Goal: Task Accomplishment & Management: Manage account settings

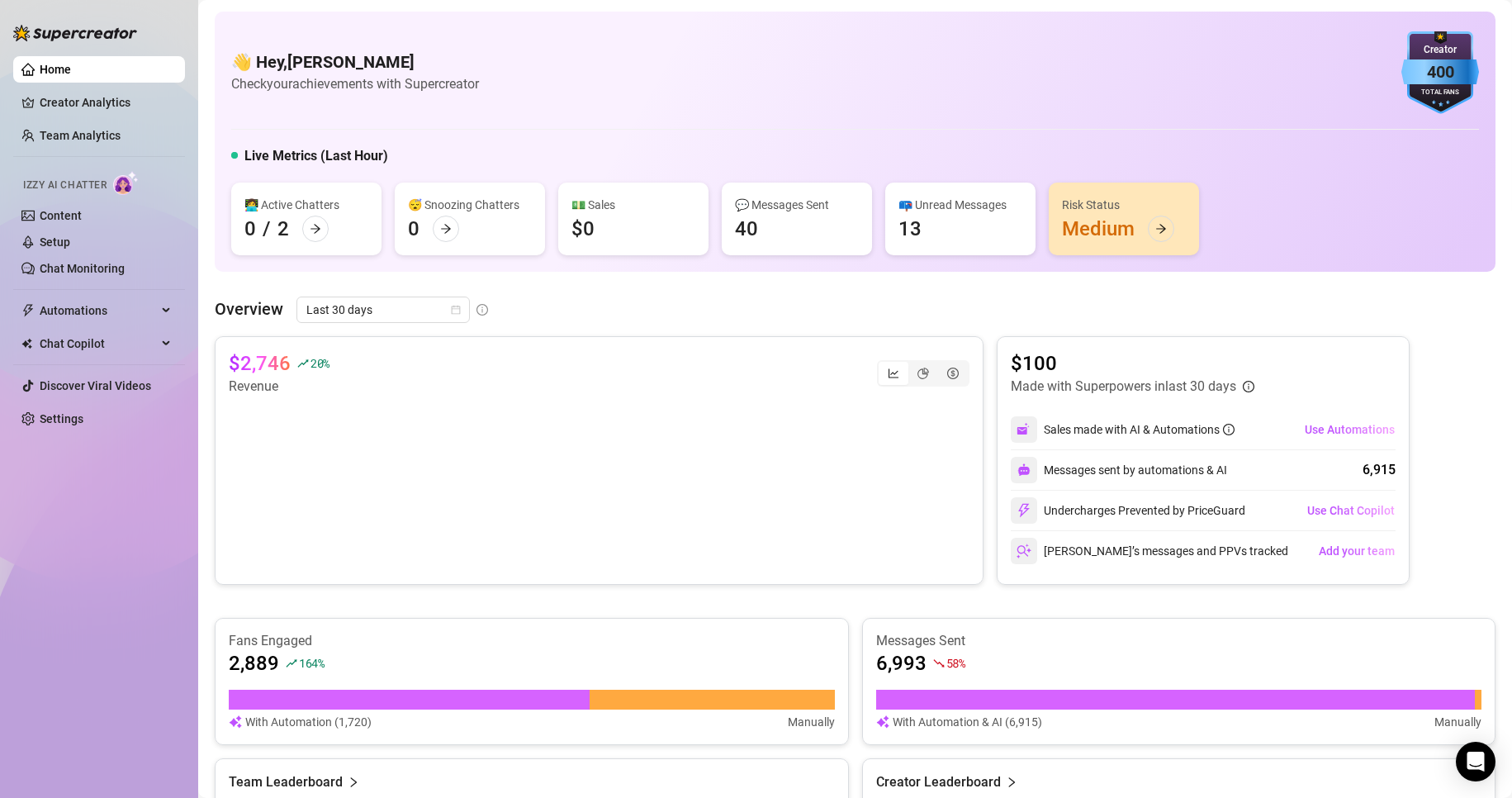
scroll to position [481, 0]
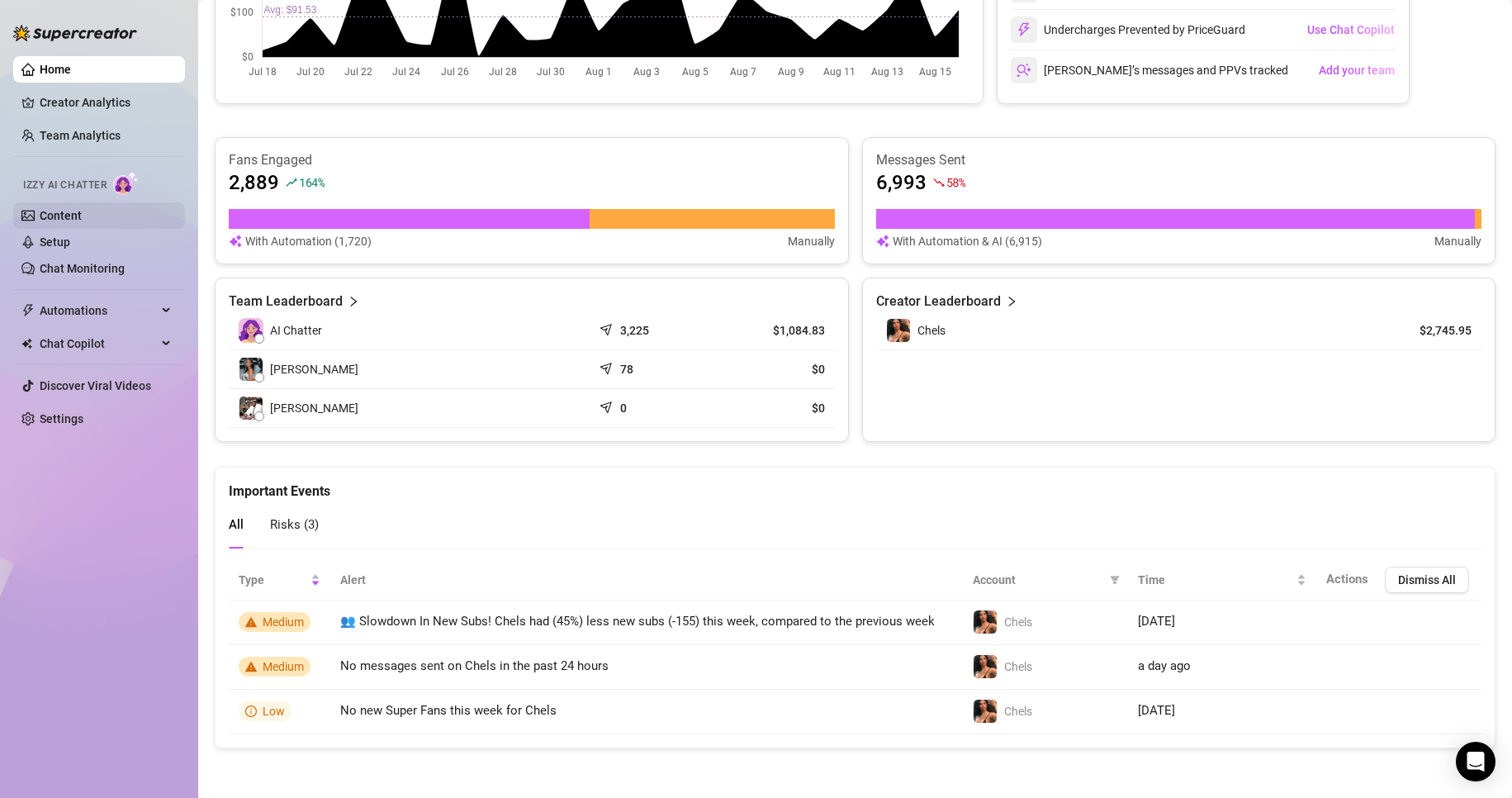
click at [82, 213] on link "Content" at bounding box center [61, 215] width 42 height 13
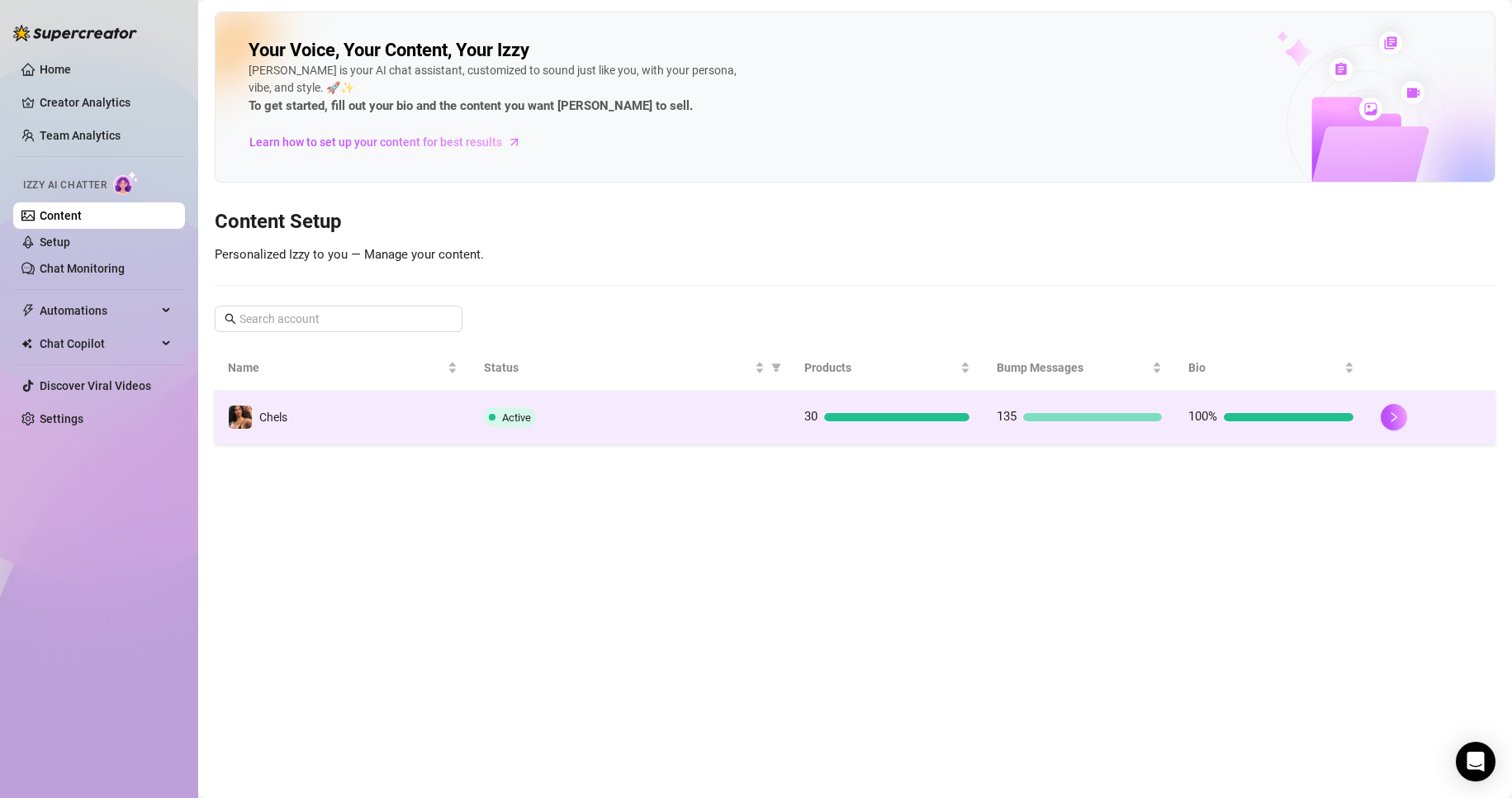
click at [1050, 428] on td "135" at bounding box center [1079, 418] width 193 height 54
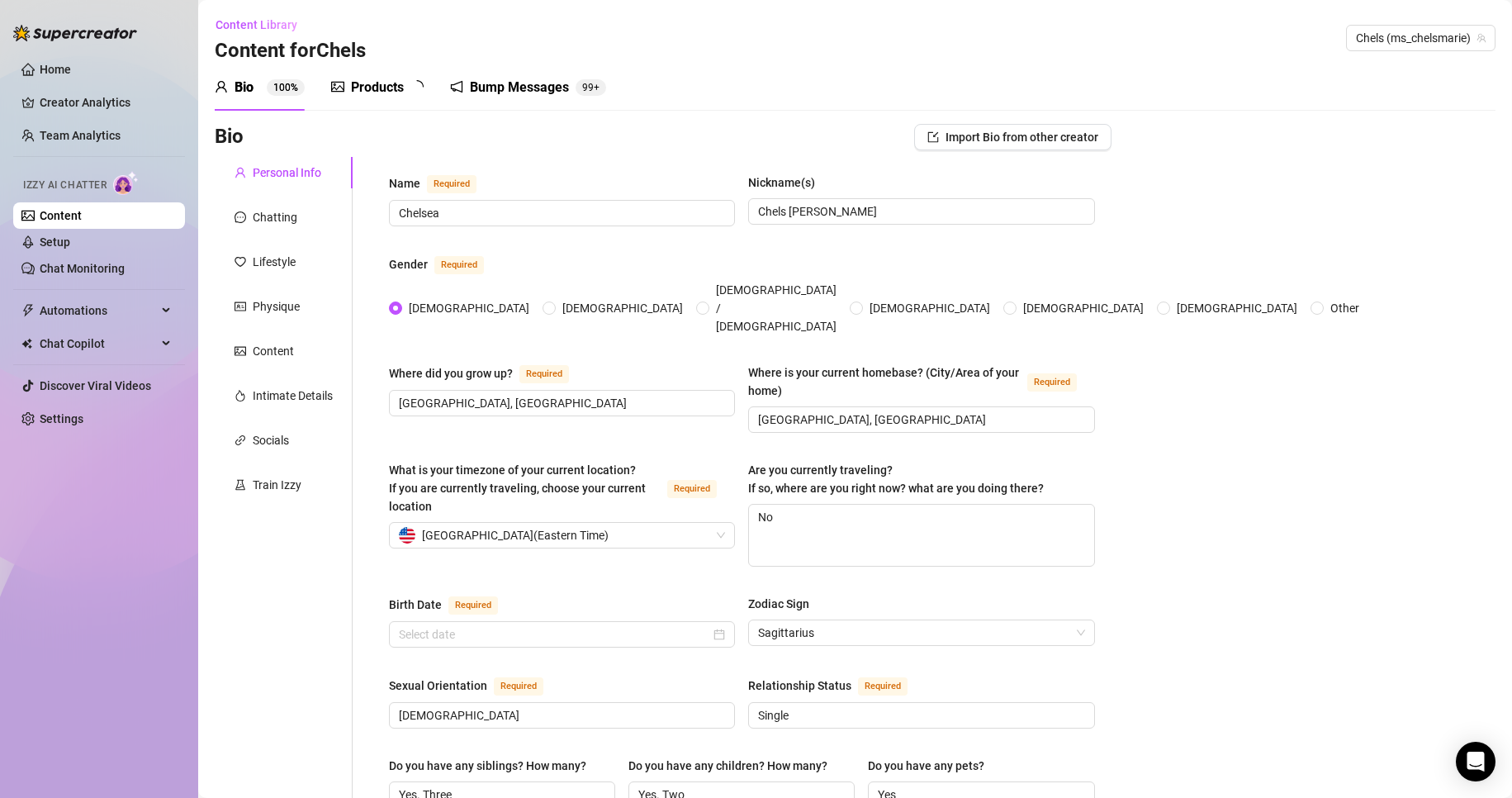
radio input "true"
type input "[DATE]"
click at [521, 85] on div "Bump Messages" at bounding box center [531, 87] width 99 height 20
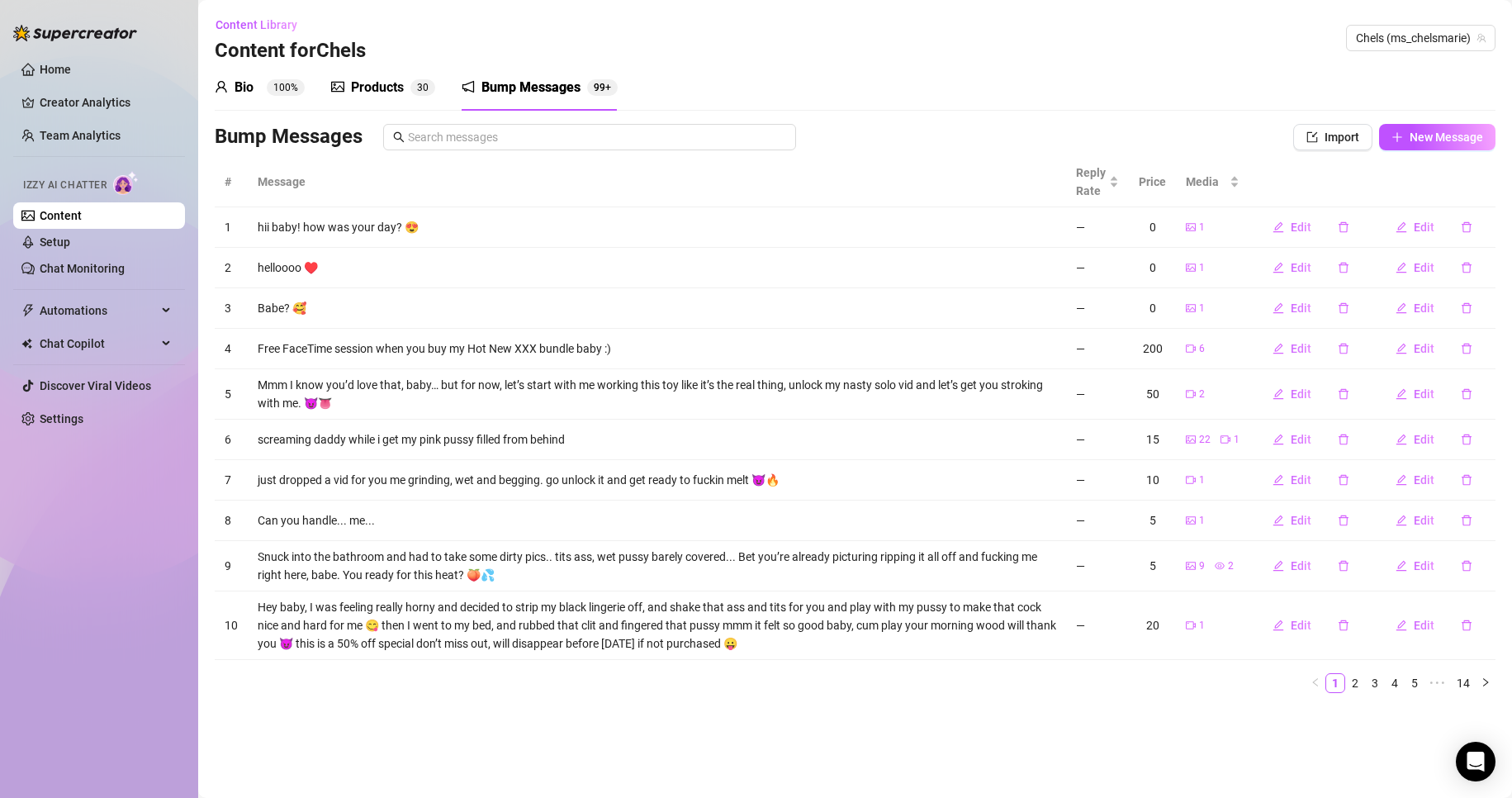
click at [1447, 150] on div "Bump Messages Import New Message" at bounding box center [855, 140] width 1281 height 33
click at [1442, 141] on span "New Message" at bounding box center [1446, 138] width 73 height 13
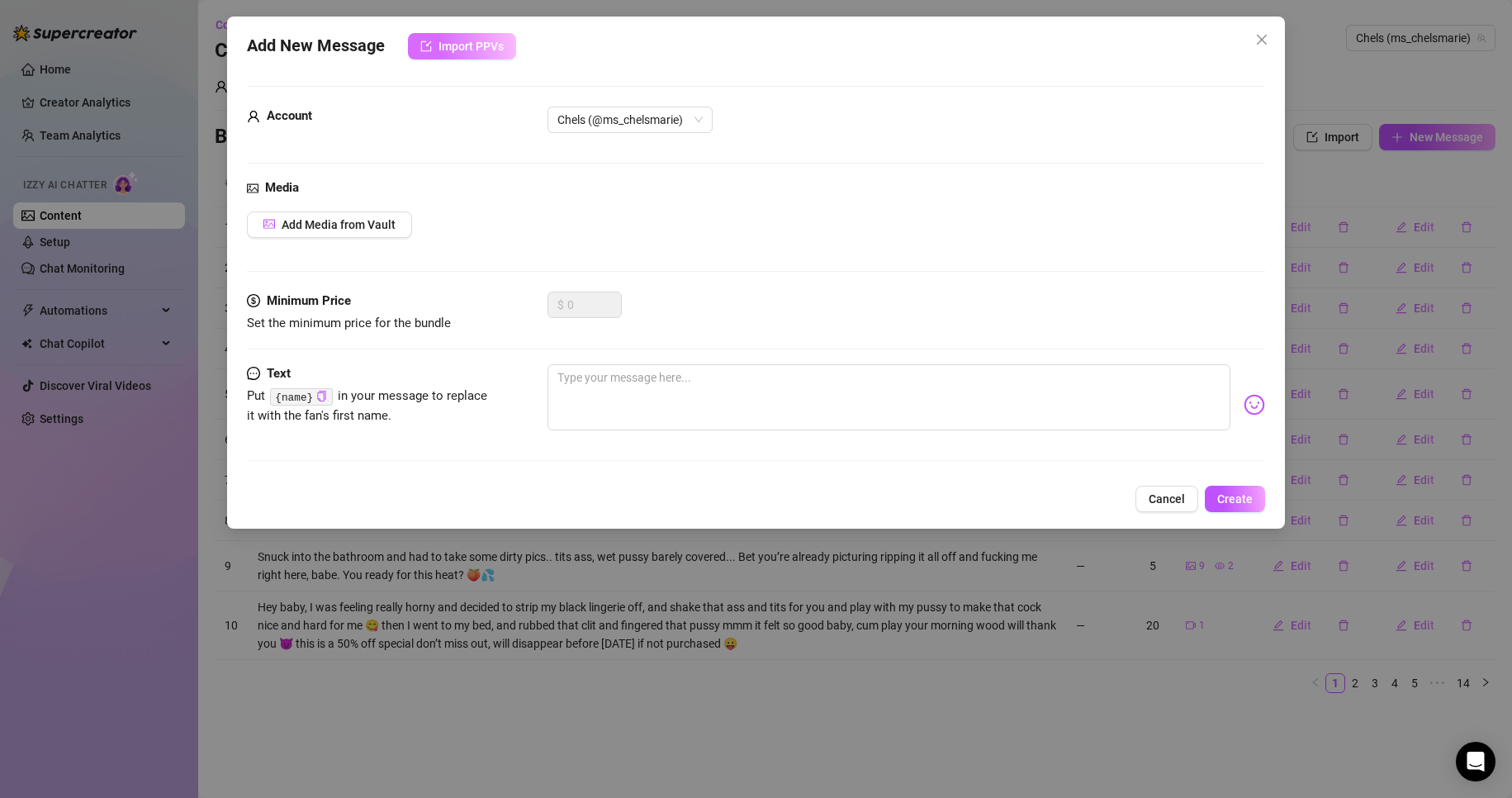
click at [489, 48] on span "Import PPVs" at bounding box center [470, 46] width 65 height 13
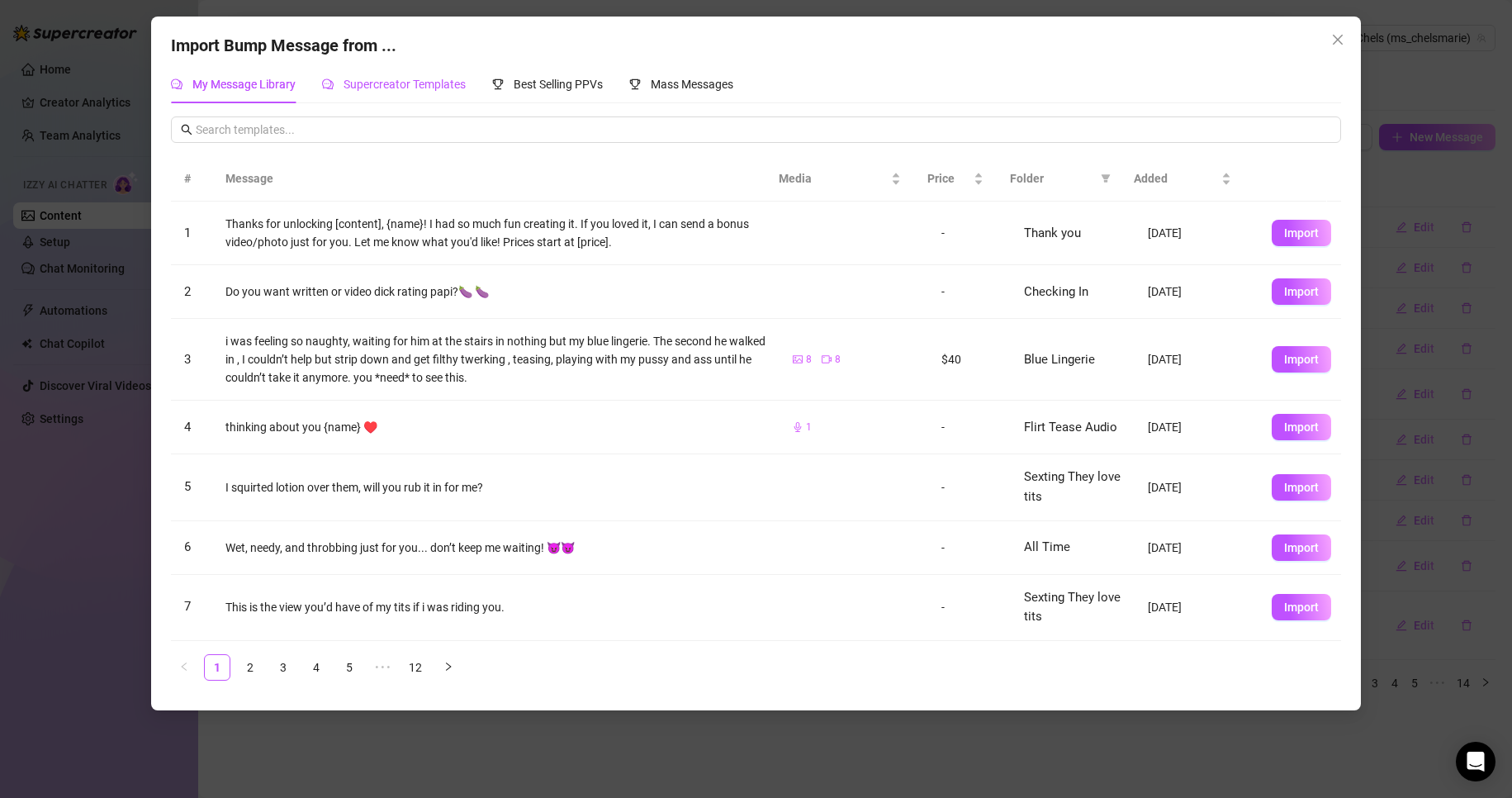
click at [455, 90] on span "Supercreator Templates" at bounding box center [404, 84] width 122 height 13
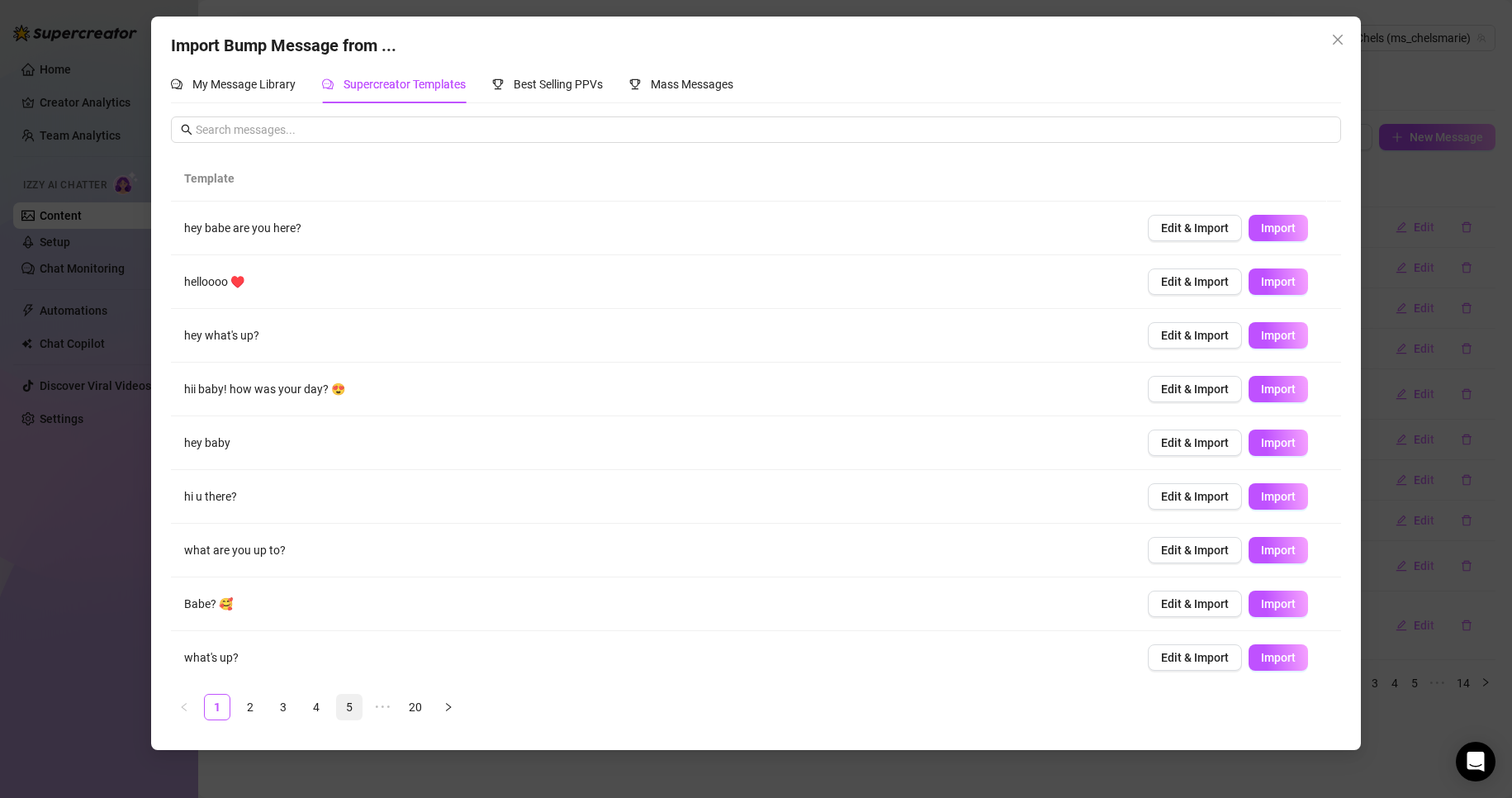
click at [348, 708] on link "5" at bounding box center [349, 707] width 25 height 25
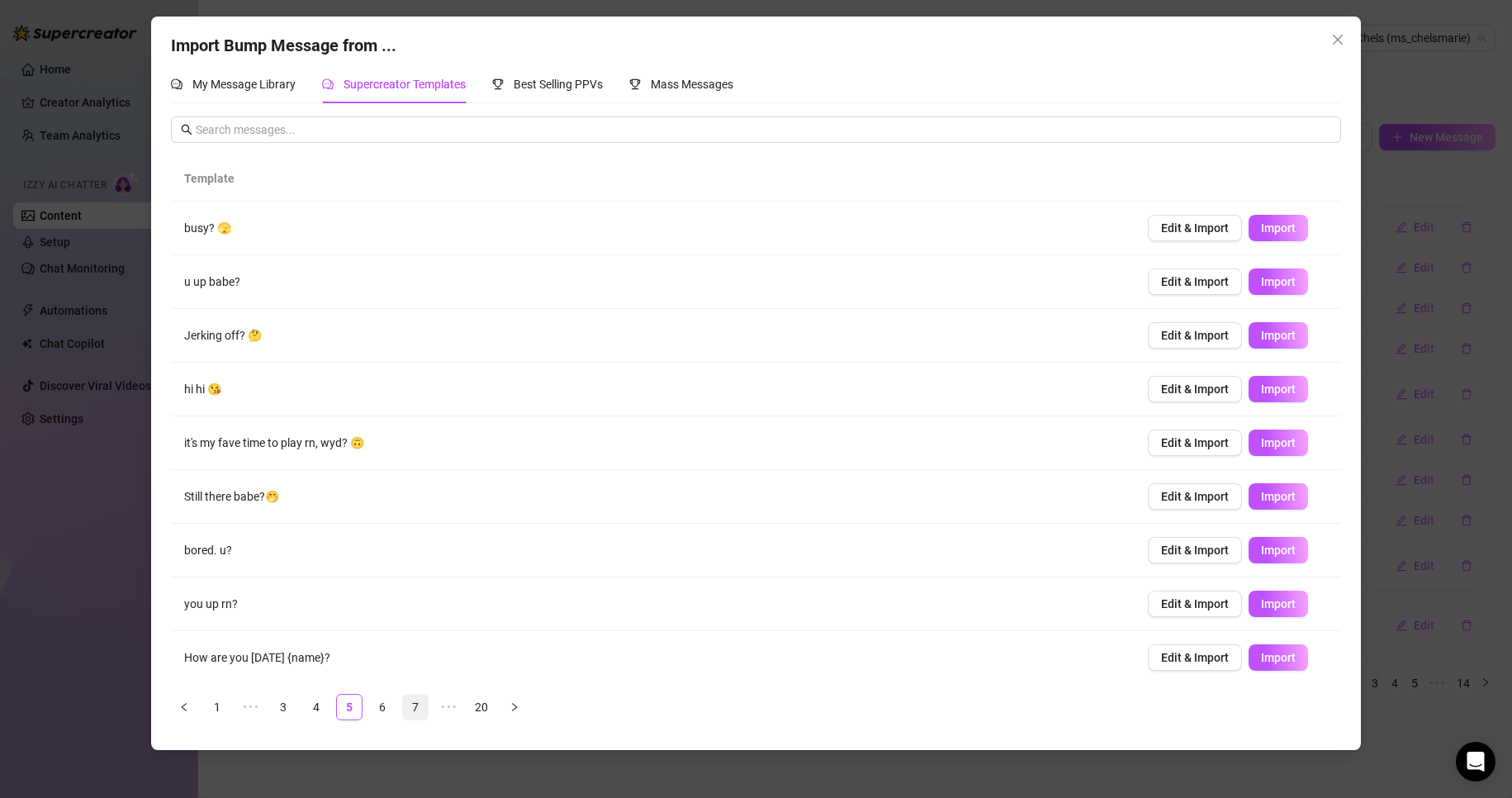
click at [413, 714] on link "7" at bounding box center [415, 707] width 25 height 25
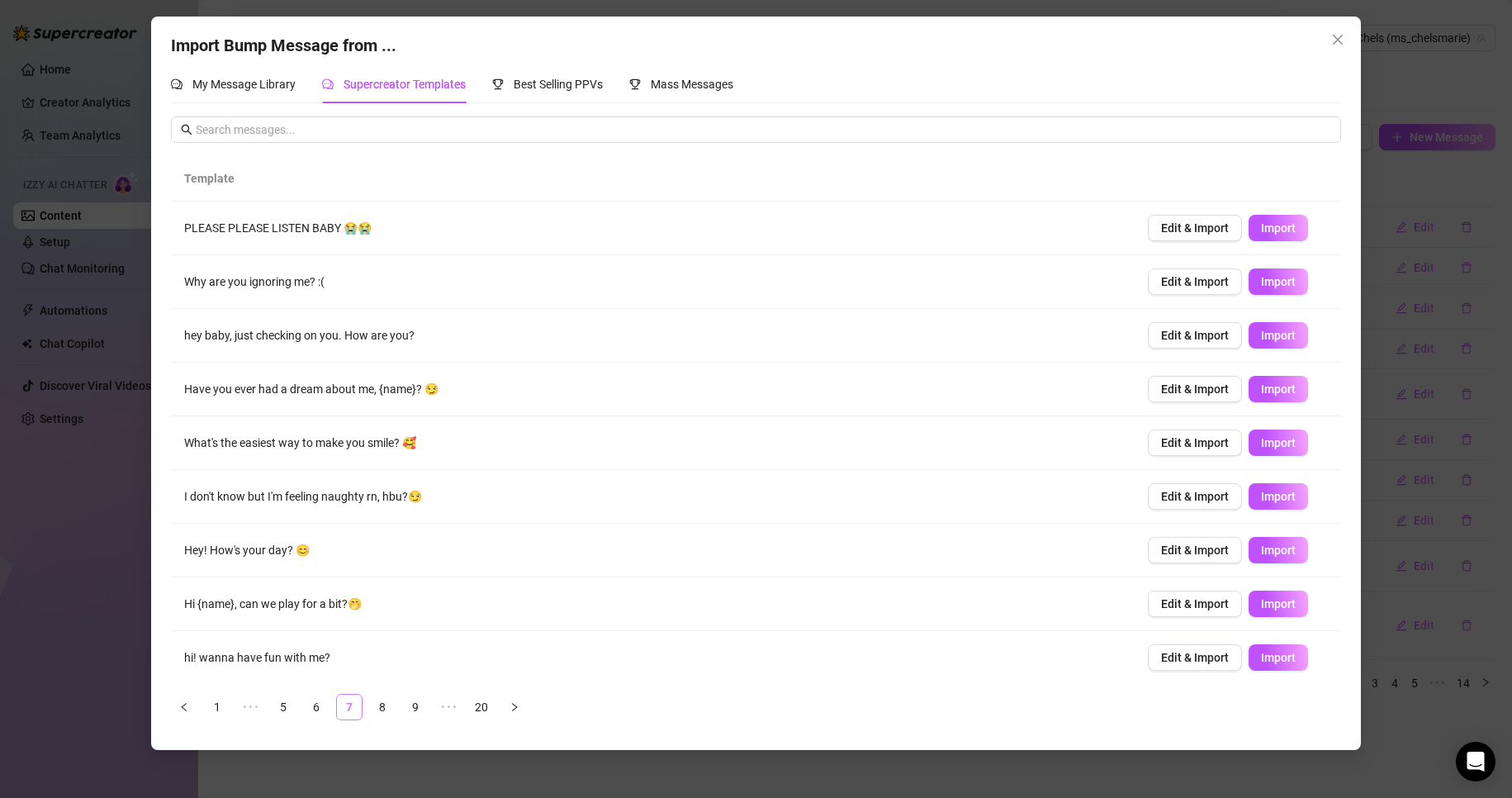
click at [413, 714] on link "9" at bounding box center [415, 707] width 25 height 25
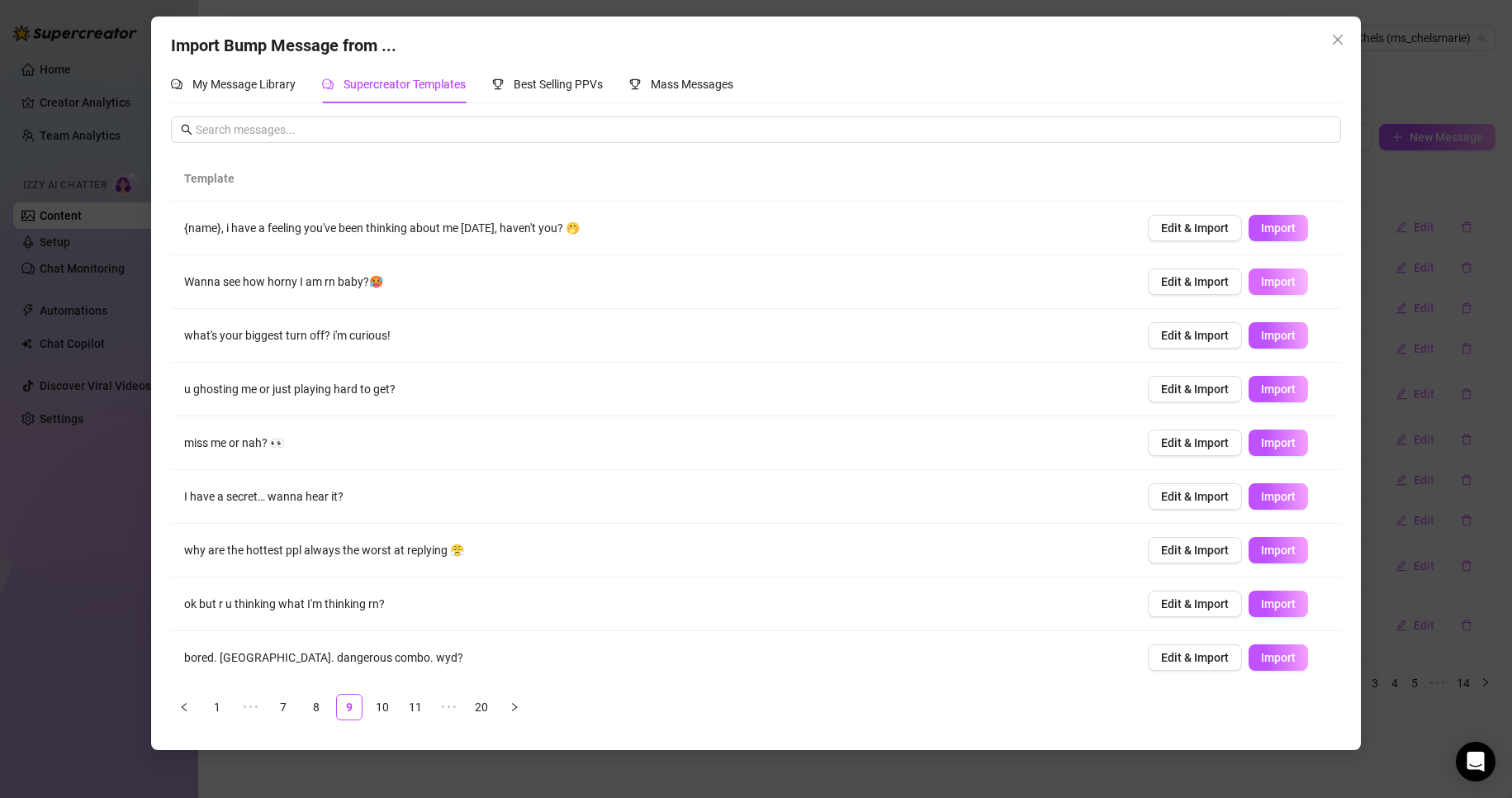
click at [1270, 284] on span "Import" at bounding box center [1278, 282] width 35 height 13
click at [1275, 337] on span "Import" at bounding box center [1278, 336] width 35 height 13
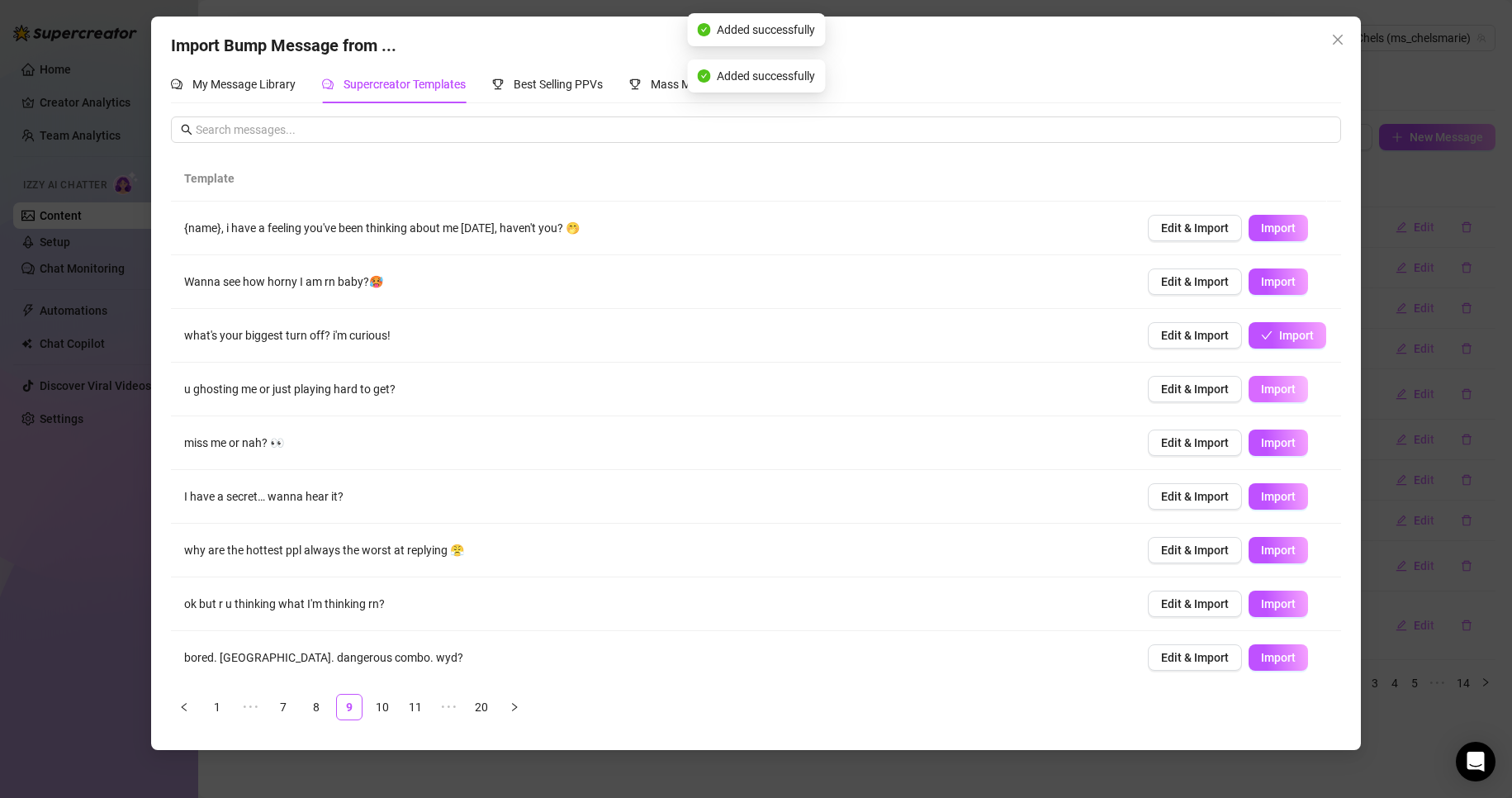
click at [1269, 389] on span "Import" at bounding box center [1278, 389] width 35 height 13
click at [1271, 419] on td "Edit & Import Import" at bounding box center [1238, 443] width 207 height 54
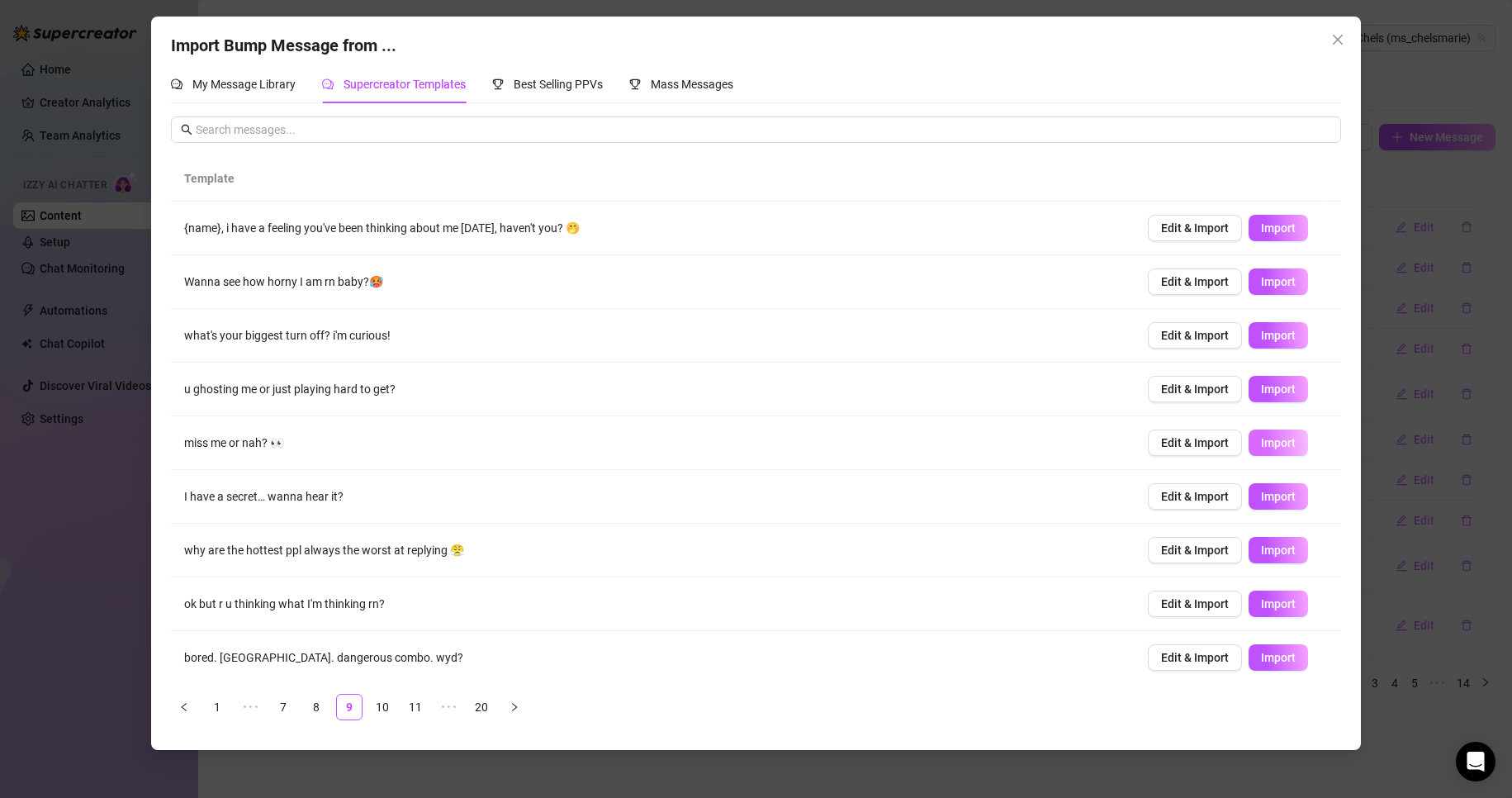
click at [1278, 447] on span "Import" at bounding box center [1278, 443] width 35 height 13
click at [1268, 492] on span "Import" at bounding box center [1278, 496] width 35 height 13
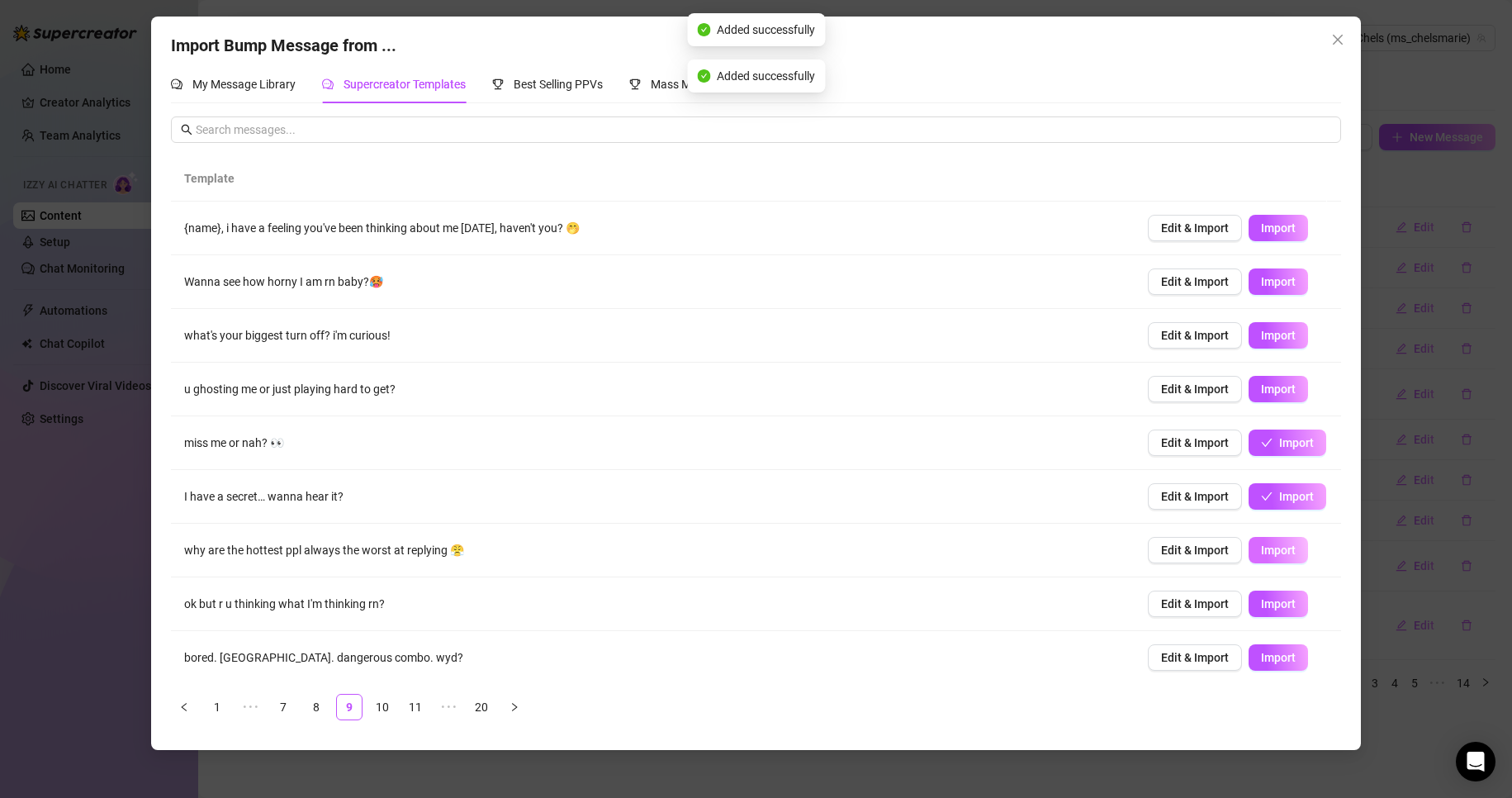
click at [1267, 550] on span "Import" at bounding box center [1278, 550] width 35 height 13
click at [1270, 603] on span "Import" at bounding box center [1278, 603] width 35 height 13
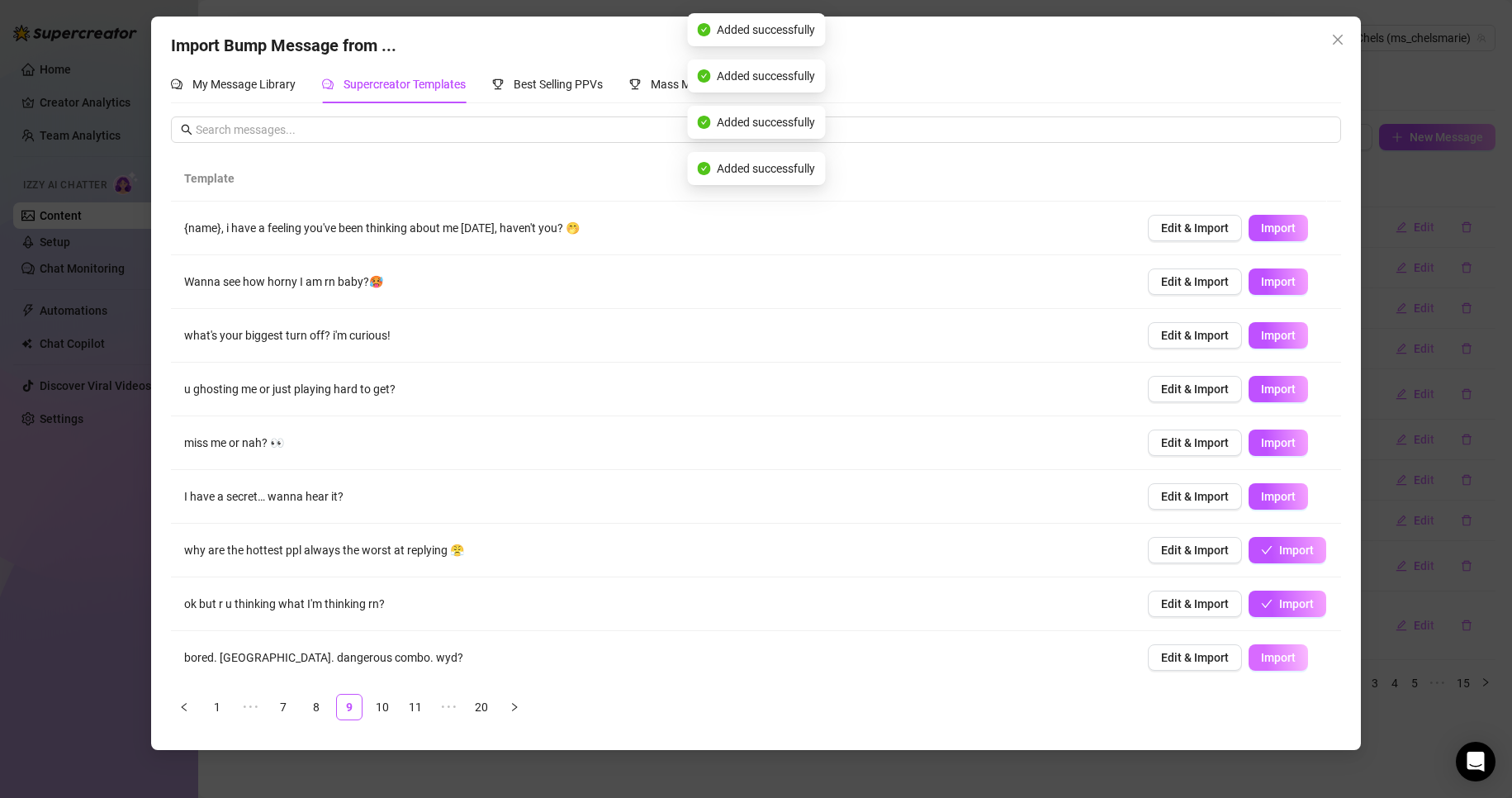
click at [1261, 660] on span "Import" at bounding box center [1278, 658] width 35 height 13
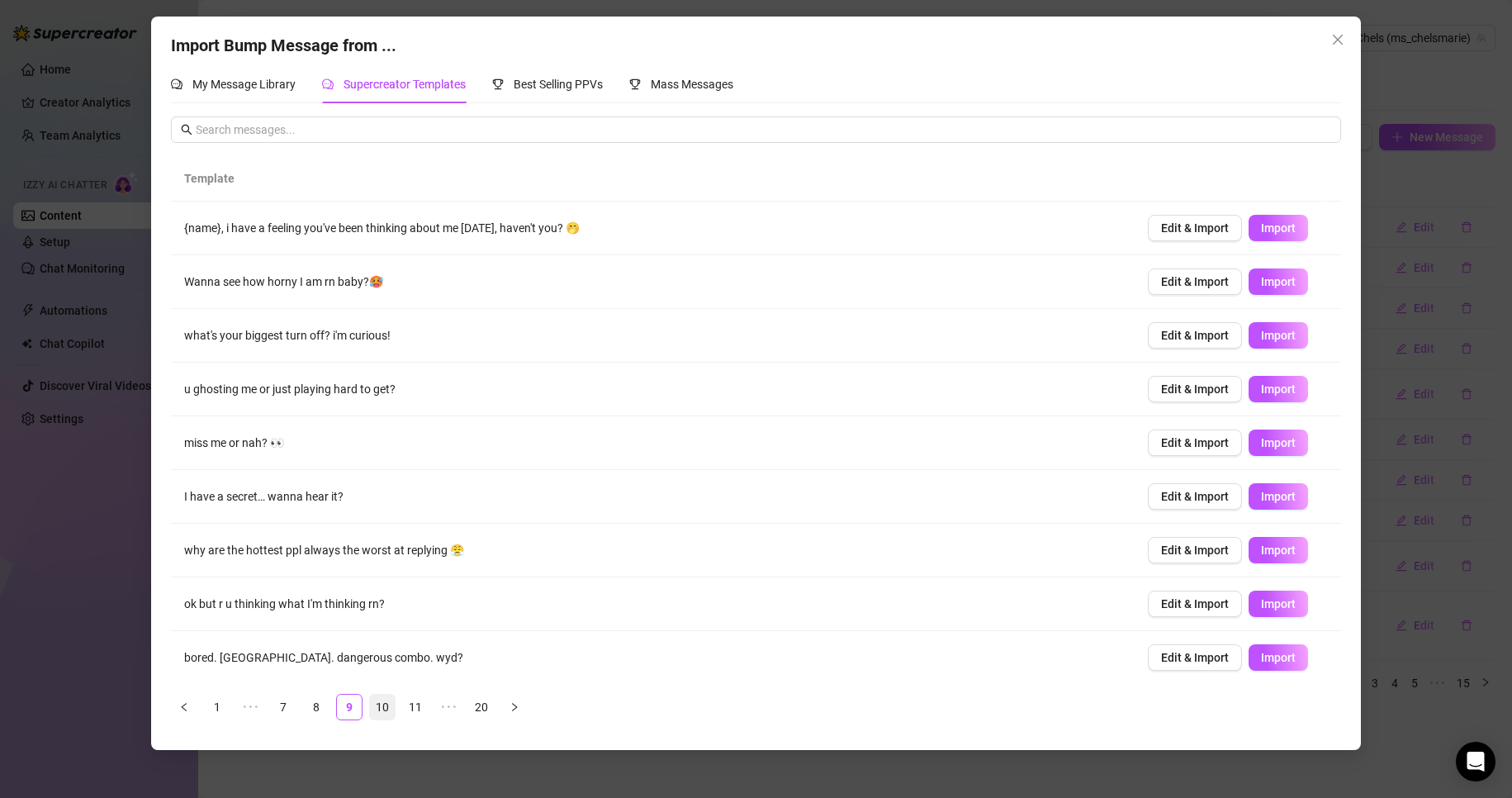
click at [386, 707] on link "10" at bounding box center [382, 707] width 25 height 25
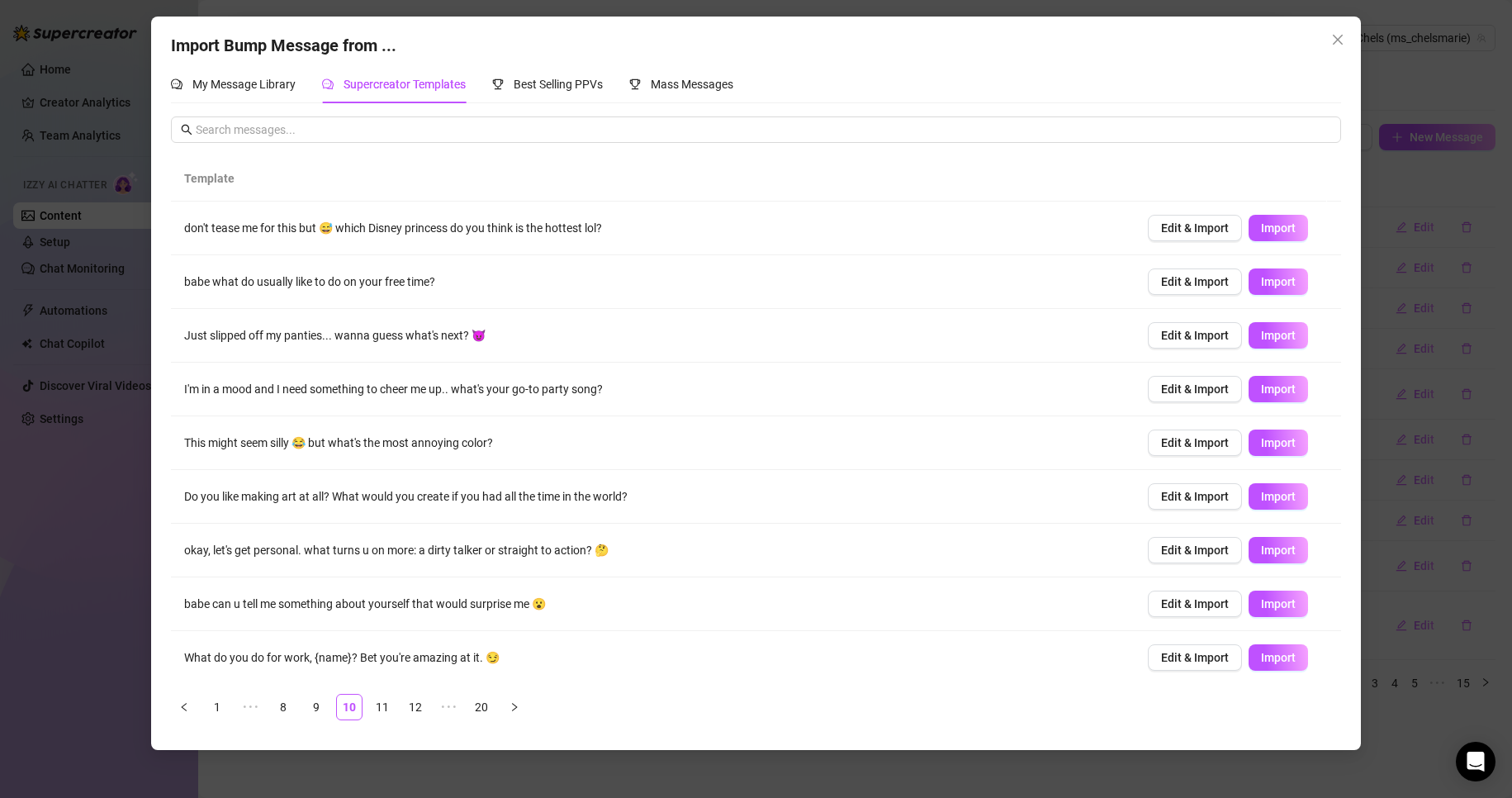
click at [1114, 441] on td "This might seem silly 😂 but what's the most annoying color?" at bounding box center [653, 443] width 964 height 54
click at [1275, 223] on span "Import" at bounding box center [1278, 228] width 35 height 13
click at [1263, 290] on button "Import" at bounding box center [1278, 282] width 60 height 27
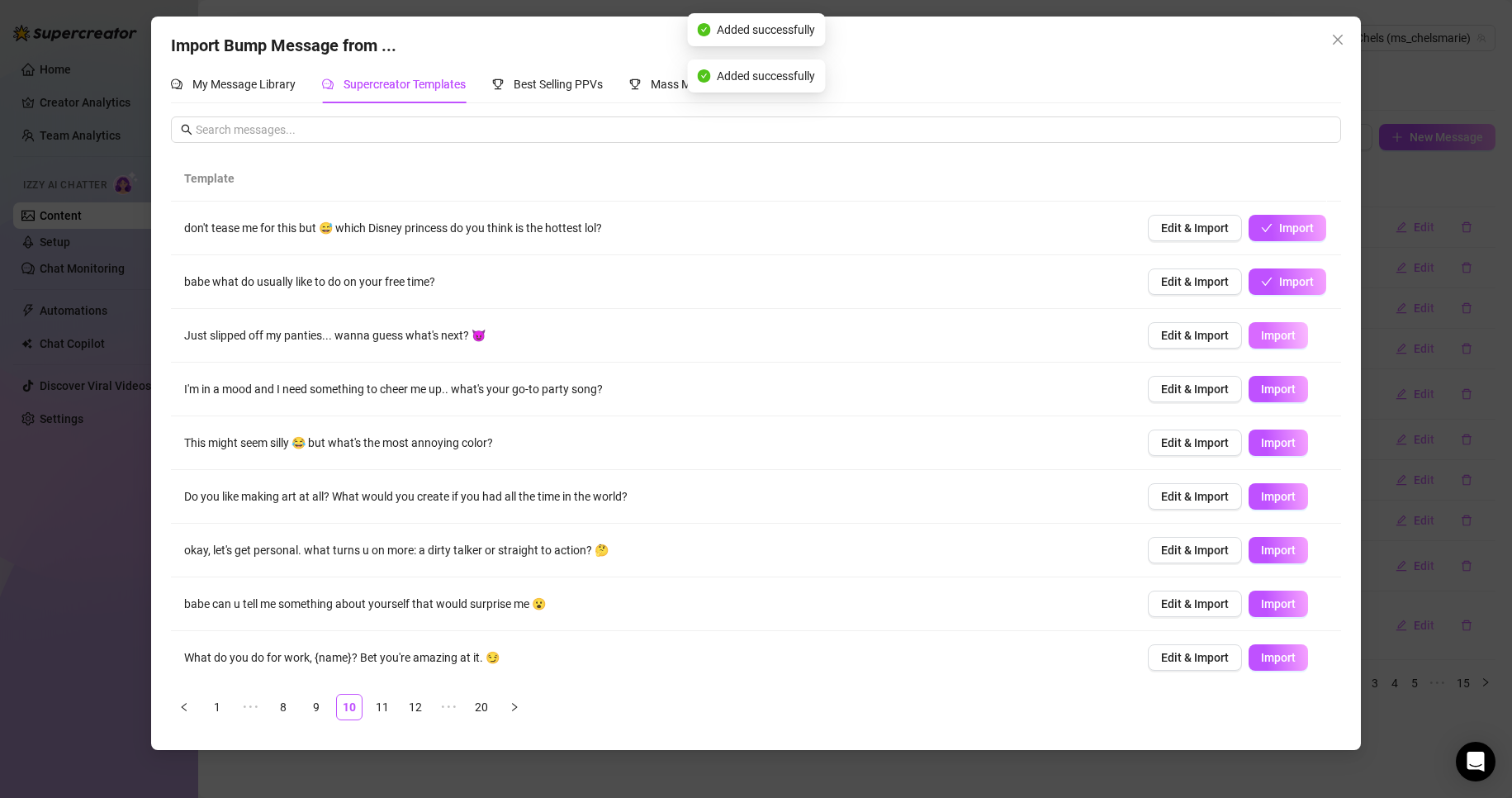
click at [1267, 342] on span "Import" at bounding box center [1278, 336] width 35 height 13
click at [1275, 396] on span "Import" at bounding box center [1278, 389] width 35 height 13
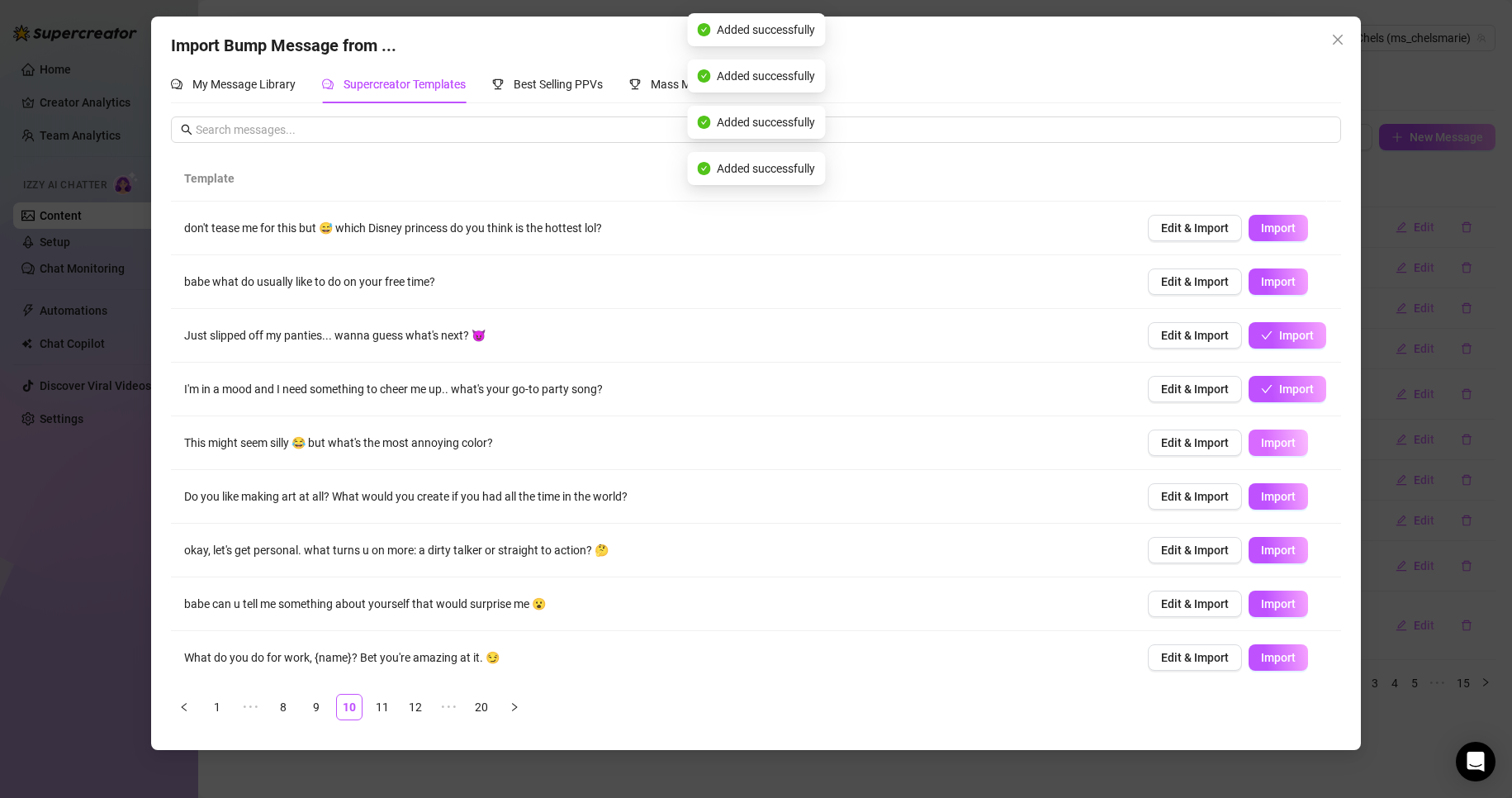
click at [1276, 443] on span "Import" at bounding box center [1278, 443] width 35 height 13
click at [1286, 491] on button "Import" at bounding box center [1278, 496] width 60 height 27
click at [1288, 552] on button "Import" at bounding box center [1278, 550] width 60 height 27
click at [1278, 606] on span "Import" at bounding box center [1278, 603] width 35 height 13
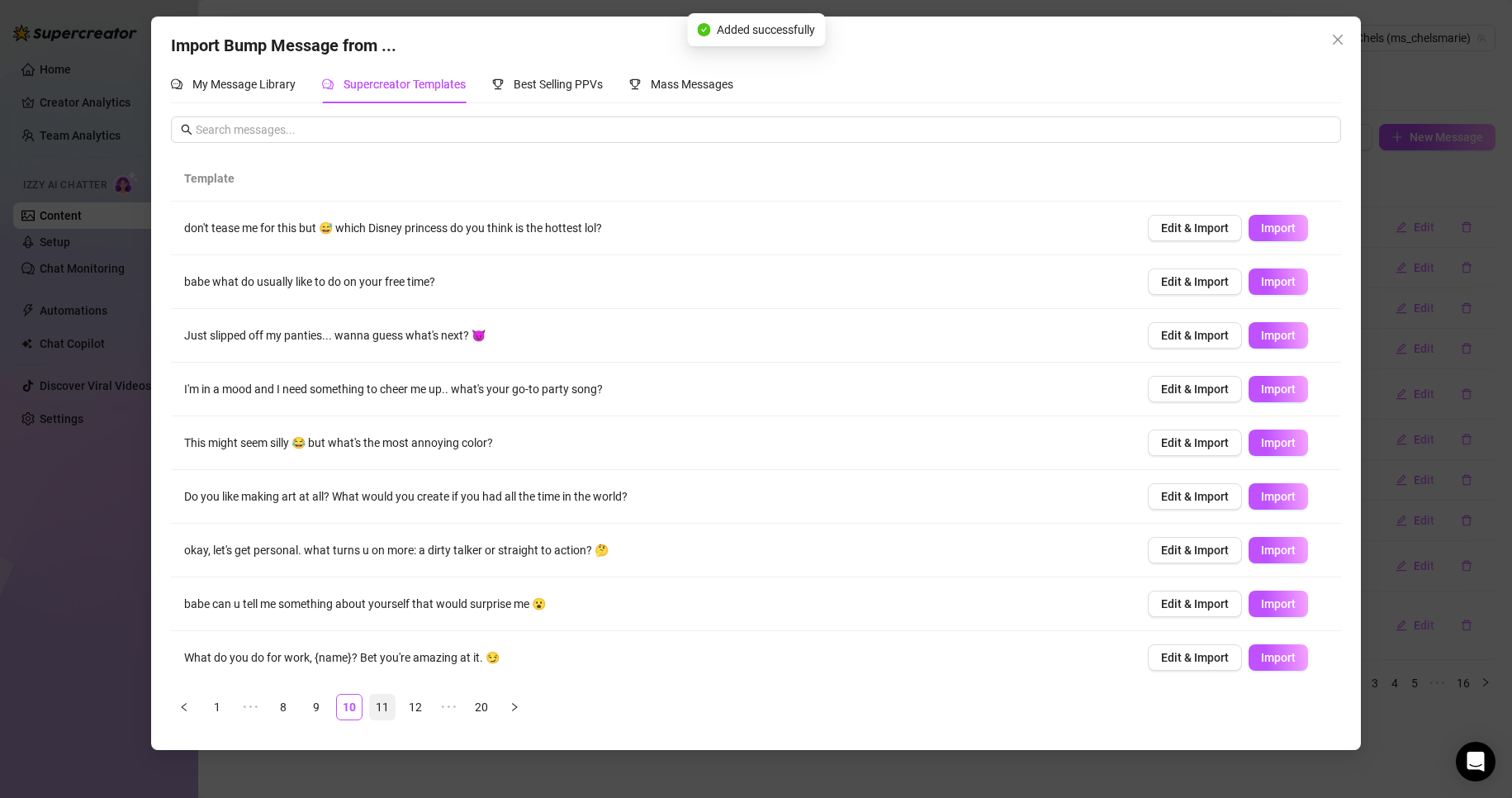
click at [386, 705] on link "11" at bounding box center [382, 707] width 25 height 25
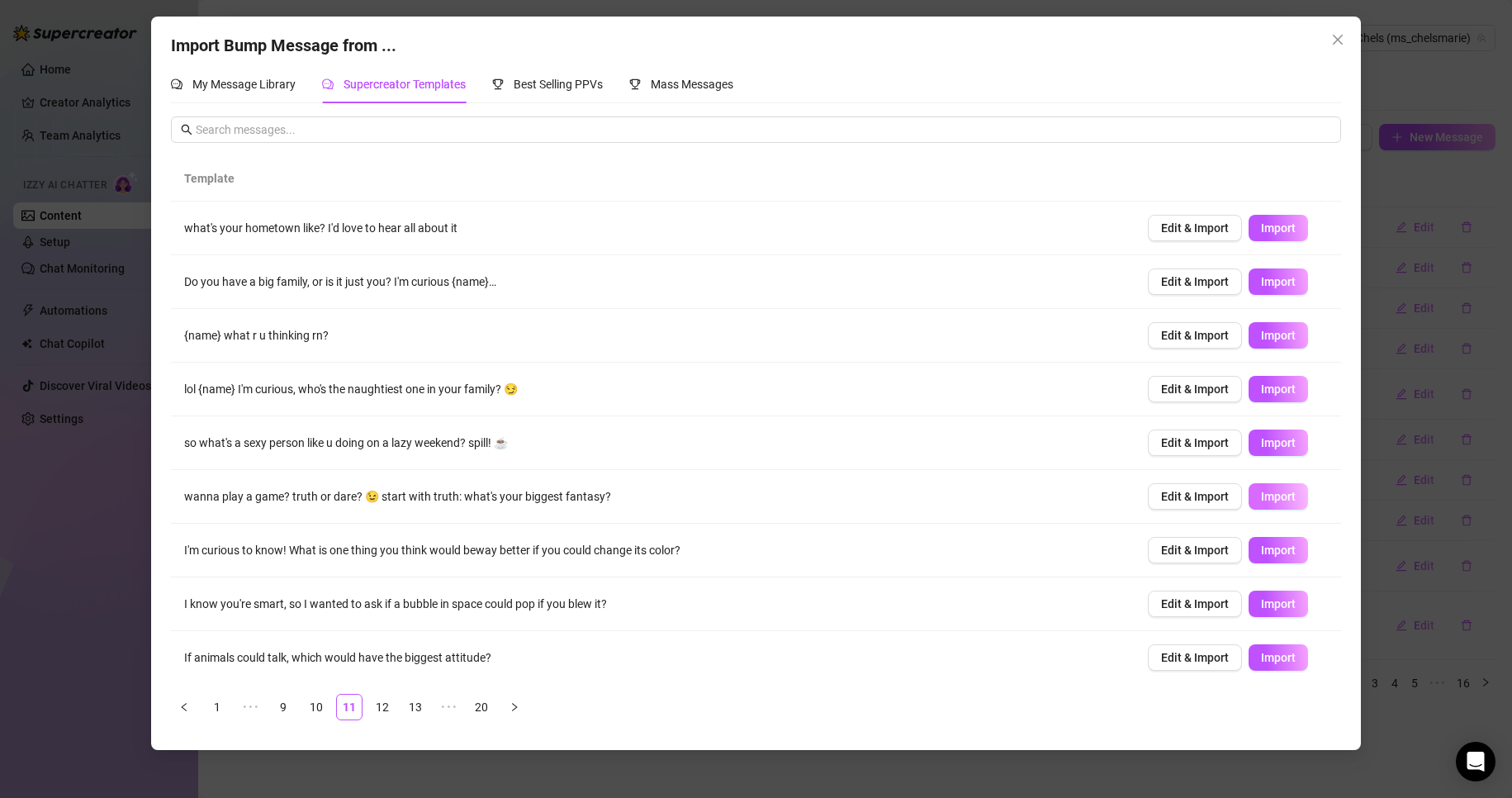
click at [1261, 497] on span "Import" at bounding box center [1278, 496] width 35 height 13
click at [478, 709] on link "20" at bounding box center [482, 707] width 25 height 25
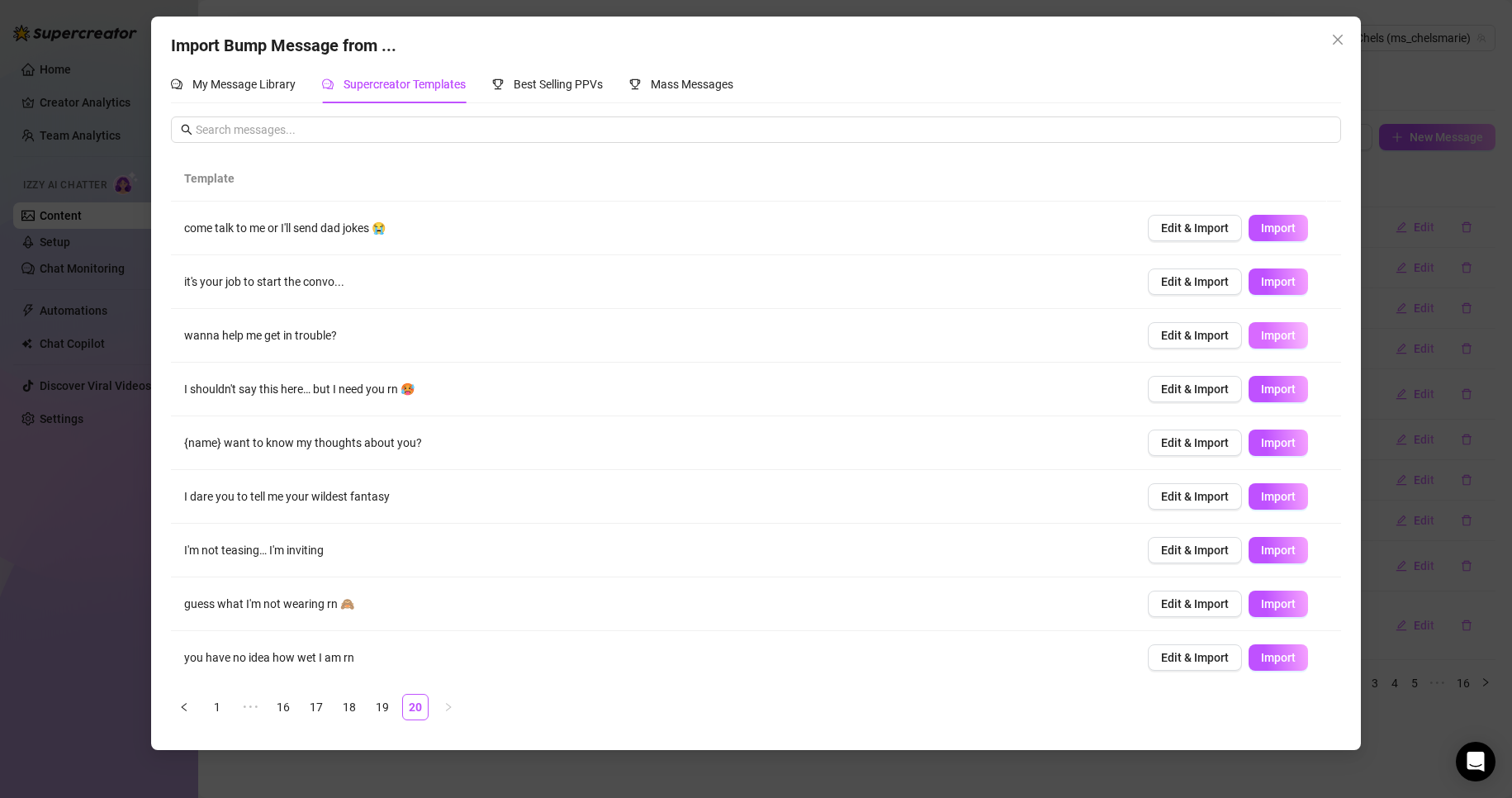
click at [1277, 335] on span "Import" at bounding box center [1278, 336] width 35 height 13
click at [1261, 556] on span "Import" at bounding box center [1278, 550] width 35 height 13
click at [1266, 606] on span "Import" at bounding box center [1278, 603] width 35 height 13
click at [1263, 654] on span "Import" at bounding box center [1278, 658] width 35 height 13
click at [388, 705] on link "19" at bounding box center [382, 707] width 25 height 25
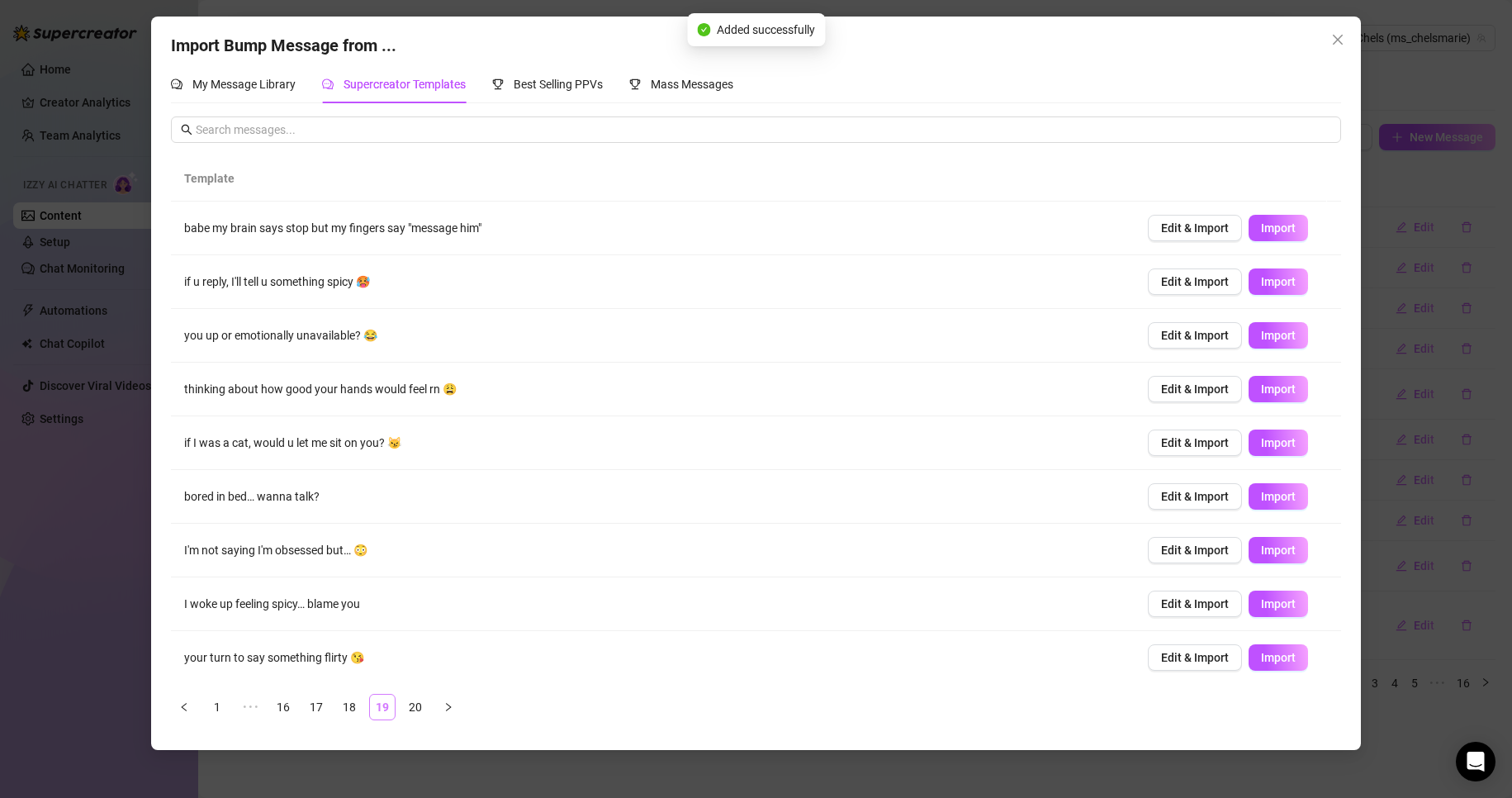
click at [388, 705] on link "19" at bounding box center [382, 707] width 25 height 25
click at [398, 754] on div "Import Bump Message from ... My Message Library Supercreator Templates Best Sel…" at bounding box center [756, 399] width 1512 height 798
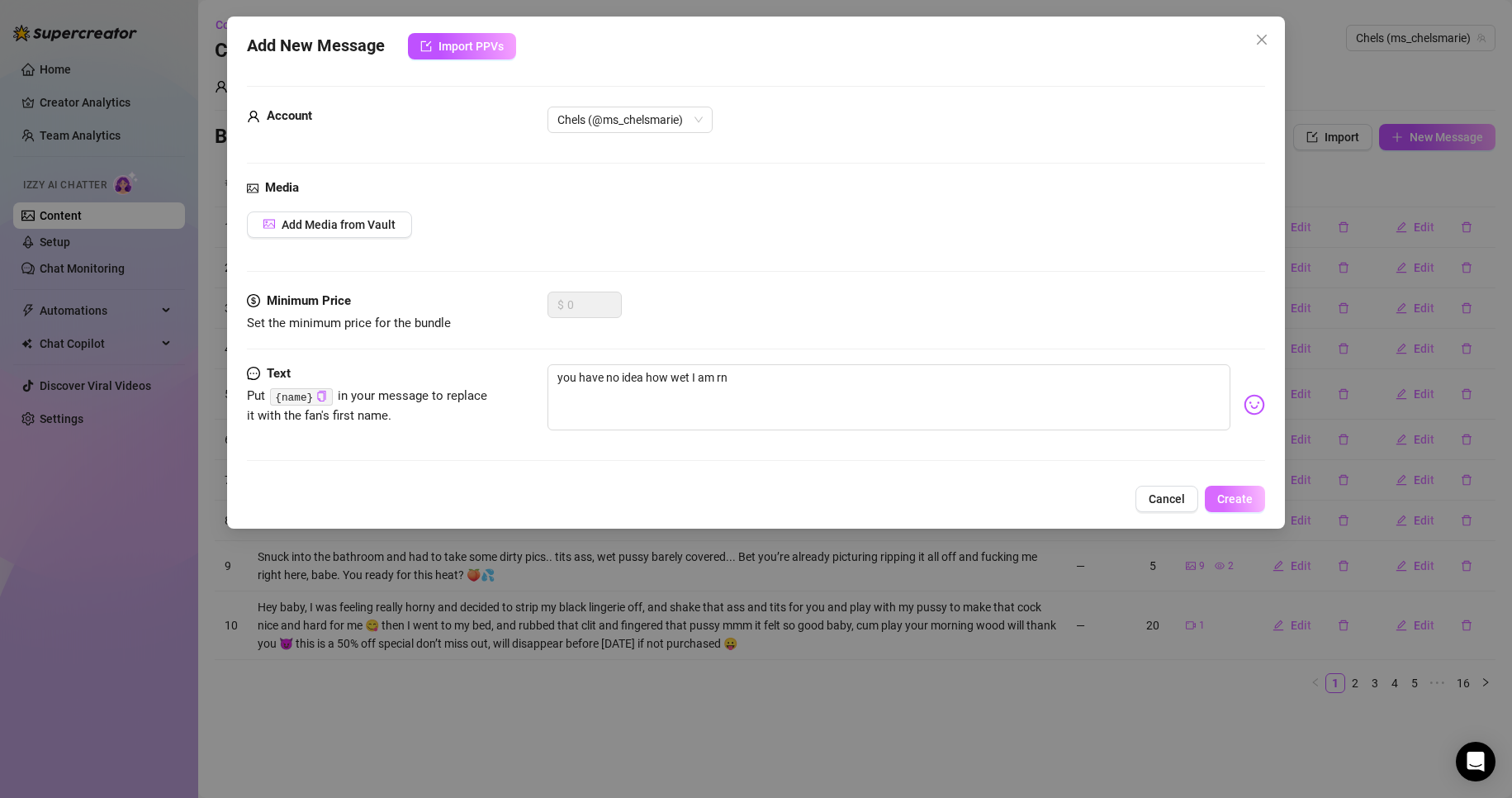
click at [1217, 498] on button "Create" at bounding box center [1235, 499] width 61 height 27
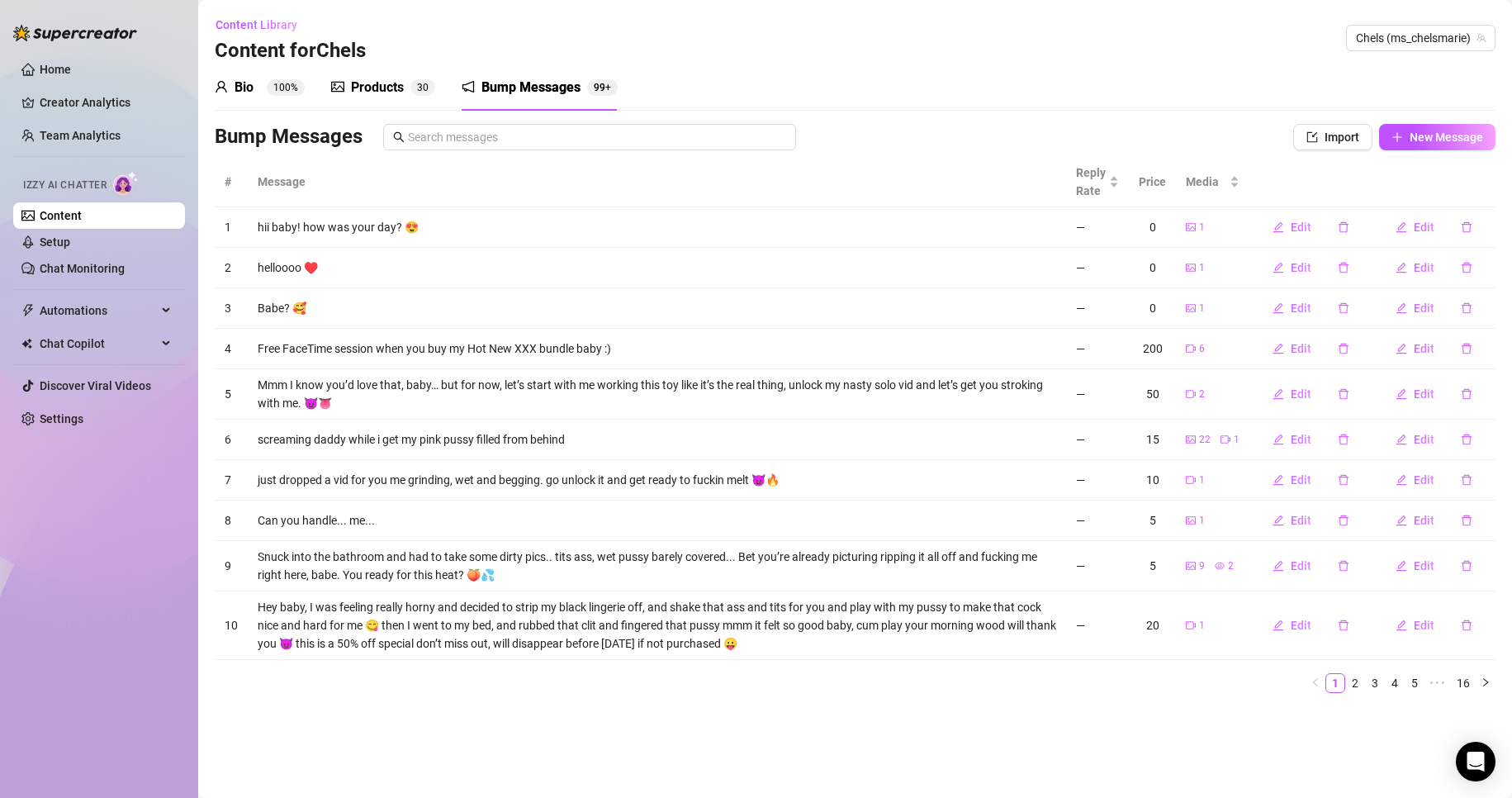
click at [384, 99] on div "Products 3 0" at bounding box center [383, 87] width 104 height 46
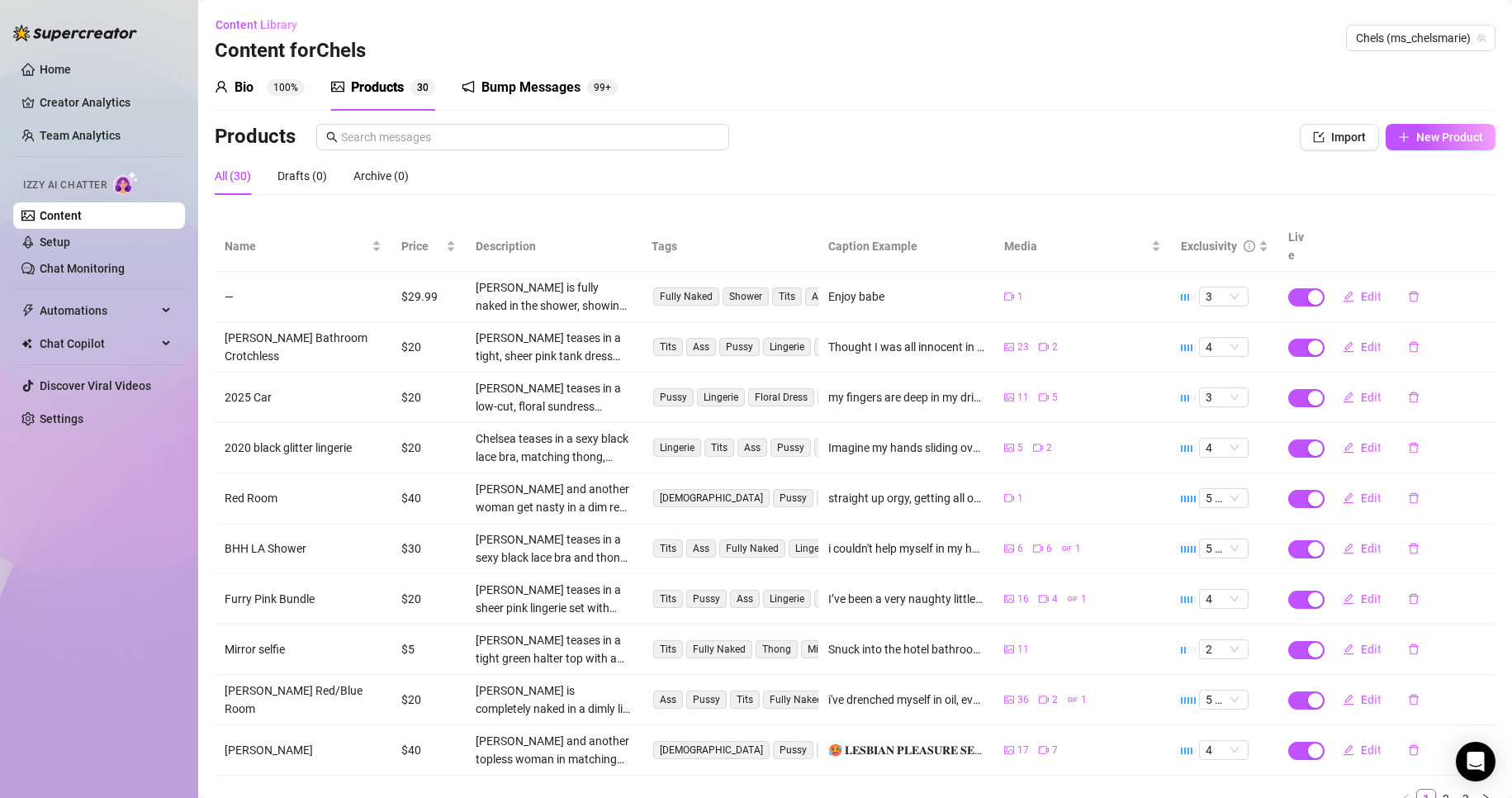
click at [519, 98] on div "Bump Messages 99+" at bounding box center [540, 87] width 157 height 46
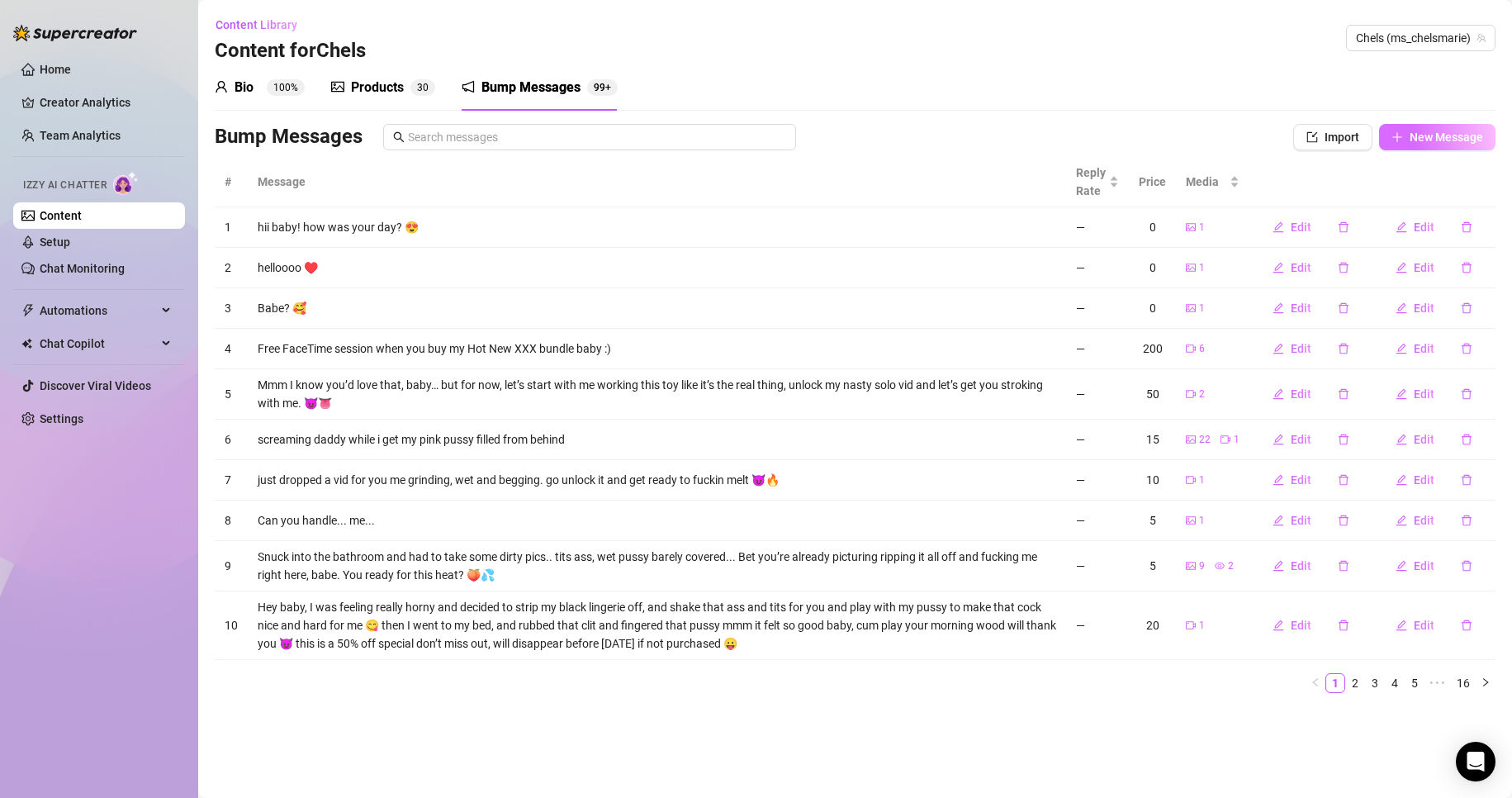
click at [1484, 143] on button "New Message" at bounding box center [1437, 138] width 117 height 27
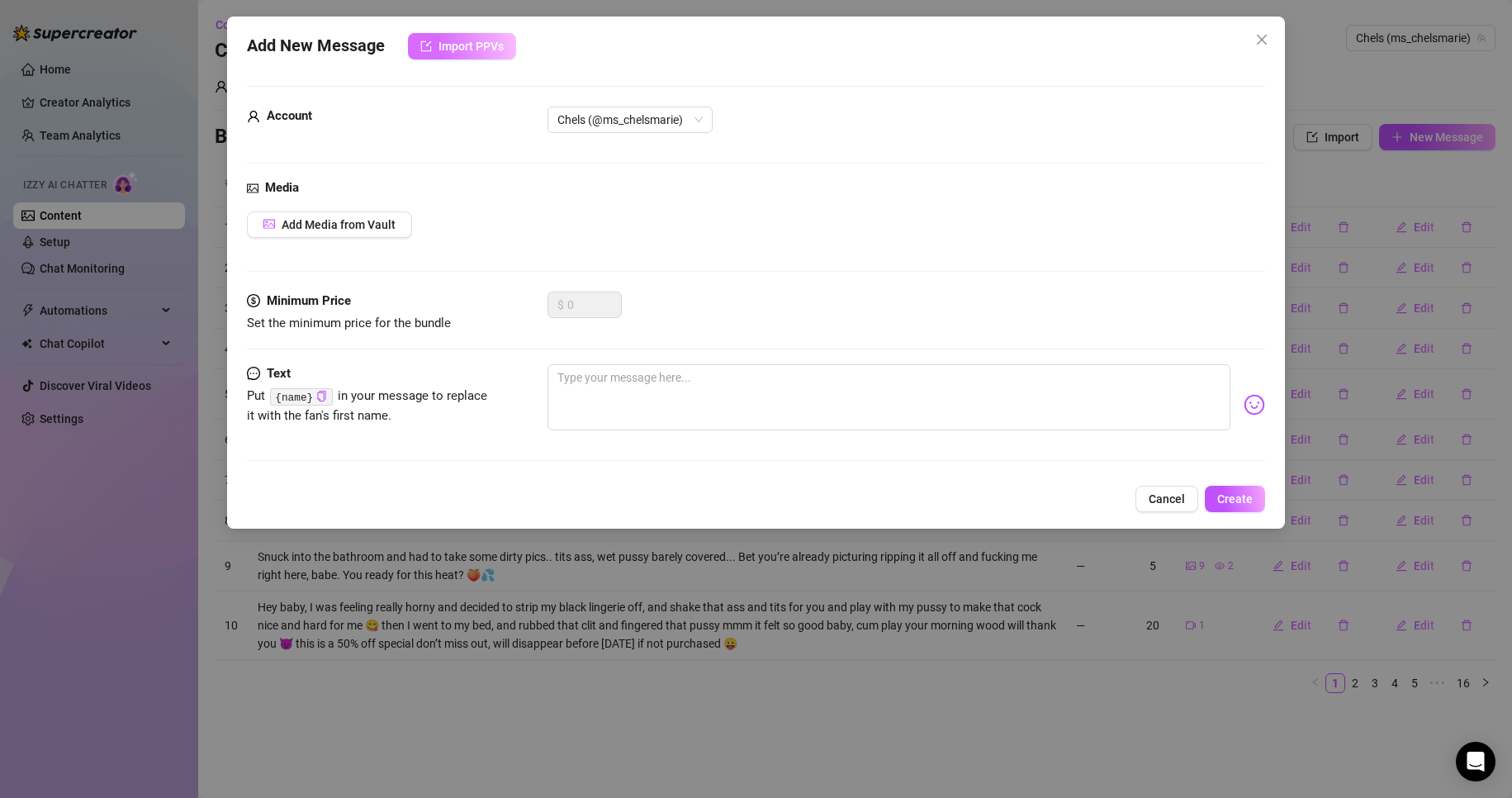
click at [482, 43] on span "Import PPVs" at bounding box center [470, 46] width 65 height 13
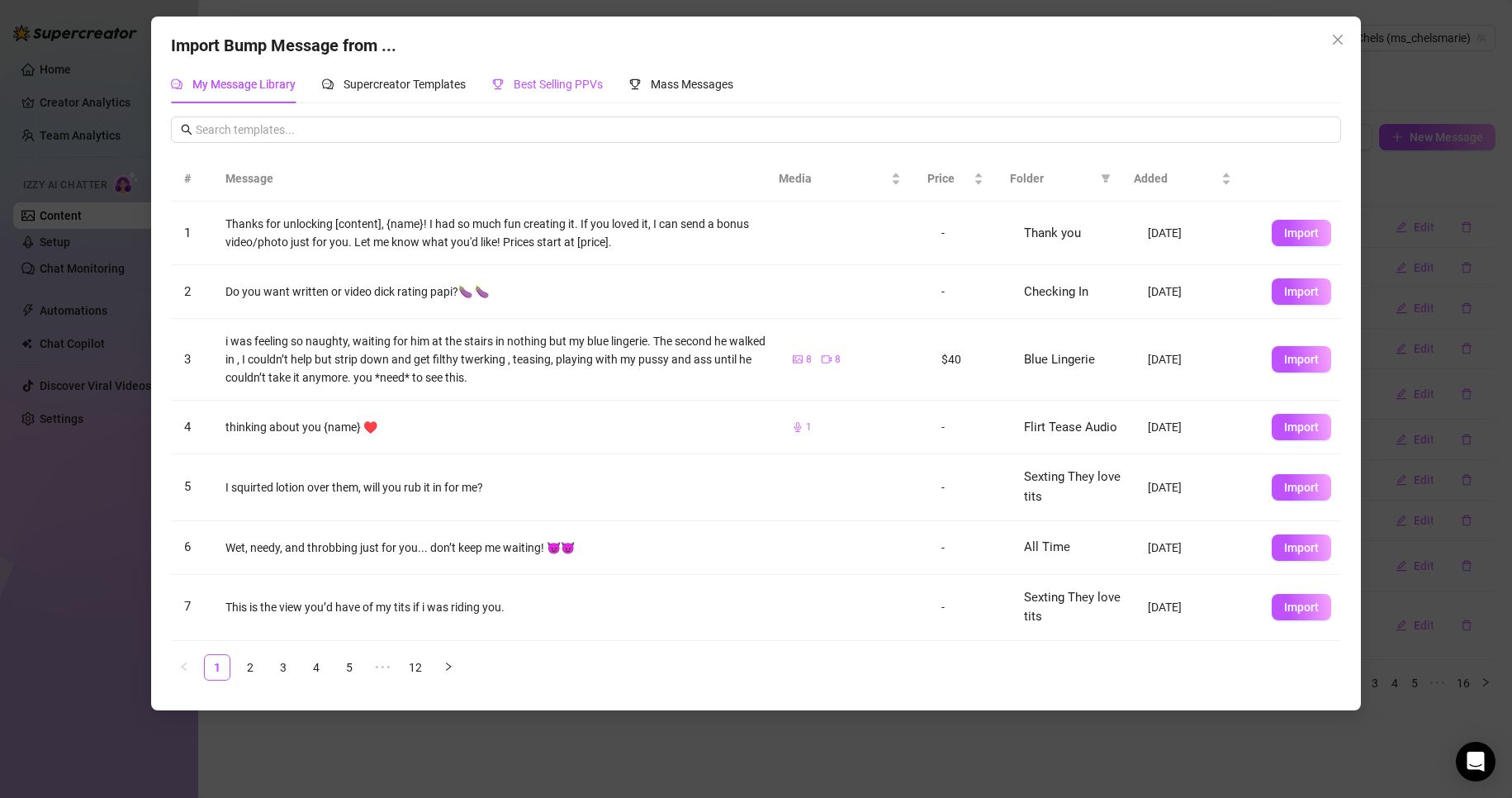
click at [563, 84] on span "Best Selling PPVs" at bounding box center [559, 84] width 89 height 13
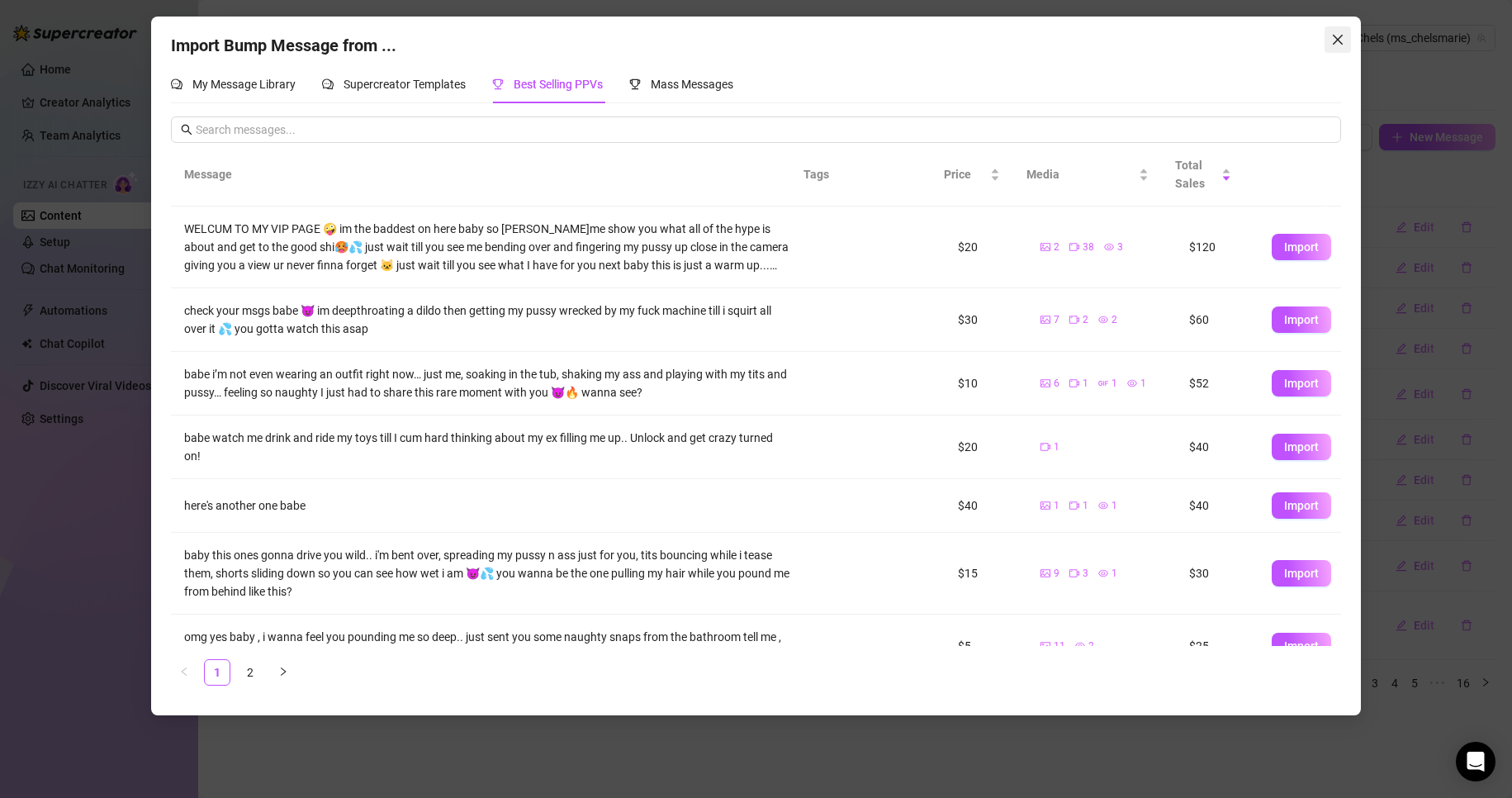
click at [1343, 45] on icon "close" at bounding box center [1337, 40] width 13 height 13
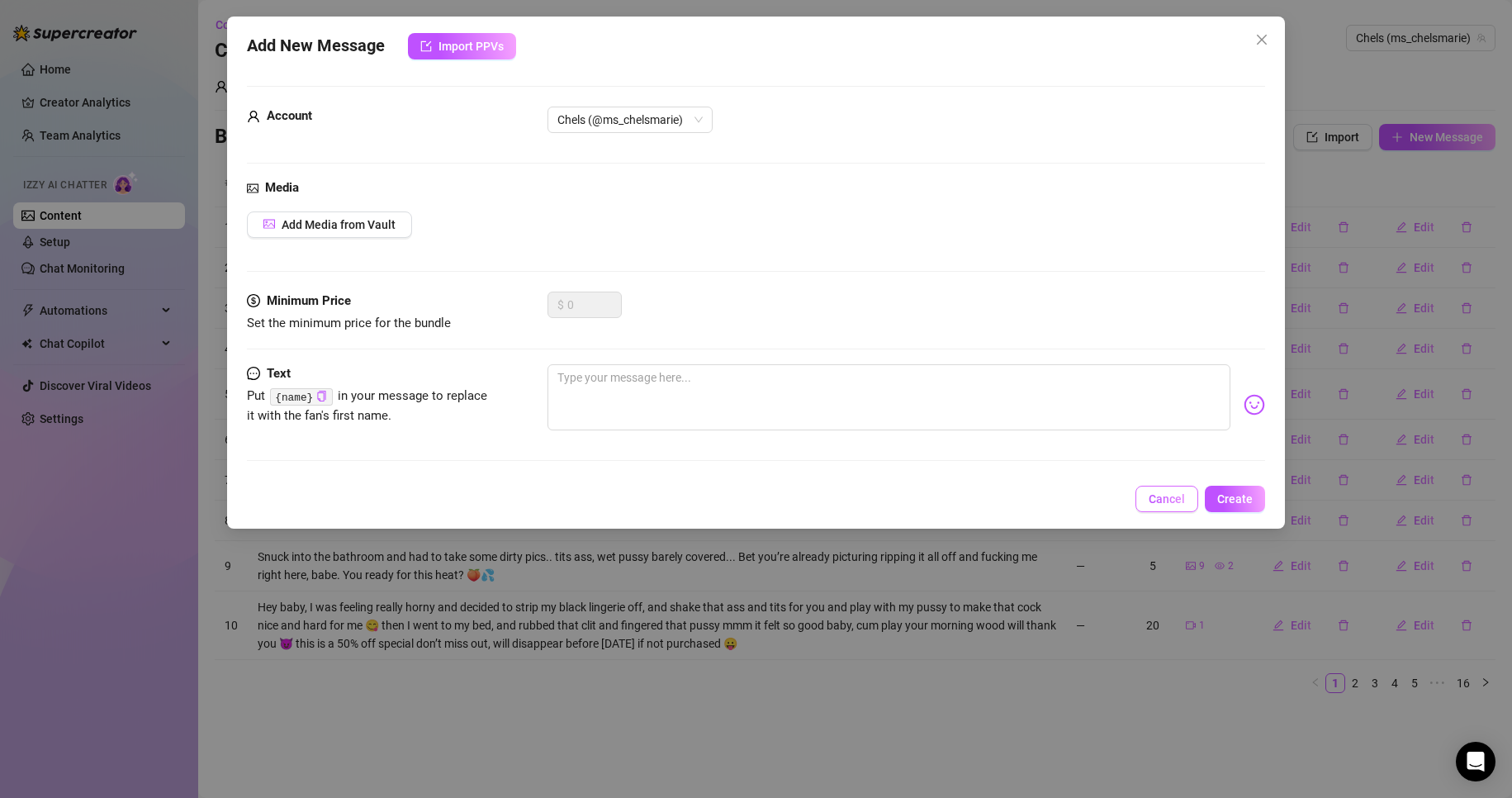
click at [1175, 492] on span "Cancel" at bounding box center [1167, 499] width 36 height 13
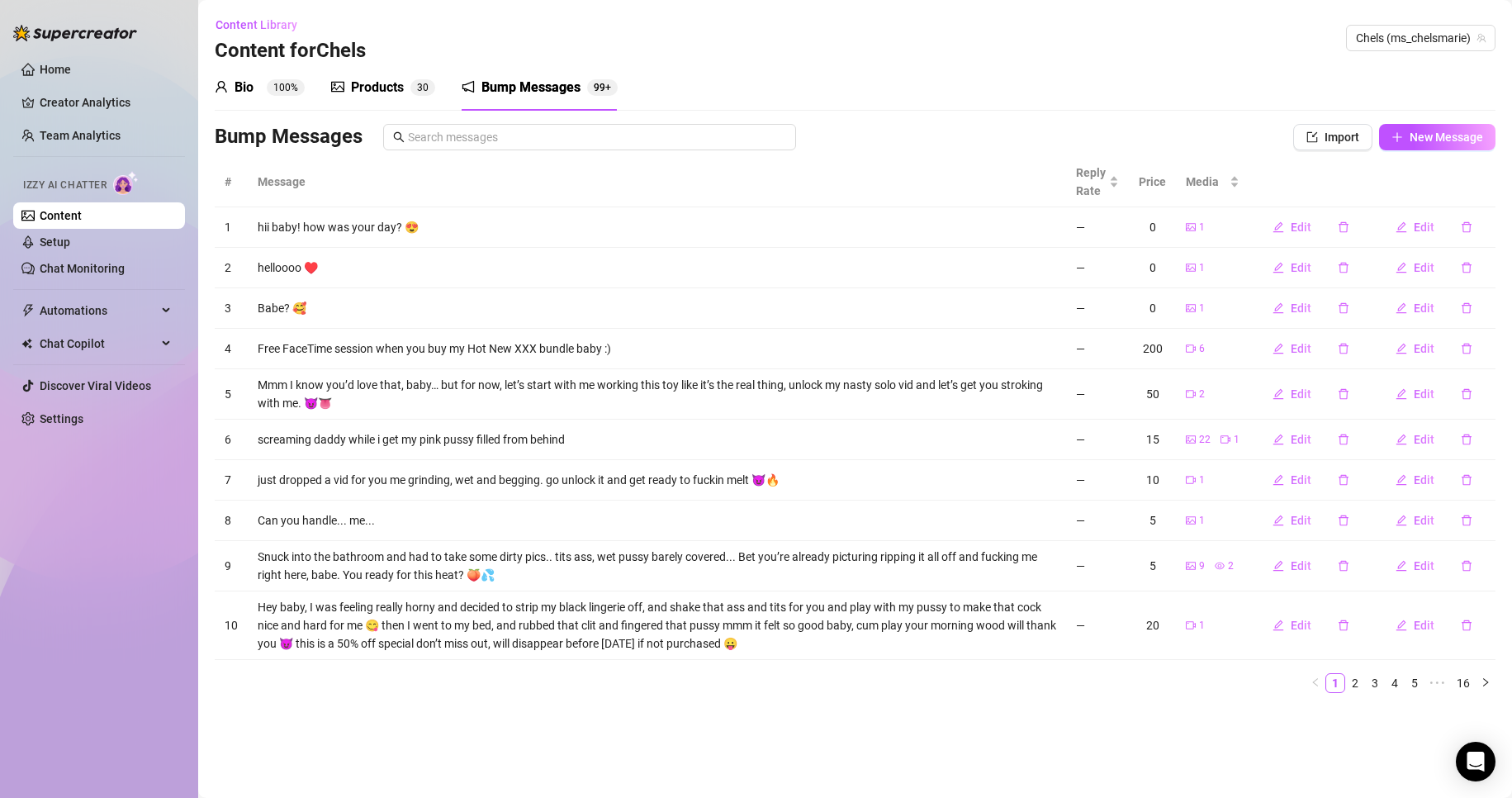
click at [393, 80] on div "Products" at bounding box center [378, 87] width 53 height 20
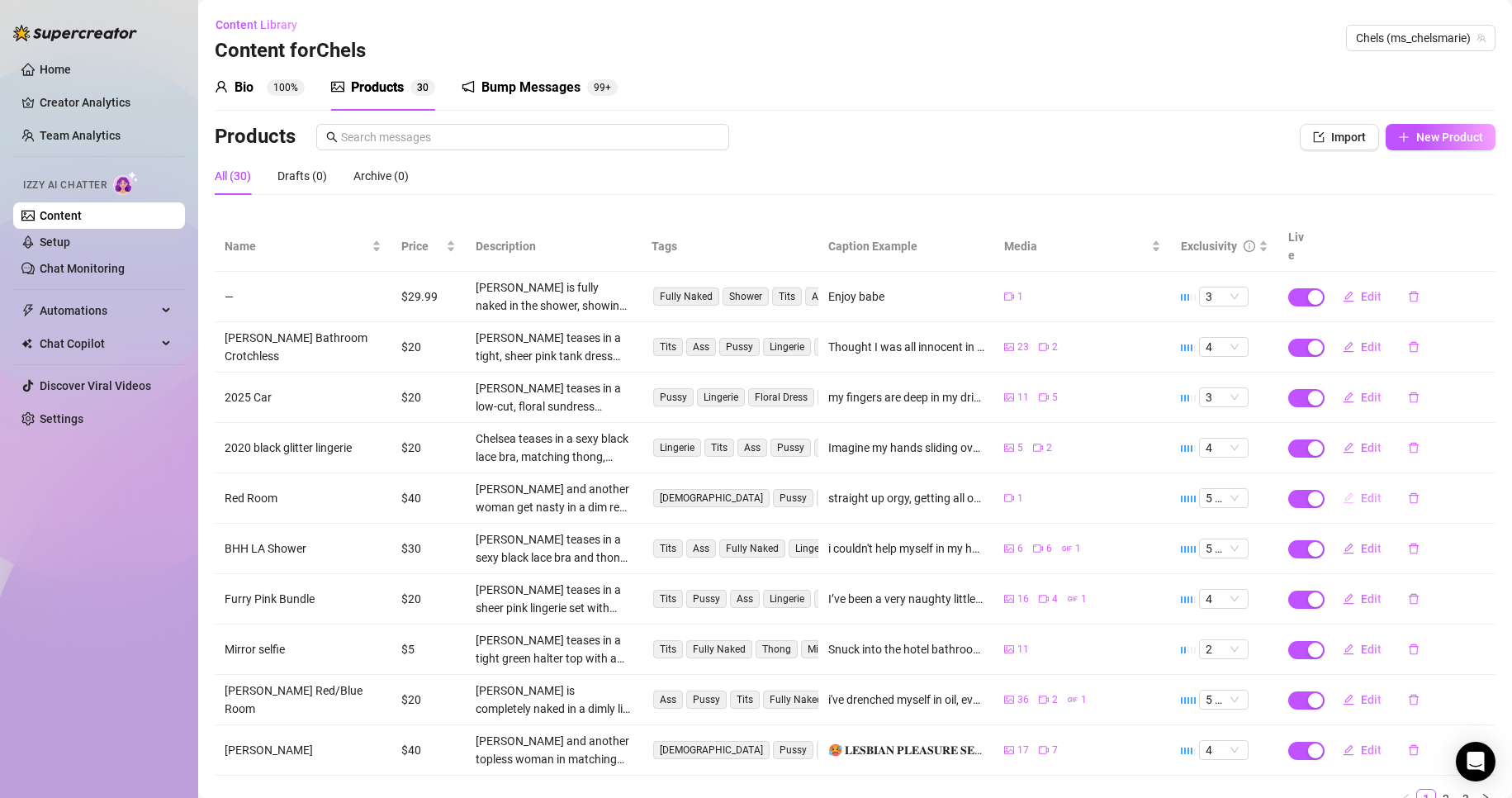
click at [1361, 492] on span "Edit" at bounding box center [1372, 498] width 21 height 13
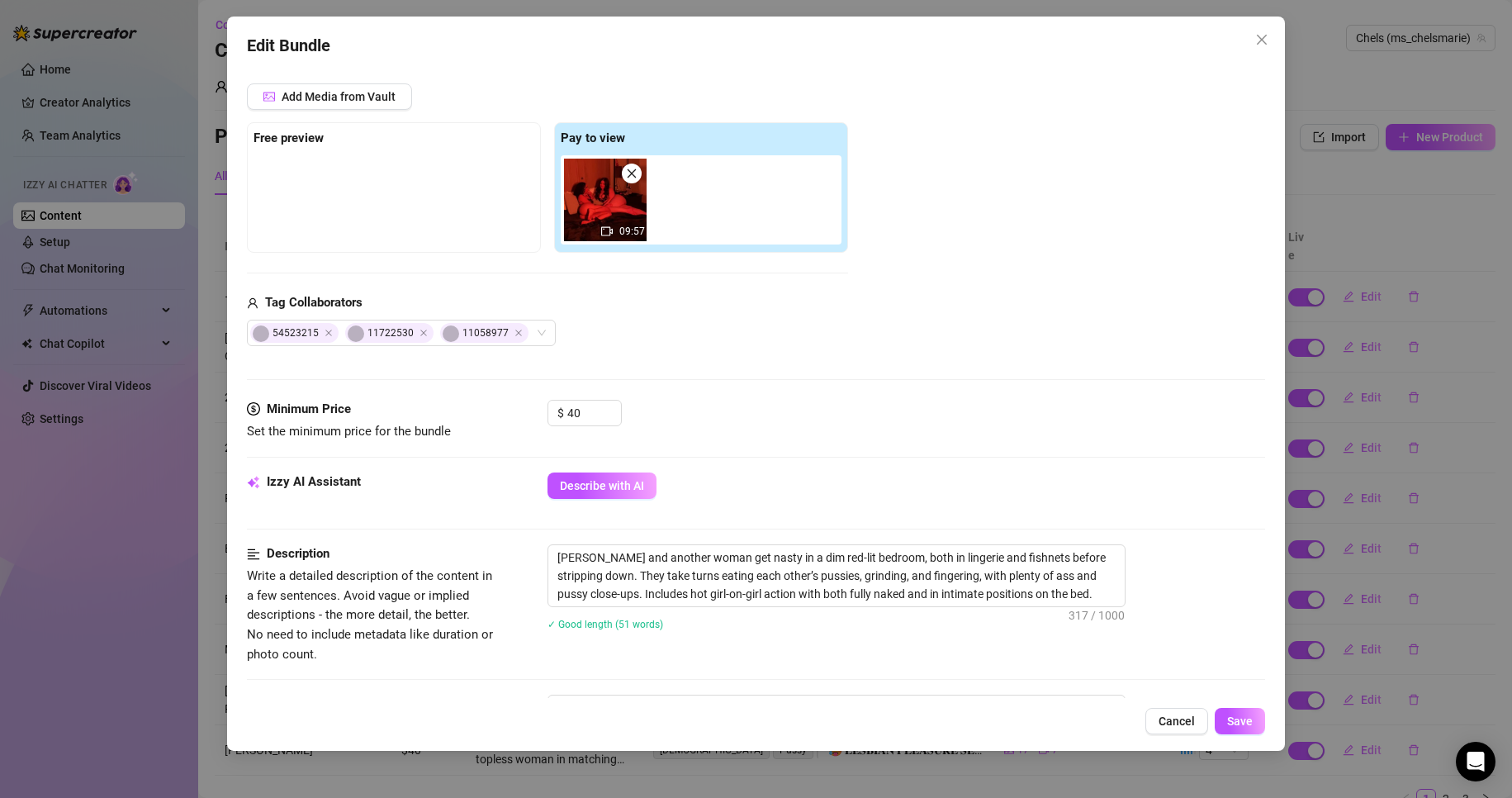
scroll to position [201, 0]
click at [542, 335] on div "54523215 11722530 11058977" at bounding box center [401, 332] width 309 height 27
click at [628, 335] on div "54523215 11722530 11058977" at bounding box center [547, 332] width 601 height 27
click at [538, 334] on div "54523215 11722530 11058977" at bounding box center [401, 332] width 309 height 27
click at [723, 353] on div "Media Add Media from Vault Free preview Pay to view 09:57 Tag Collaborators 545…" at bounding box center [756, 224] width 1019 height 348
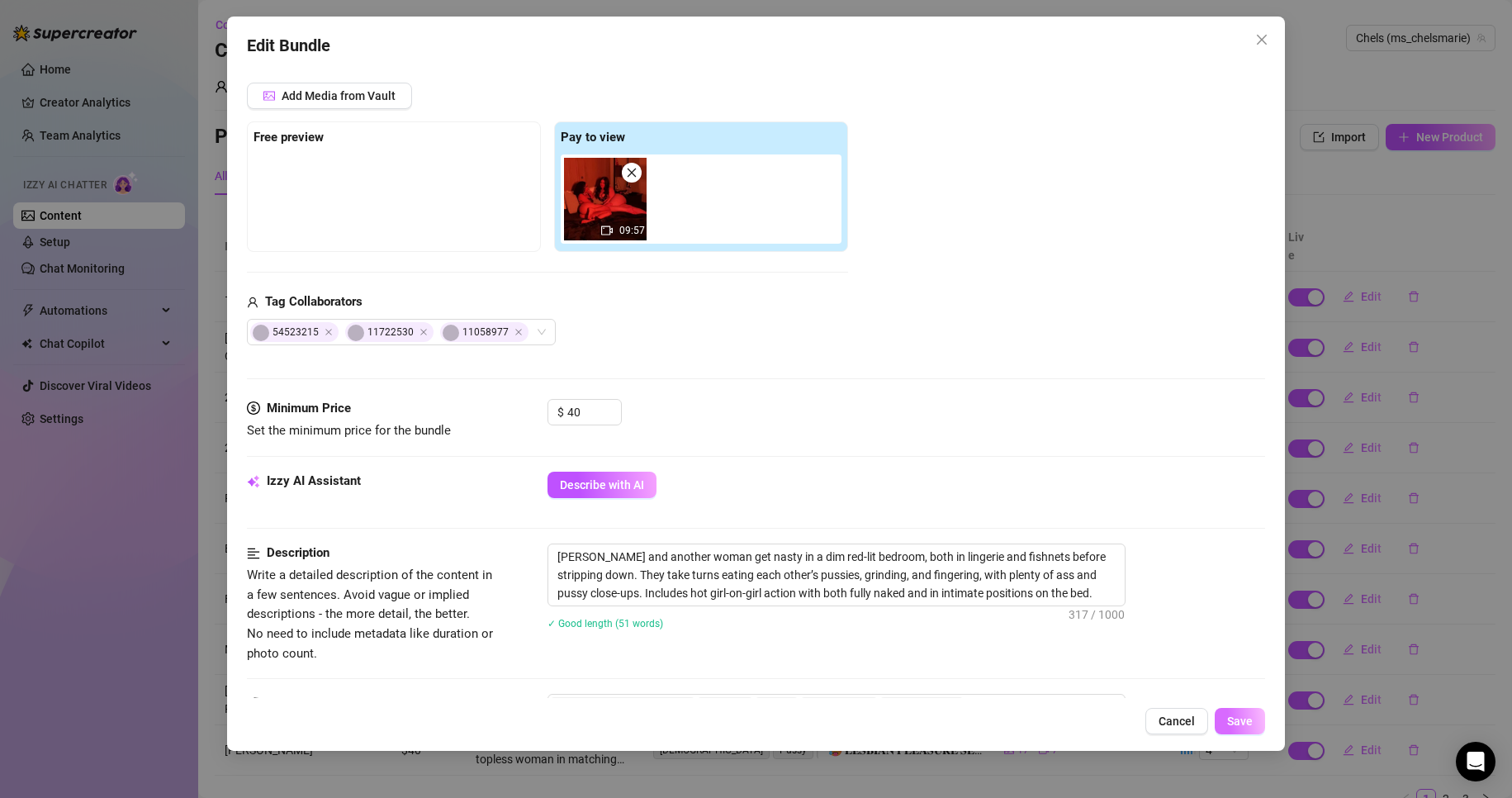
click at [1245, 718] on span "Save" at bounding box center [1240, 721] width 26 height 13
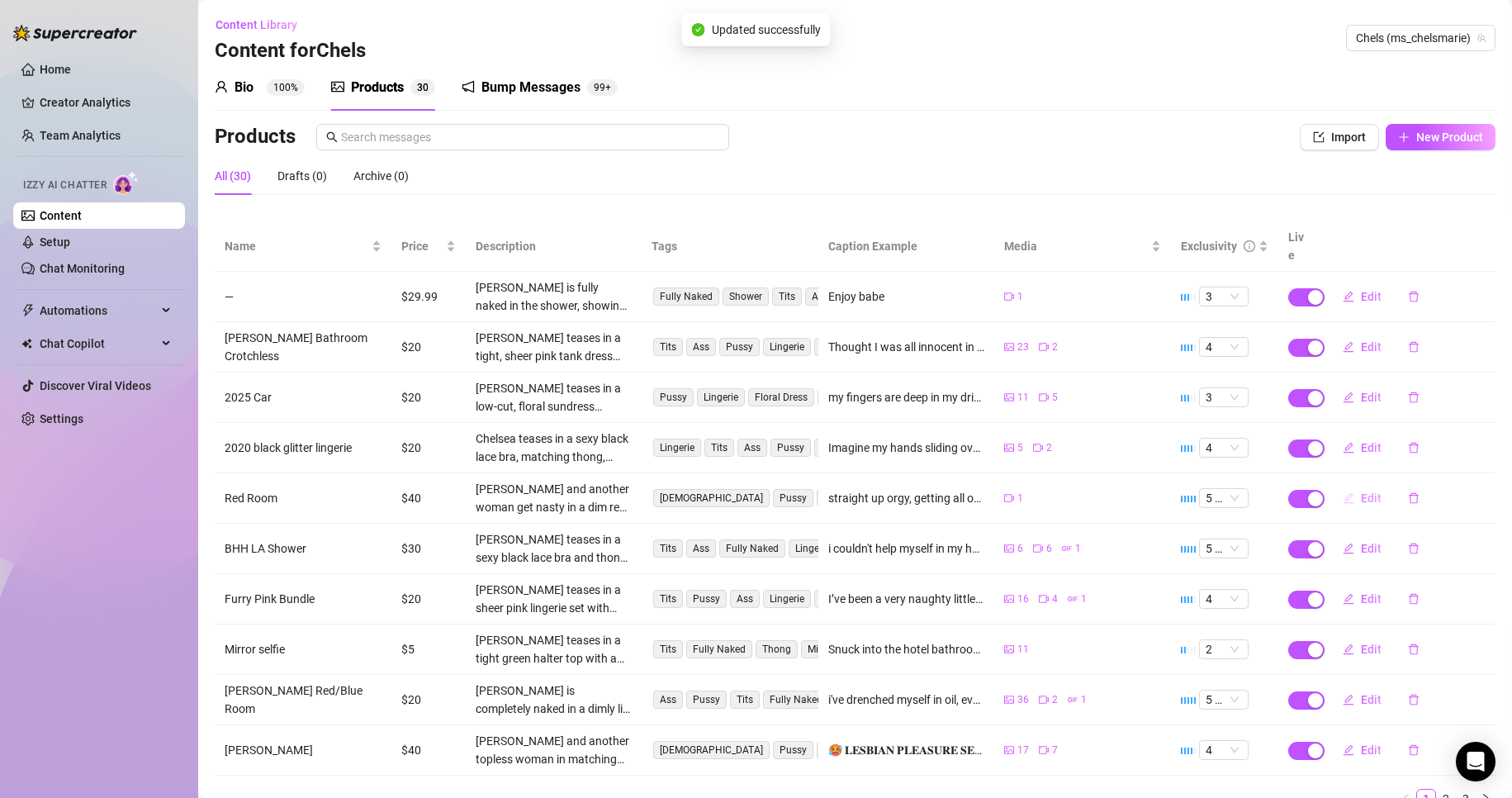
click at [1361, 492] on span "Edit" at bounding box center [1372, 498] width 21 height 13
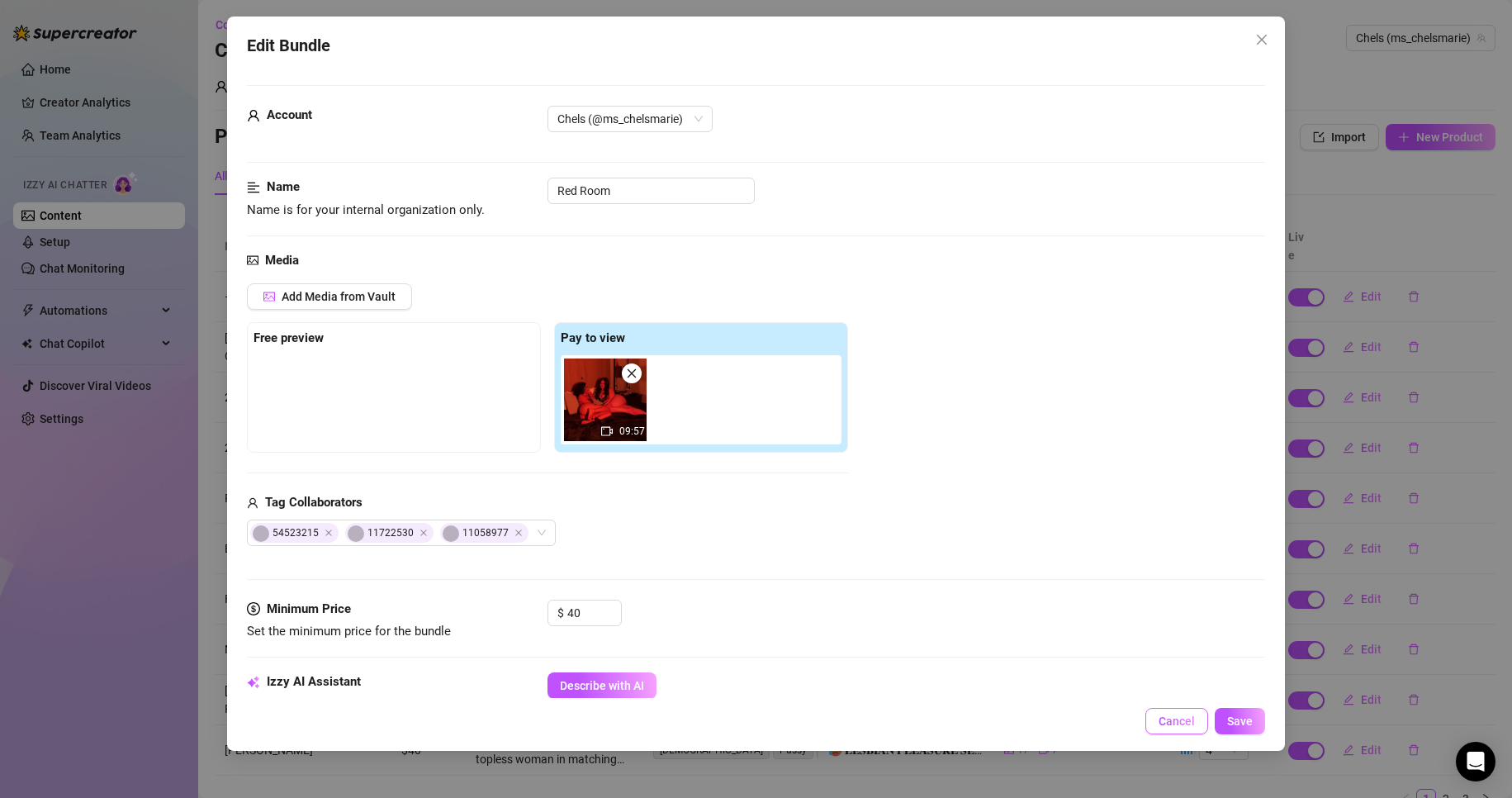
click at [1175, 730] on button "Cancel" at bounding box center [1177, 721] width 63 height 27
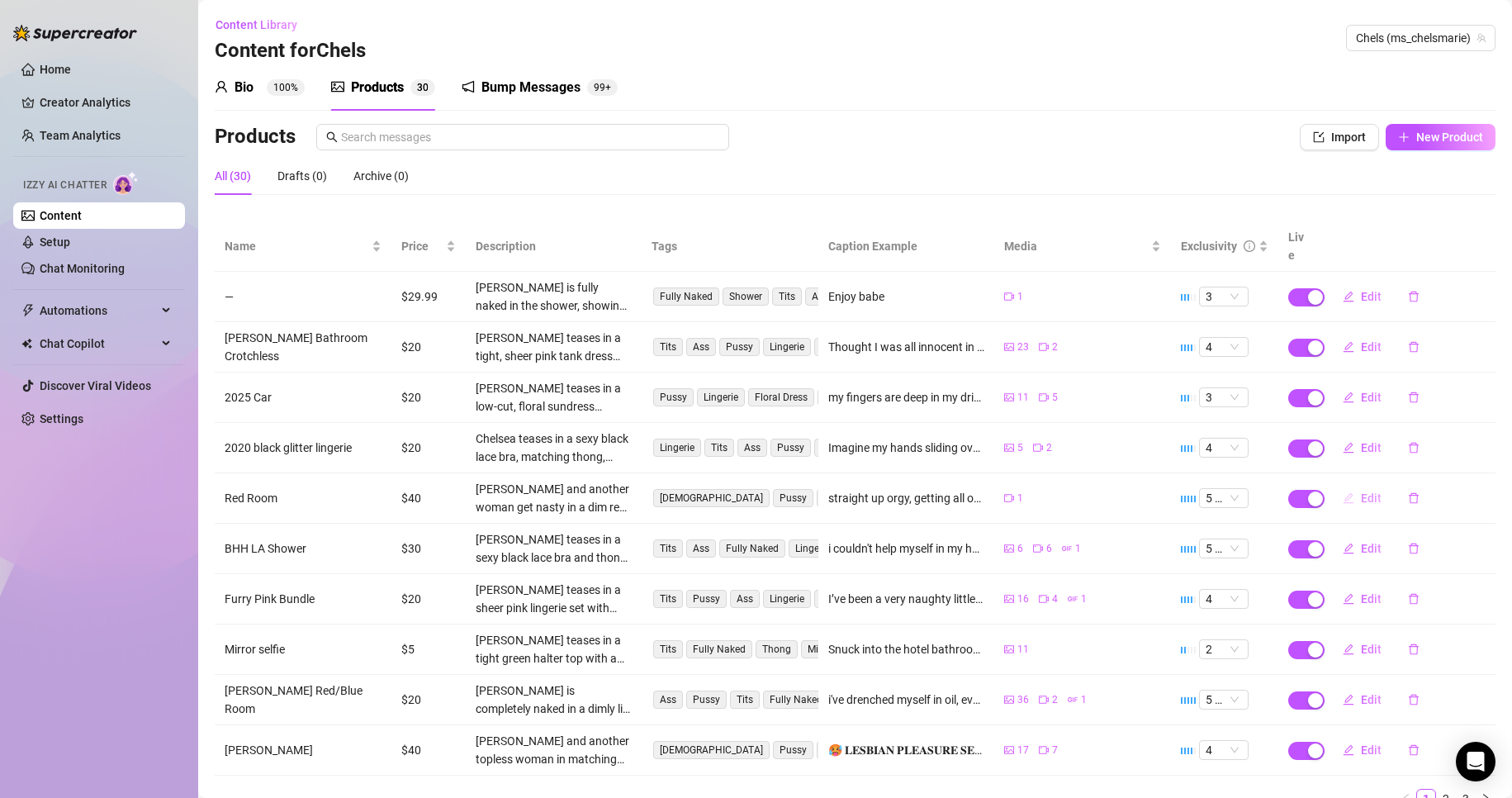
click at [1368, 492] on span "Edit" at bounding box center [1372, 498] width 21 height 13
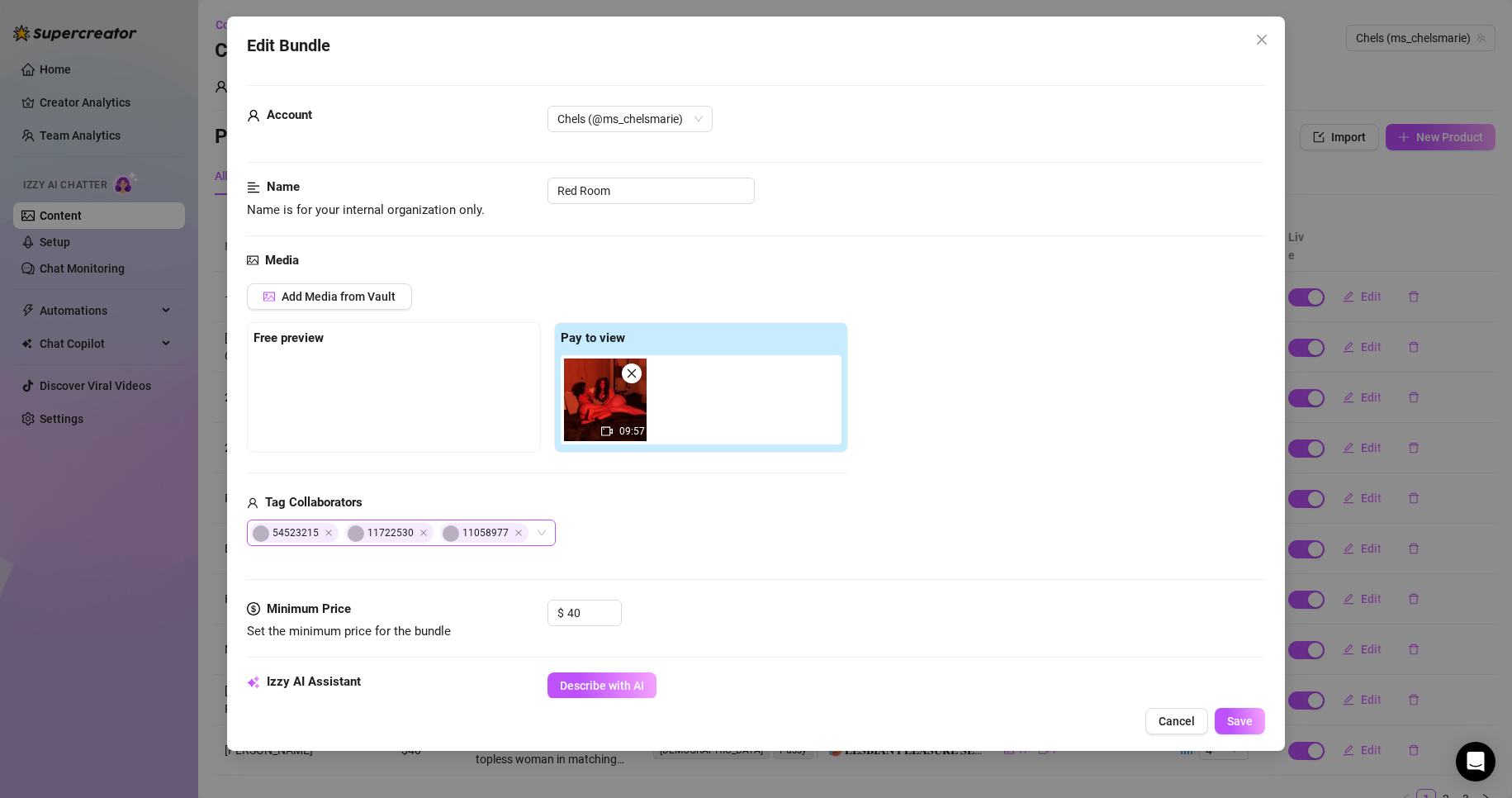
click at [544, 526] on div "54523215 11722530 11058977" at bounding box center [401, 533] width 309 height 27
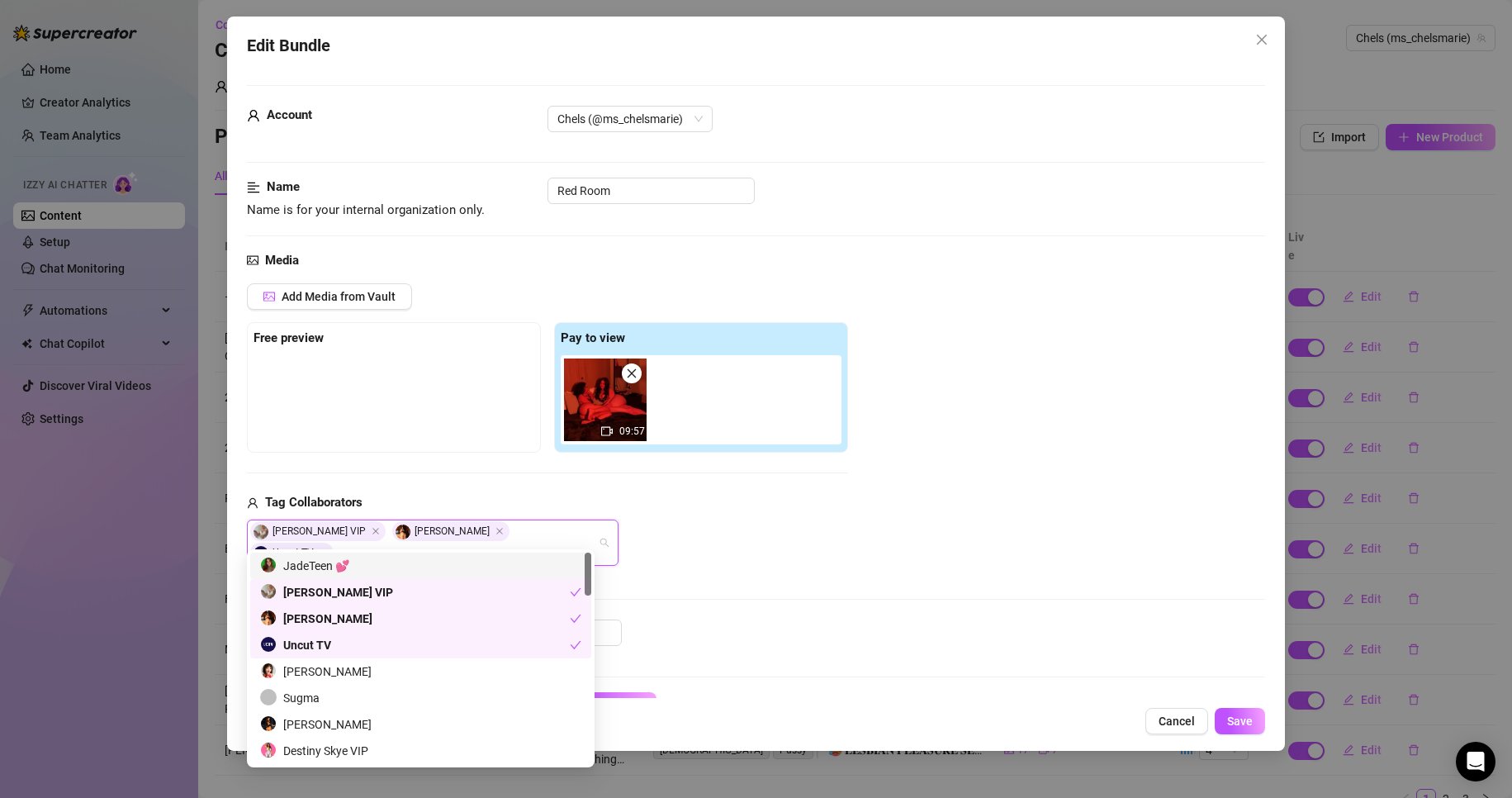
click at [969, 642] on div "Minimum Price Set the minimum price for the bundle $ 40" at bounding box center [756, 656] width 1019 height 73
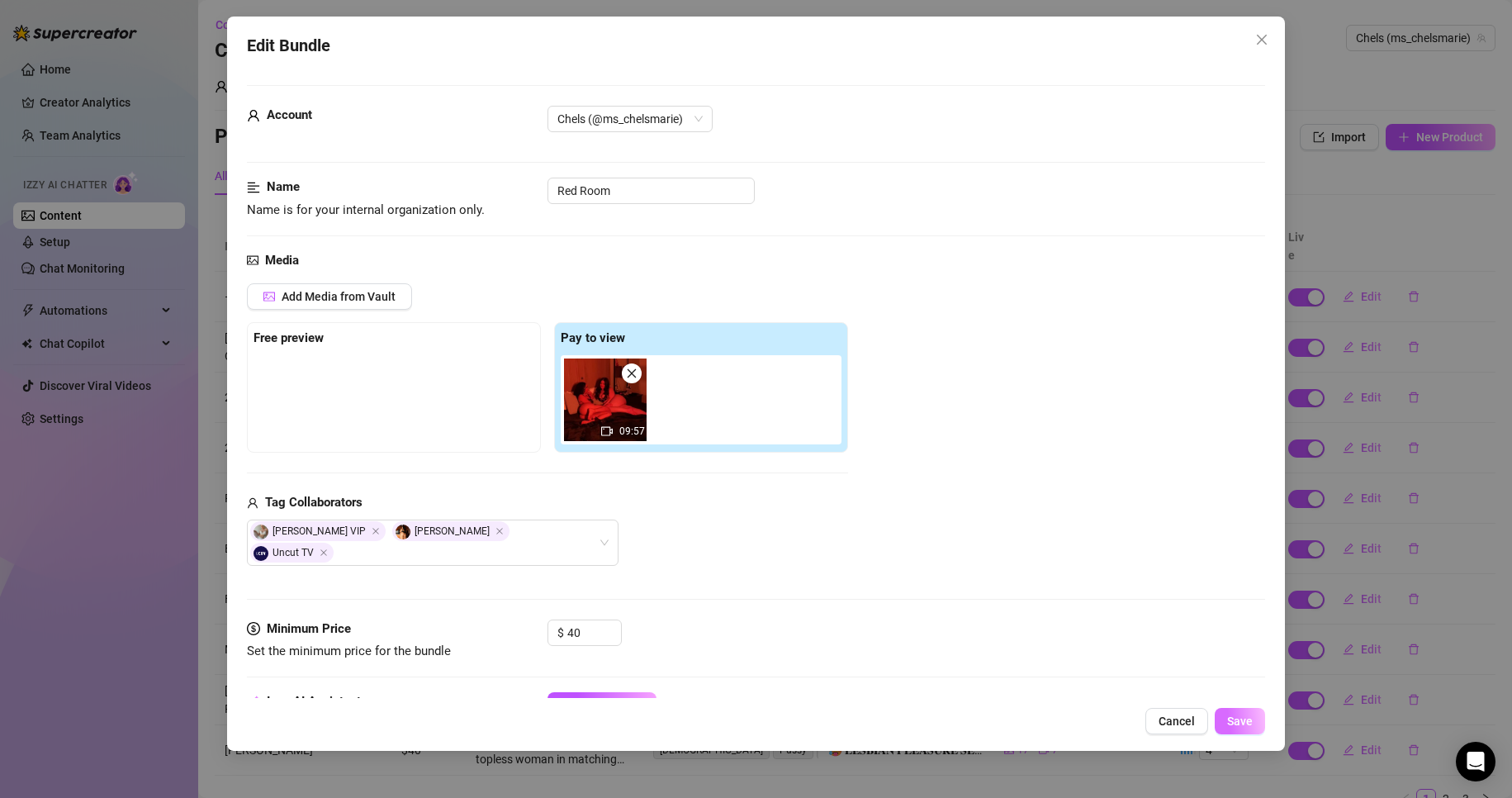
click at [1250, 715] on span "Save" at bounding box center [1240, 721] width 26 height 13
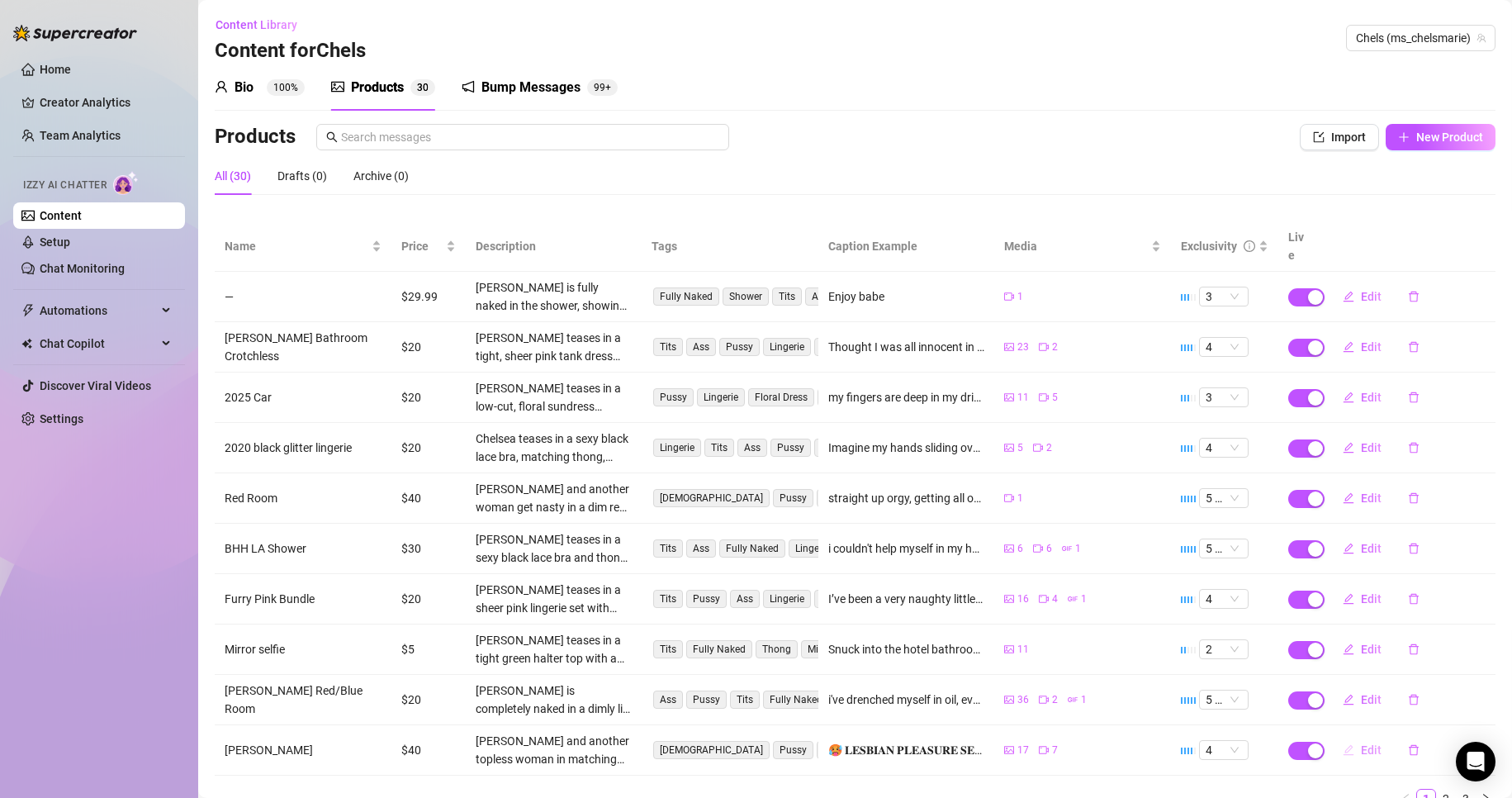
click at [1363, 744] on span "Edit" at bounding box center [1372, 751] width 21 height 13
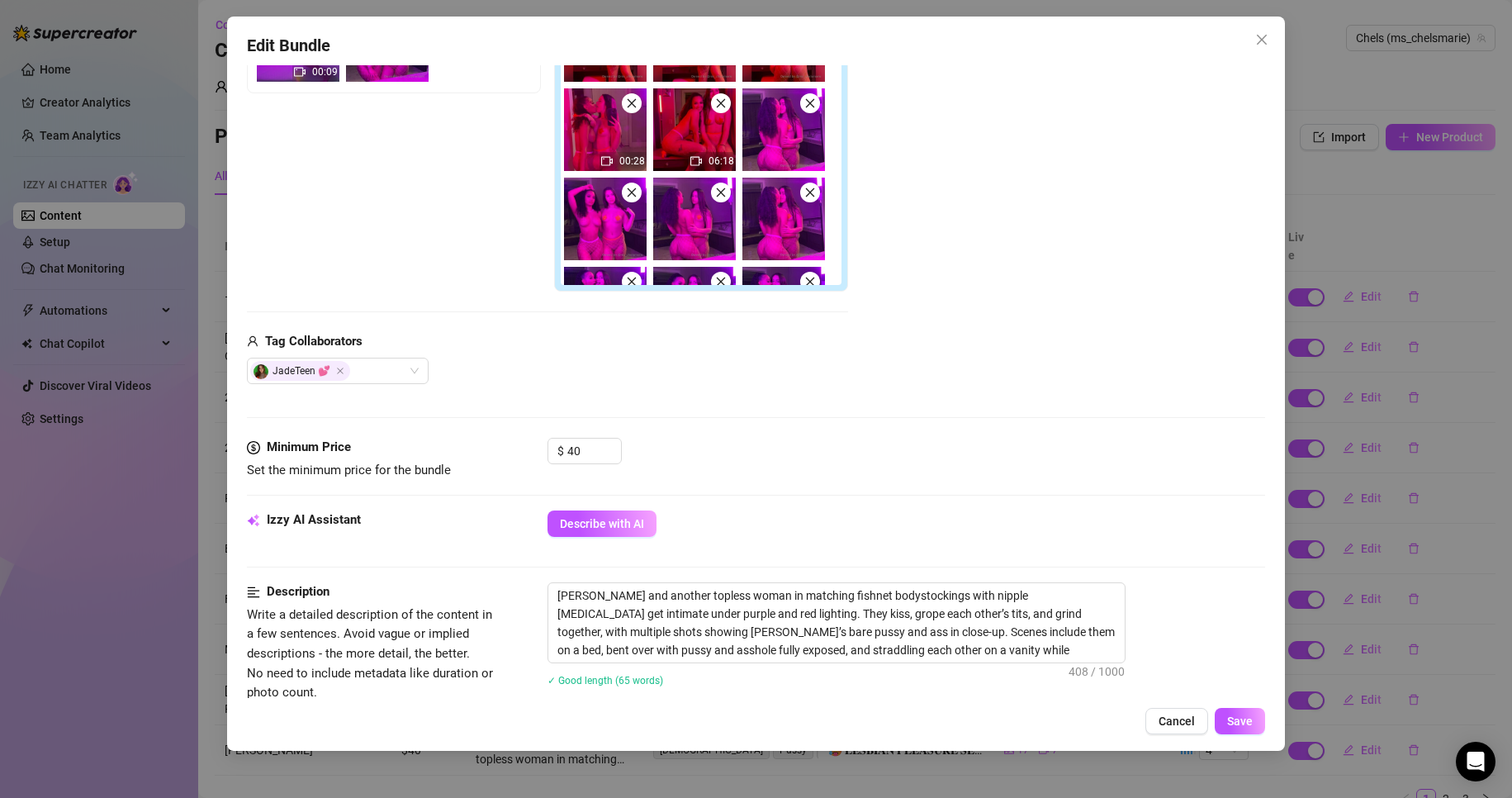
scroll to position [361, 0]
click at [1239, 721] on span "Save" at bounding box center [1240, 721] width 26 height 13
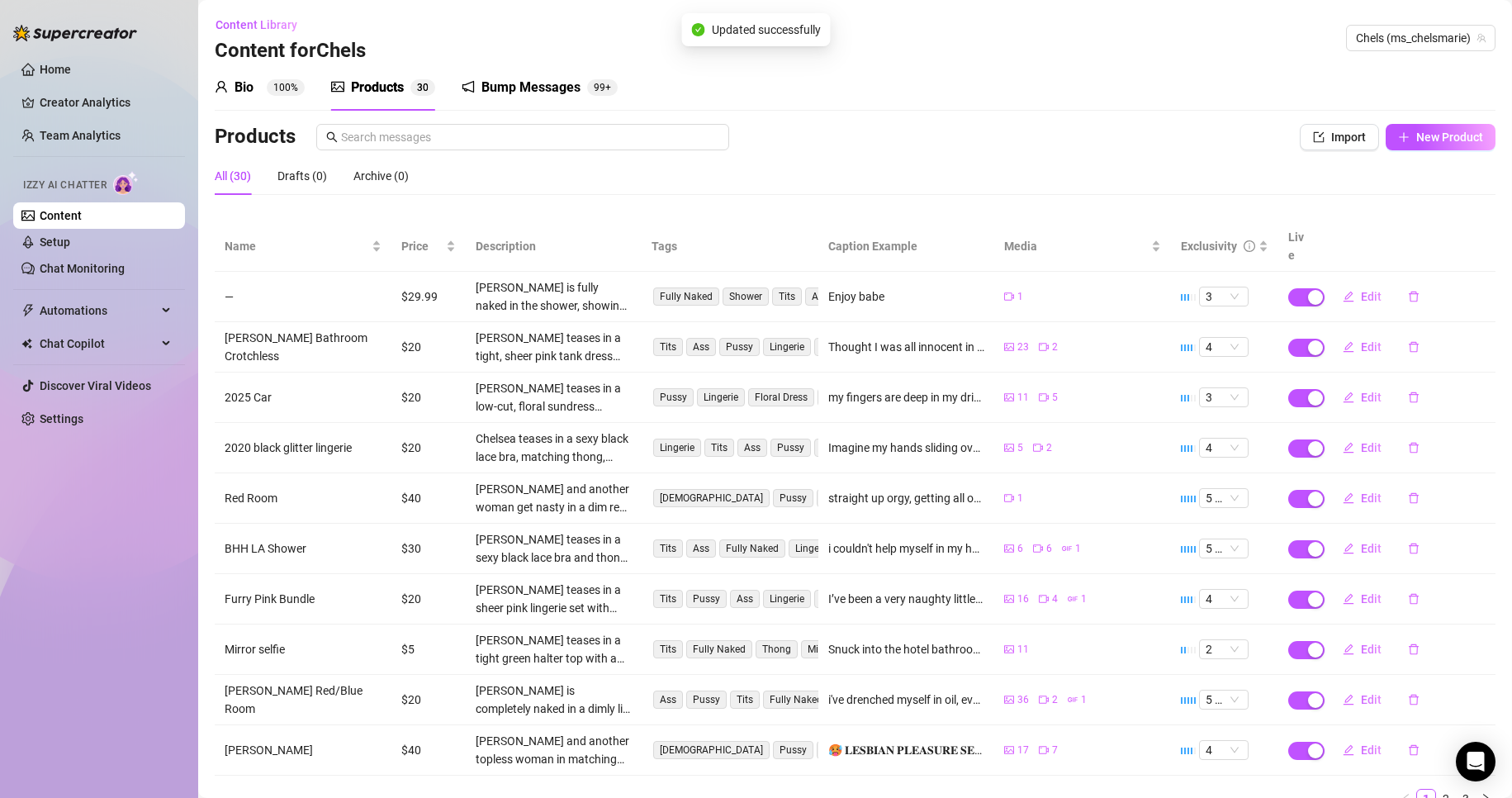
scroll to position [55, 0]
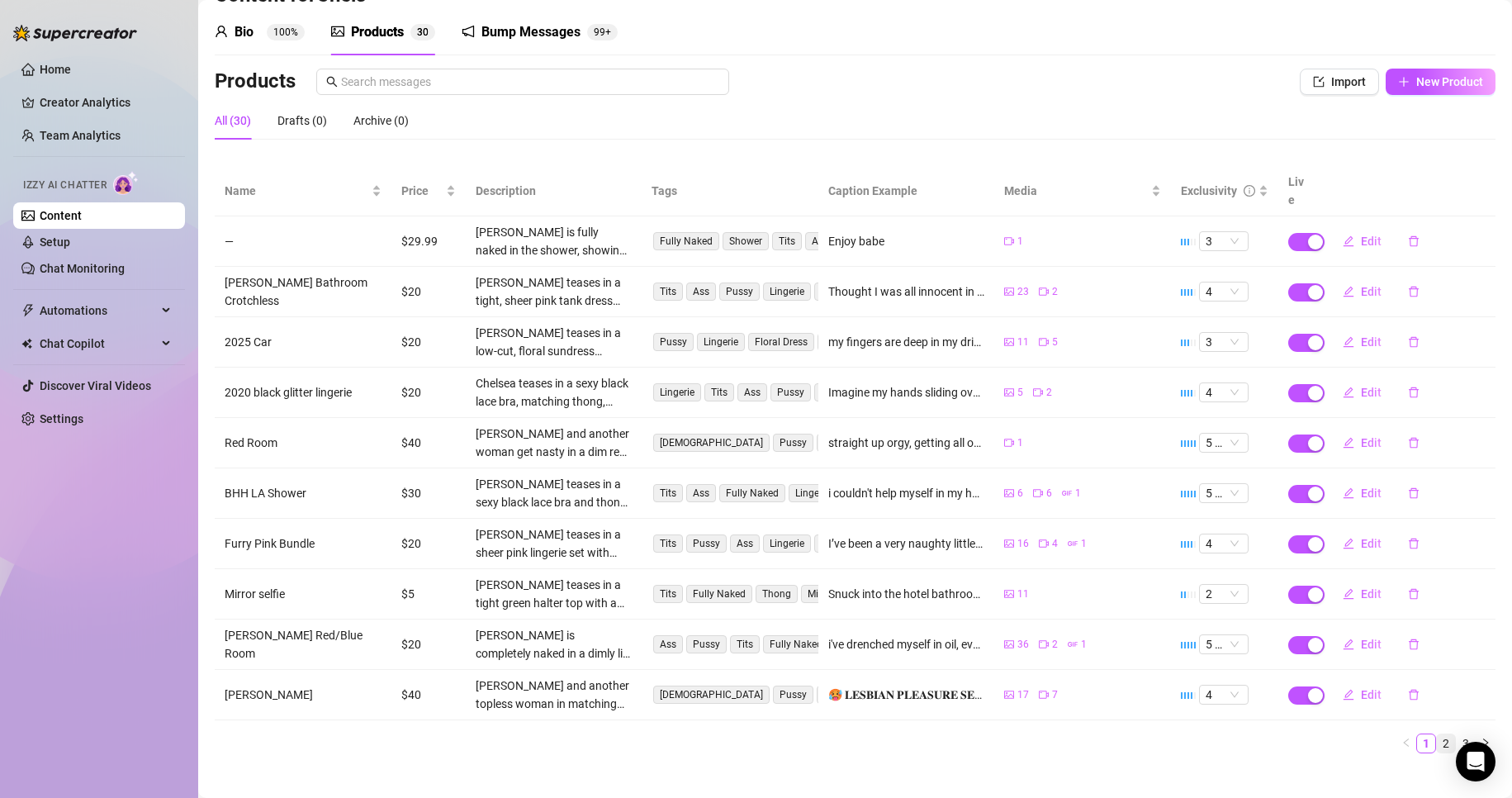
click at [1437, 734] on link "2" at bounding box center [1446, 743] width 18 height 18
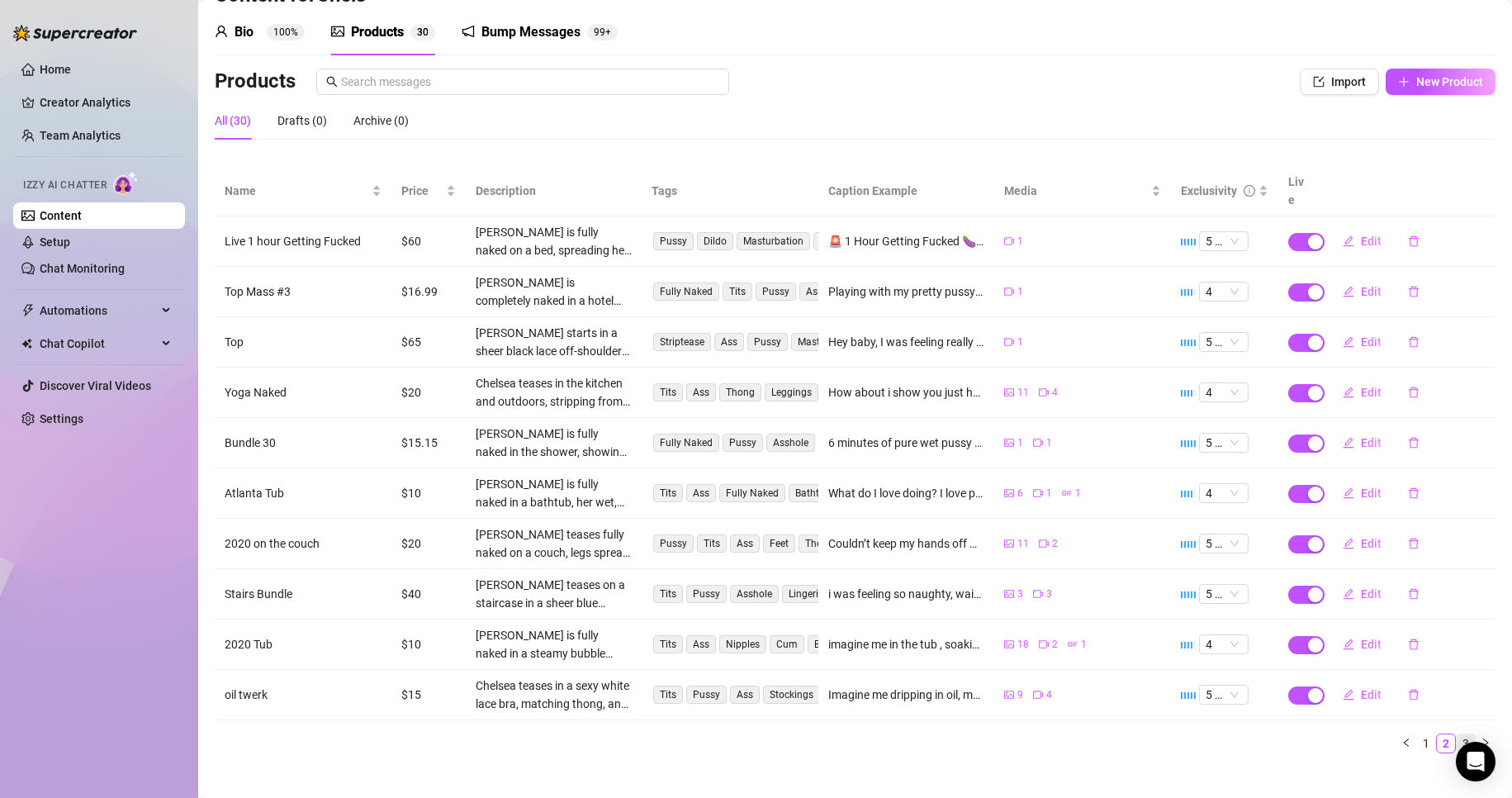
click at [1457, 734] on link "3" at bounding box center [1466, 743] width 18 height 18
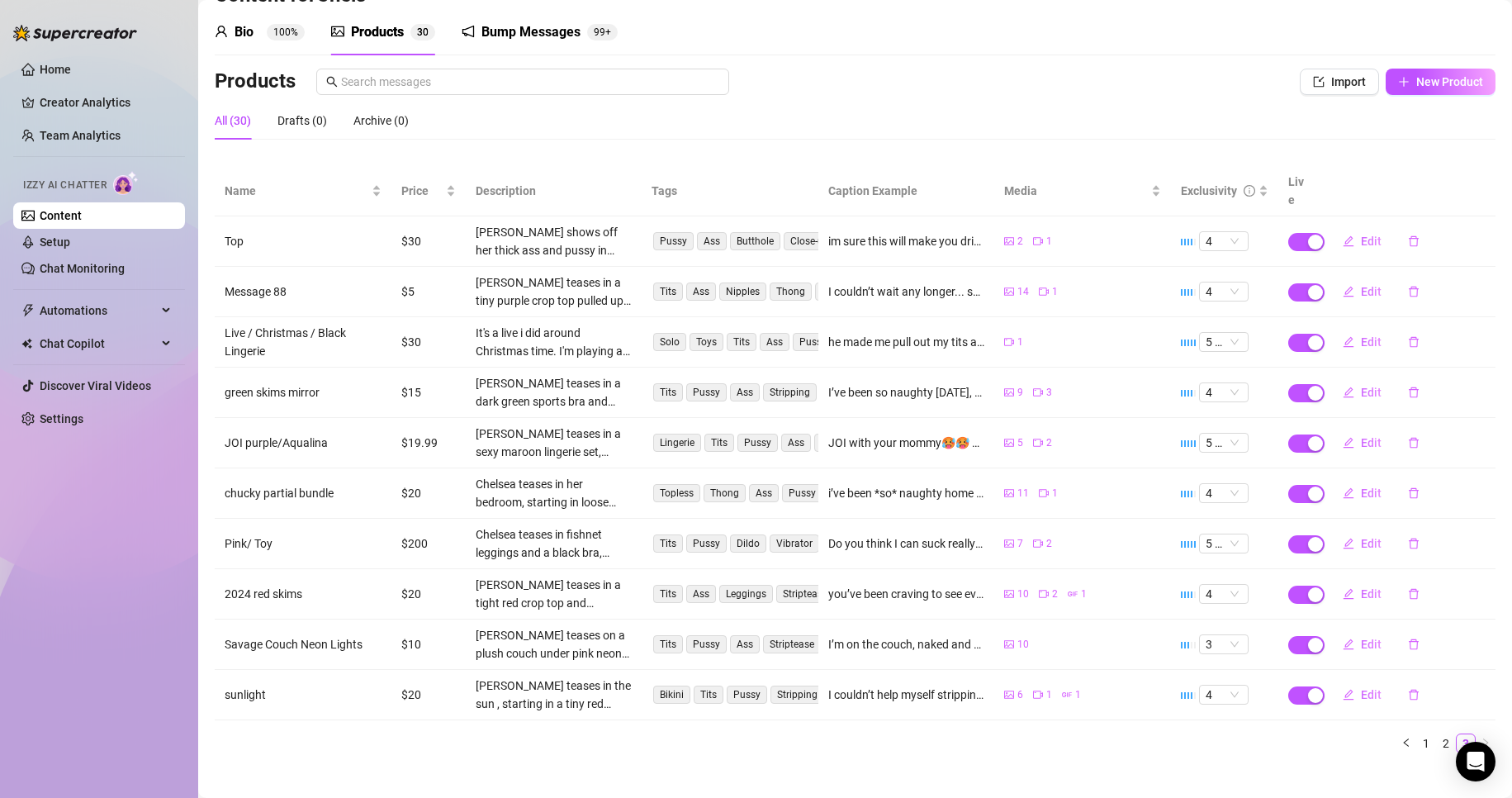
click at [511, 29] on div "Bump Messages" at bounding box center [531, 32] width 99 height 20
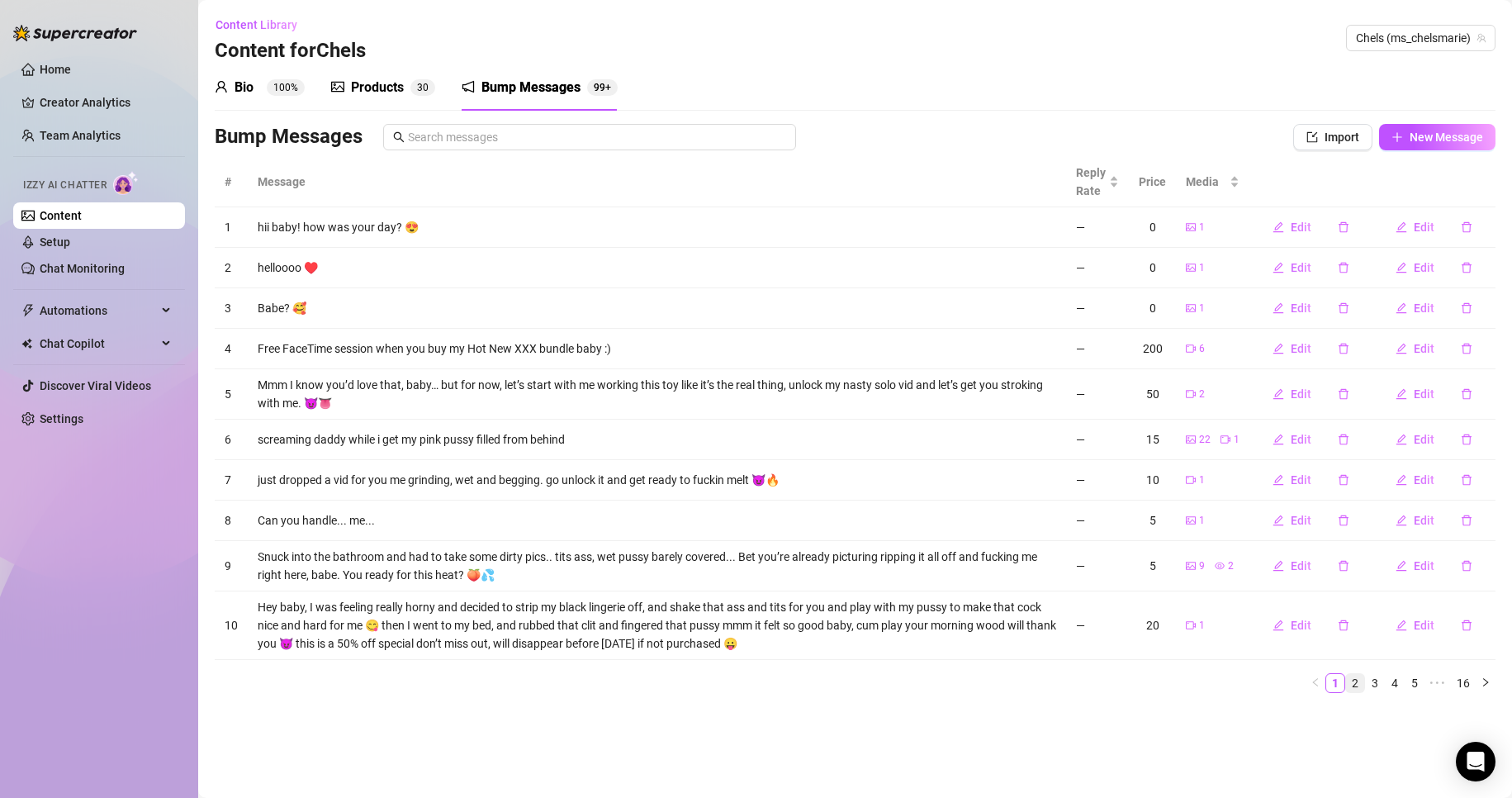
click at [1356, 691] on link "2" at bounding box center [1355, 682] width 18 height 18
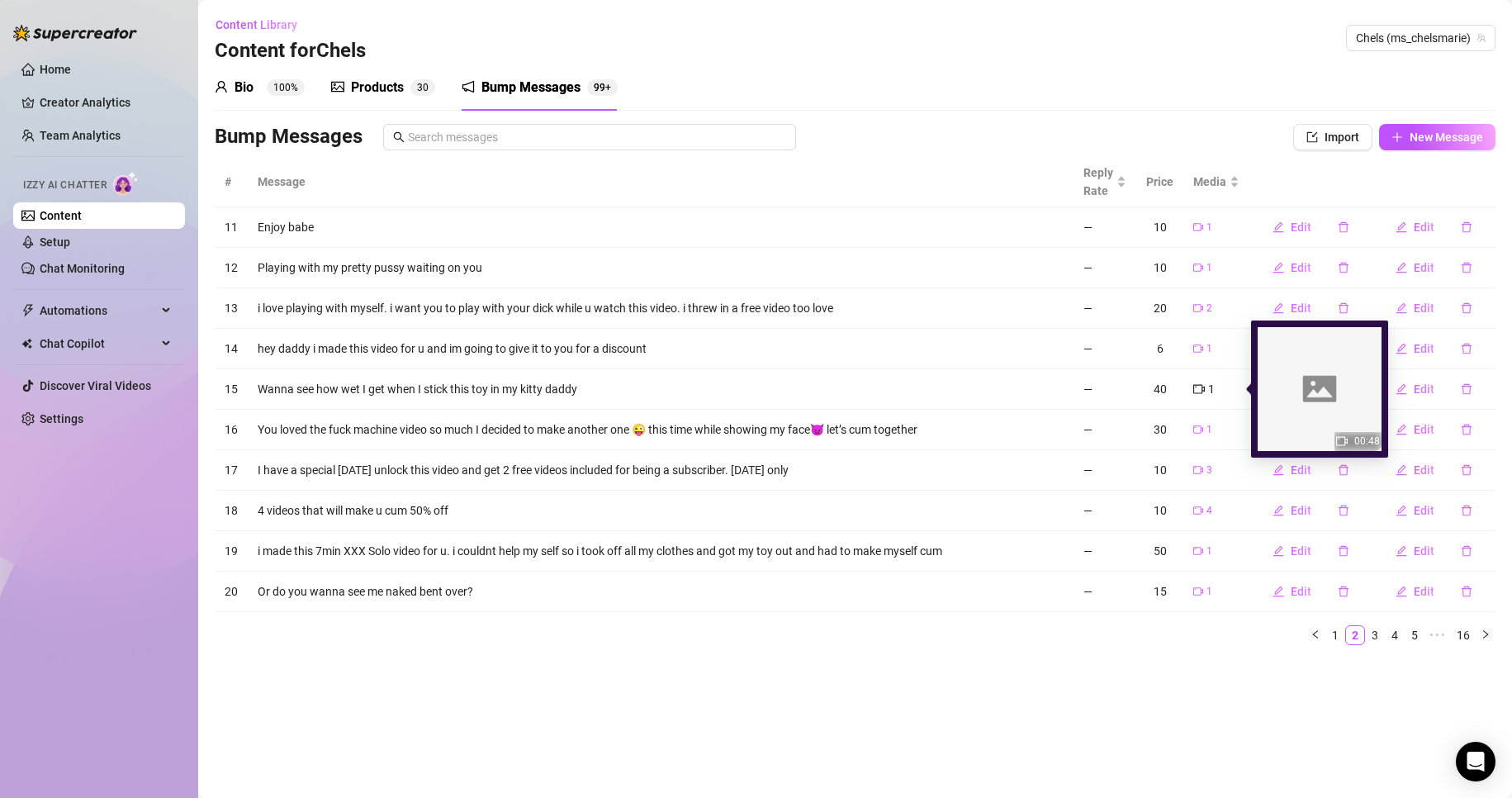
click at [1203, 389] on icon "video-camera" at bounding box center [1199, 389] width 11 height 11
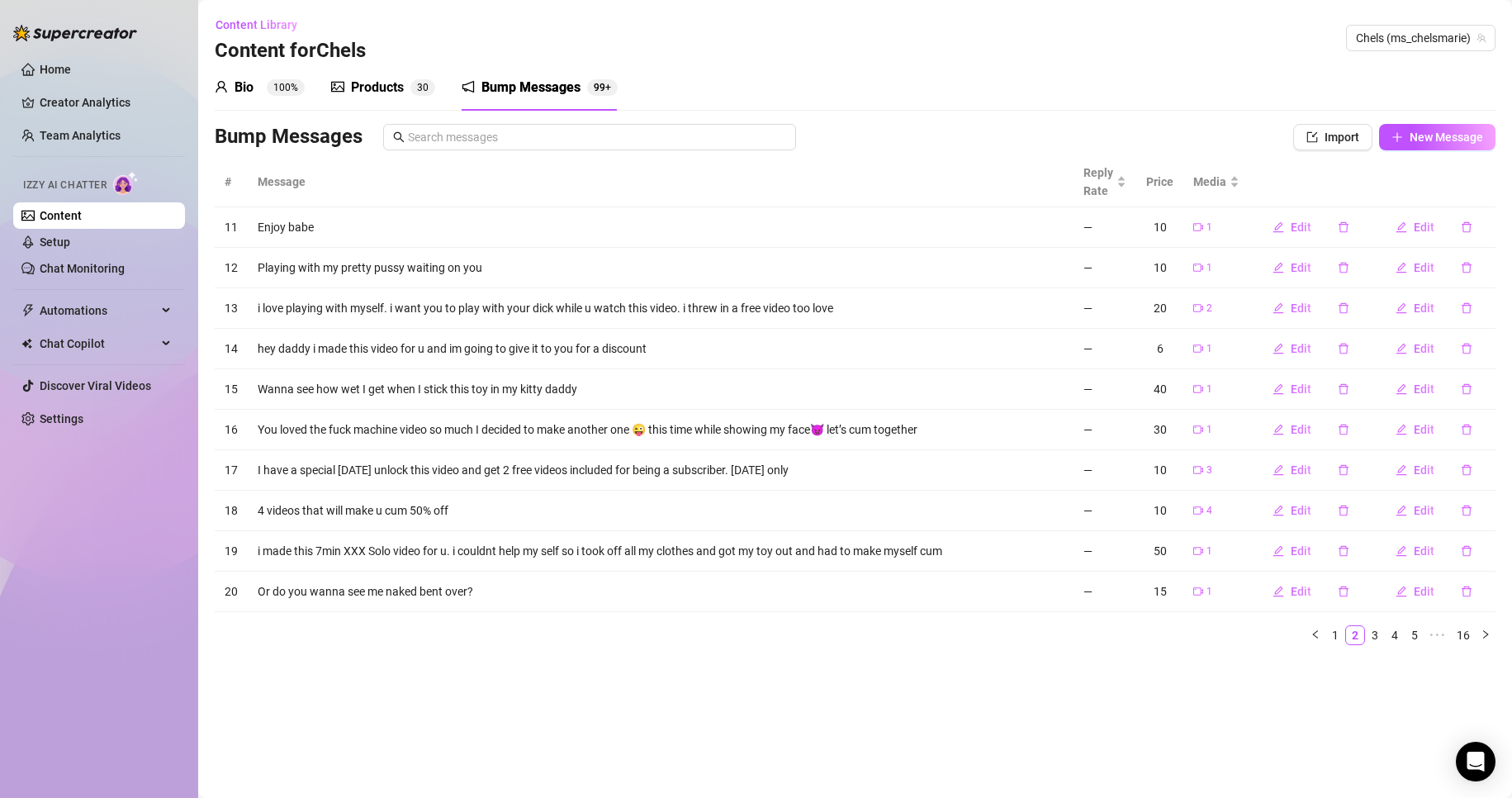
click at [1365, 637] on li "3" at bounding box center [1374, 635] width 20 height 20
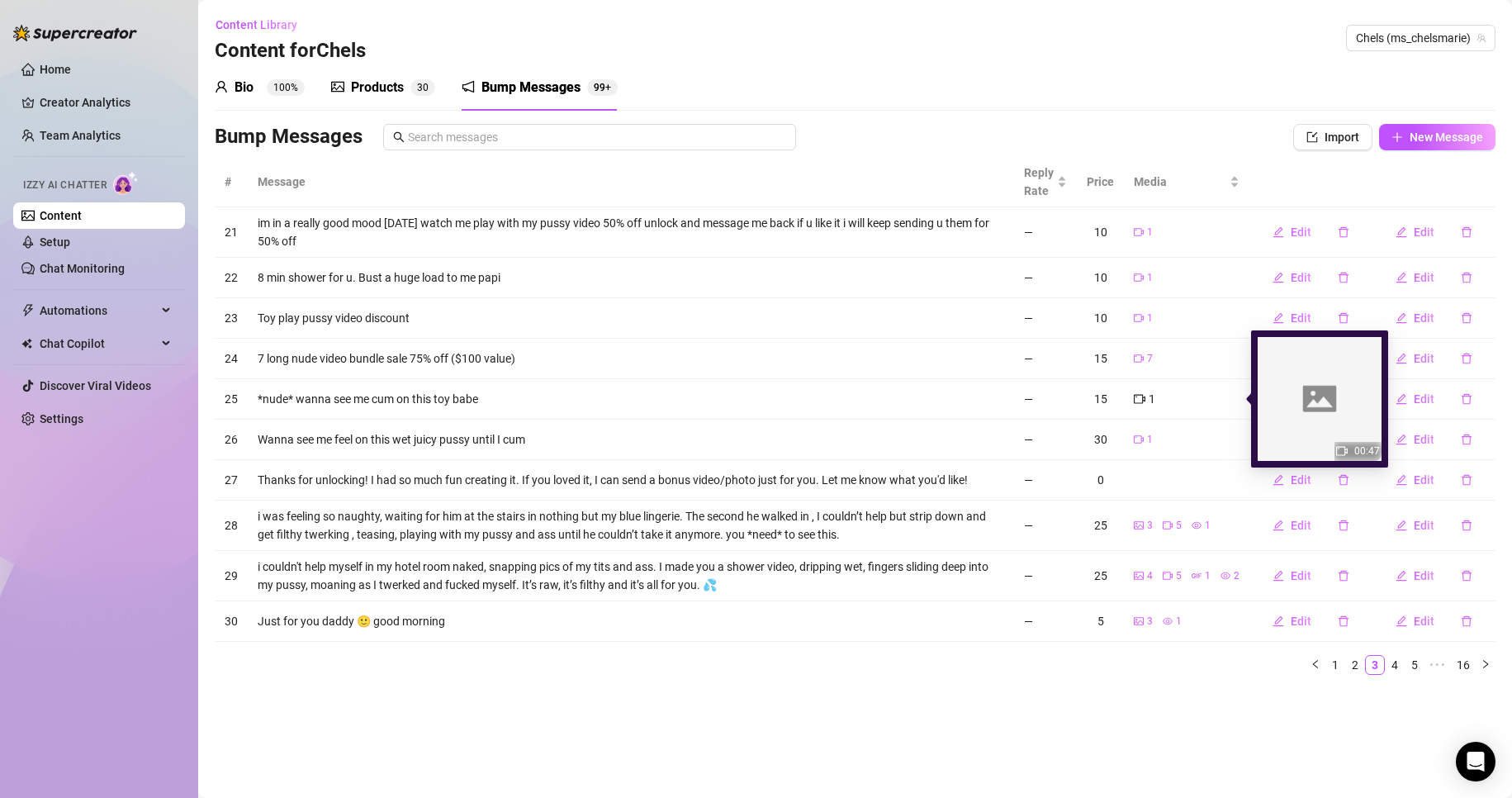
click at [1139, 405] on div "1" at bounding box center [1144, 399] width 22 height 18
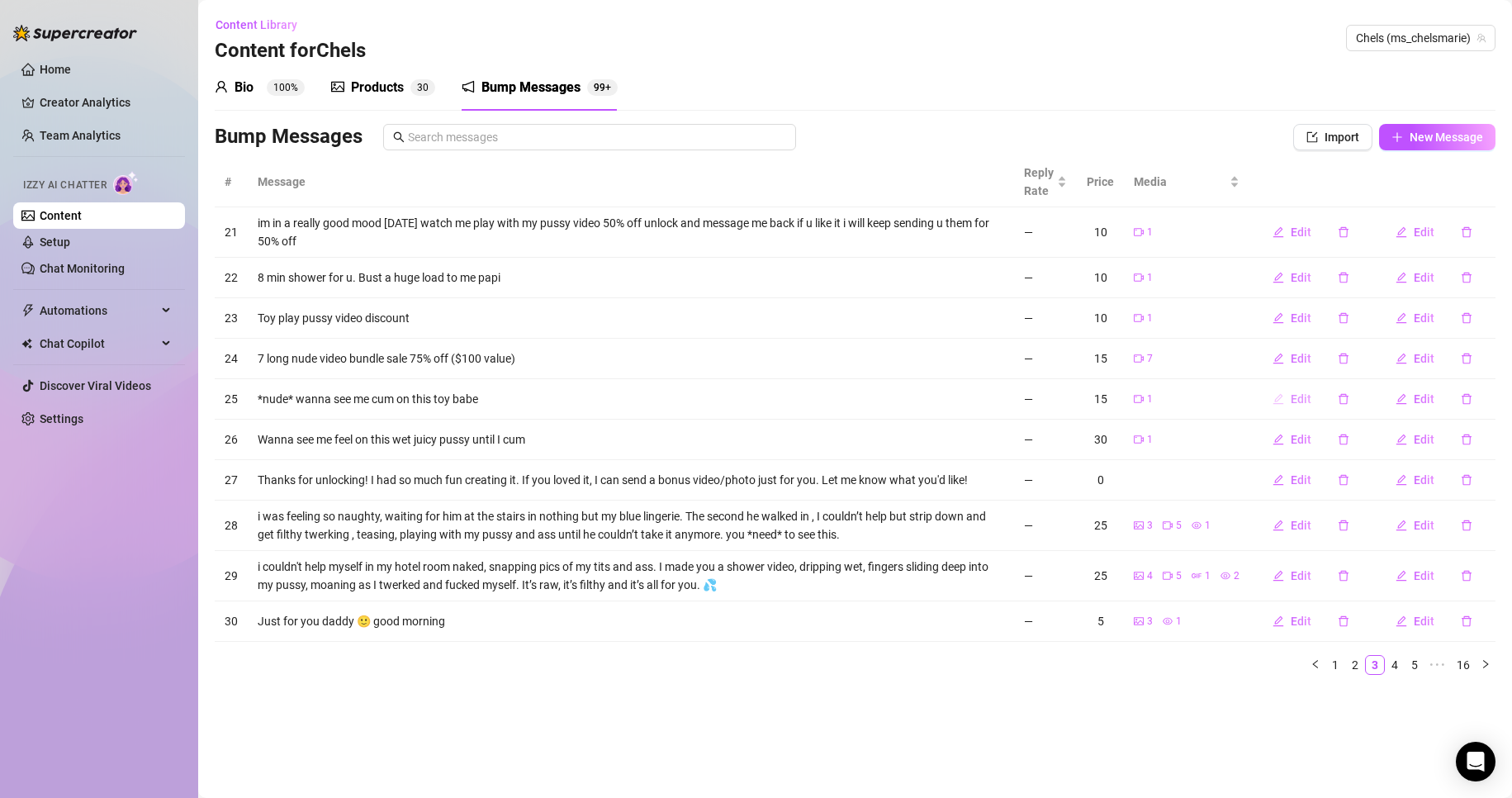
click at [1300, 405] on span "Edit" at bounding box center [1301, 399] width 21 height 13
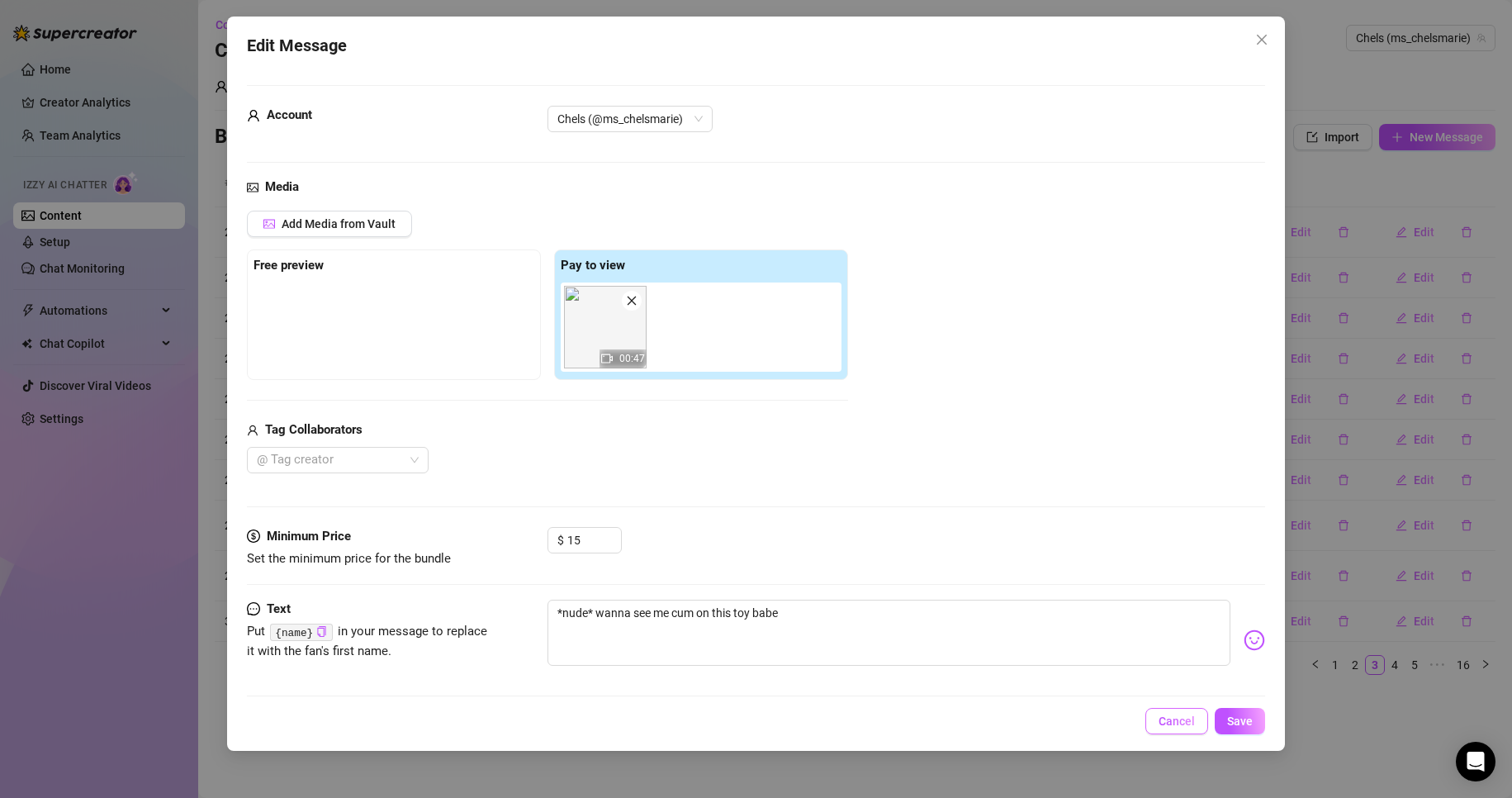
click at [1183, 715] on span "Cancel" at bounding box center [1176, 721] width 36 height 13
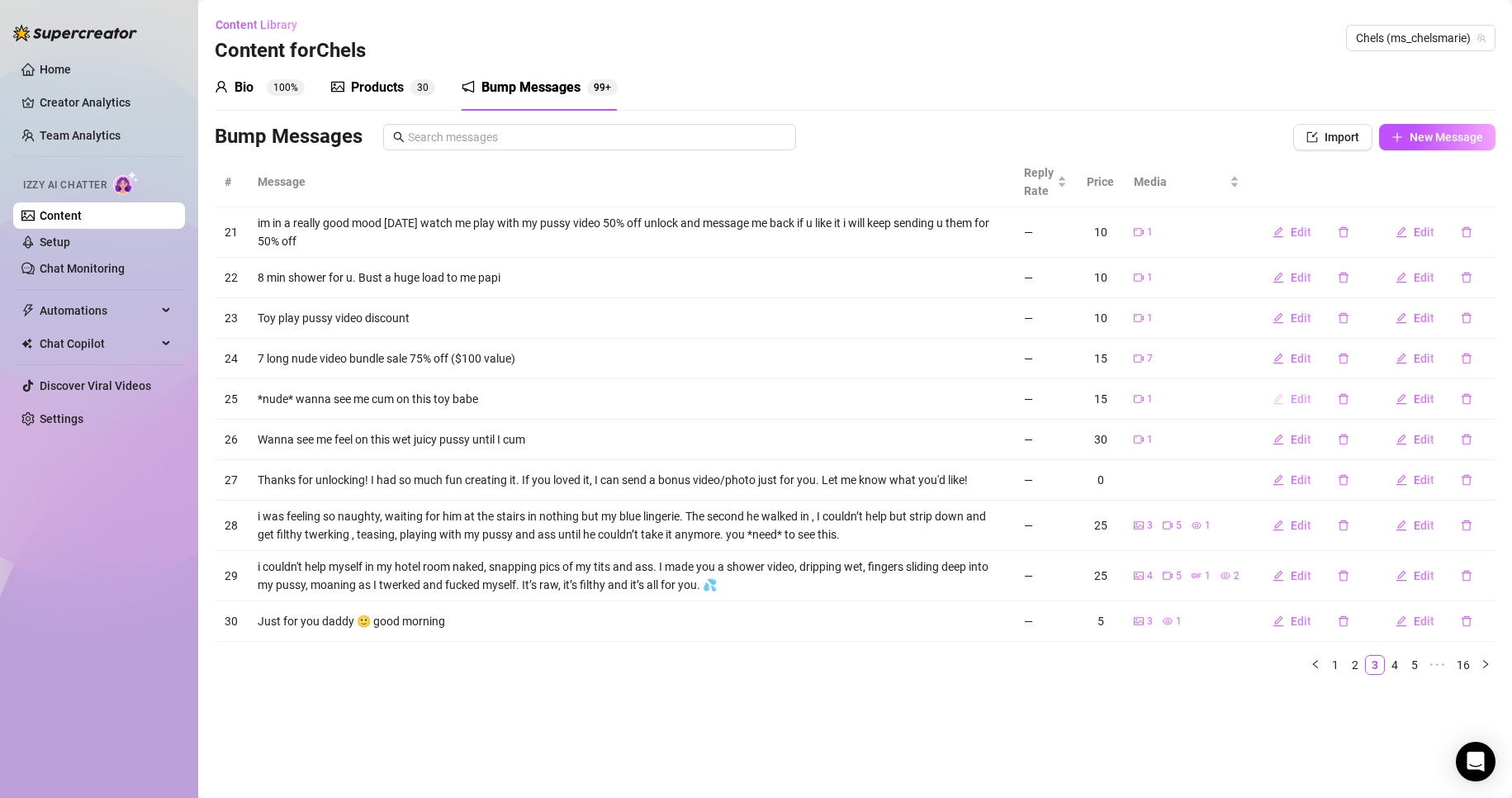
click at [1287, 404] on button "Edit" at bounding box center [1292, 399] width 65 height 27
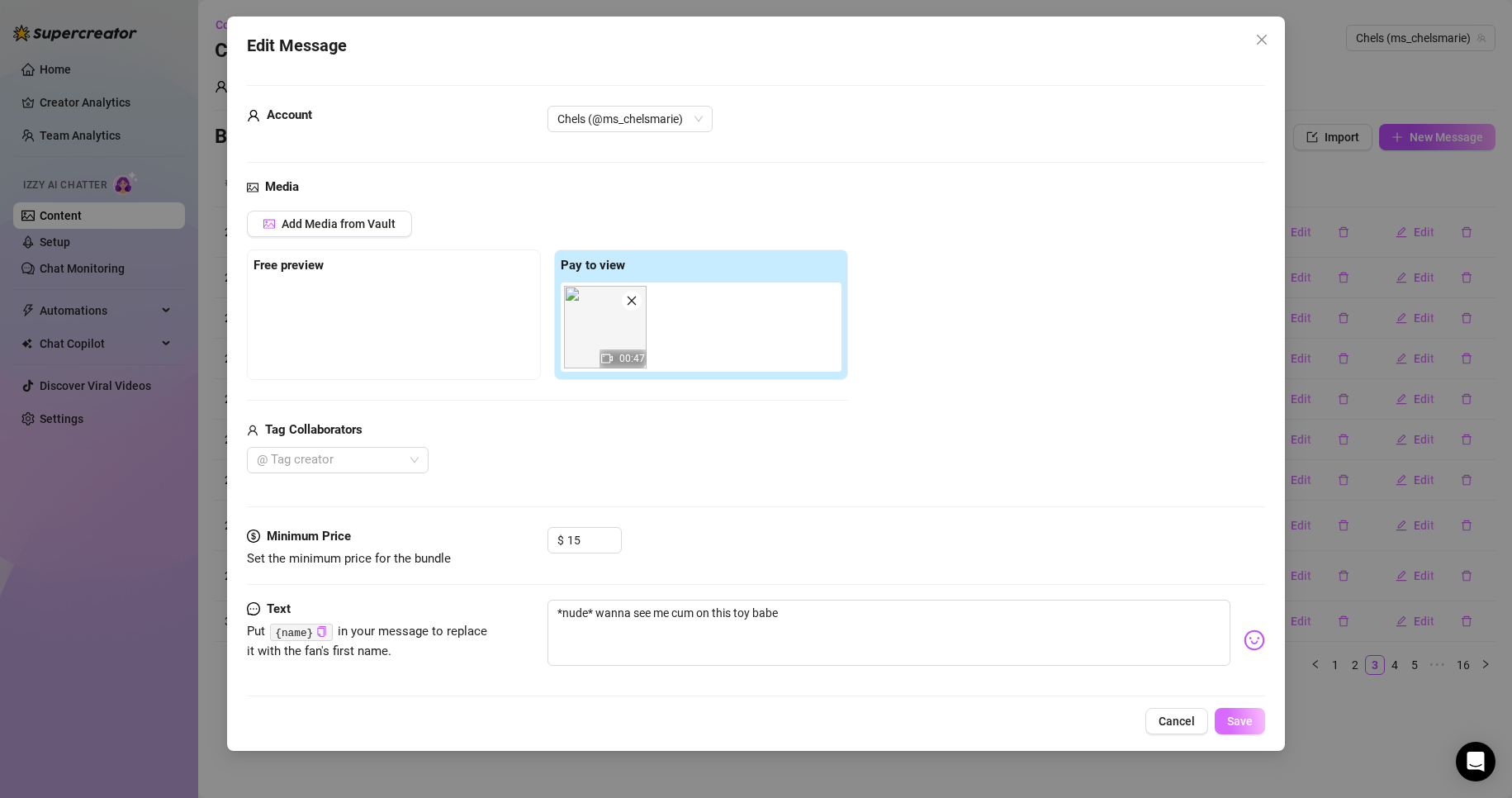
click at [1261, 724] on button "Save" at bounding box center [1240, 721] width 50 height 27
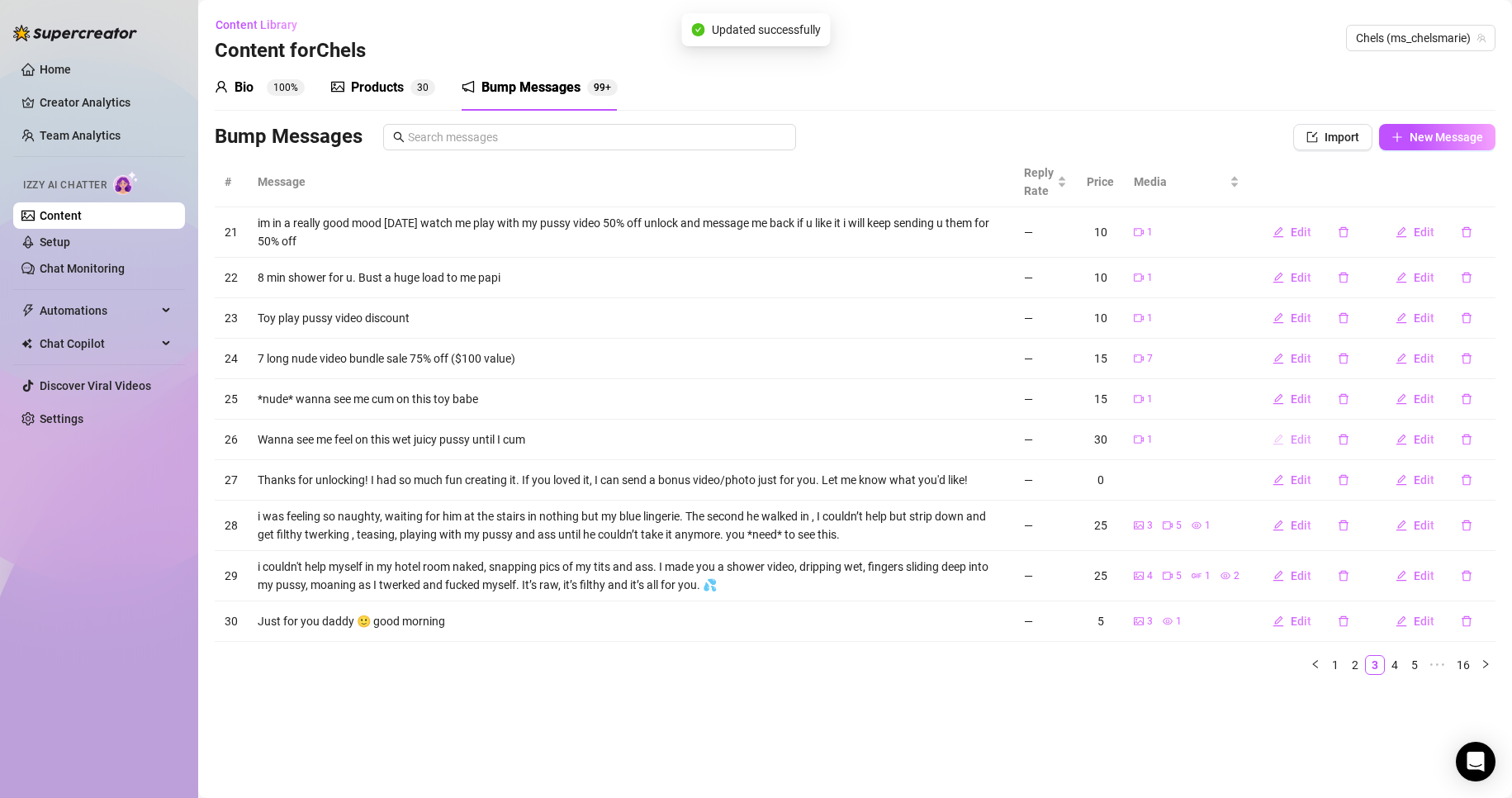
click at [1300, 439] on span "Edit" at bounding box center [1301, 439] width 21 height 13
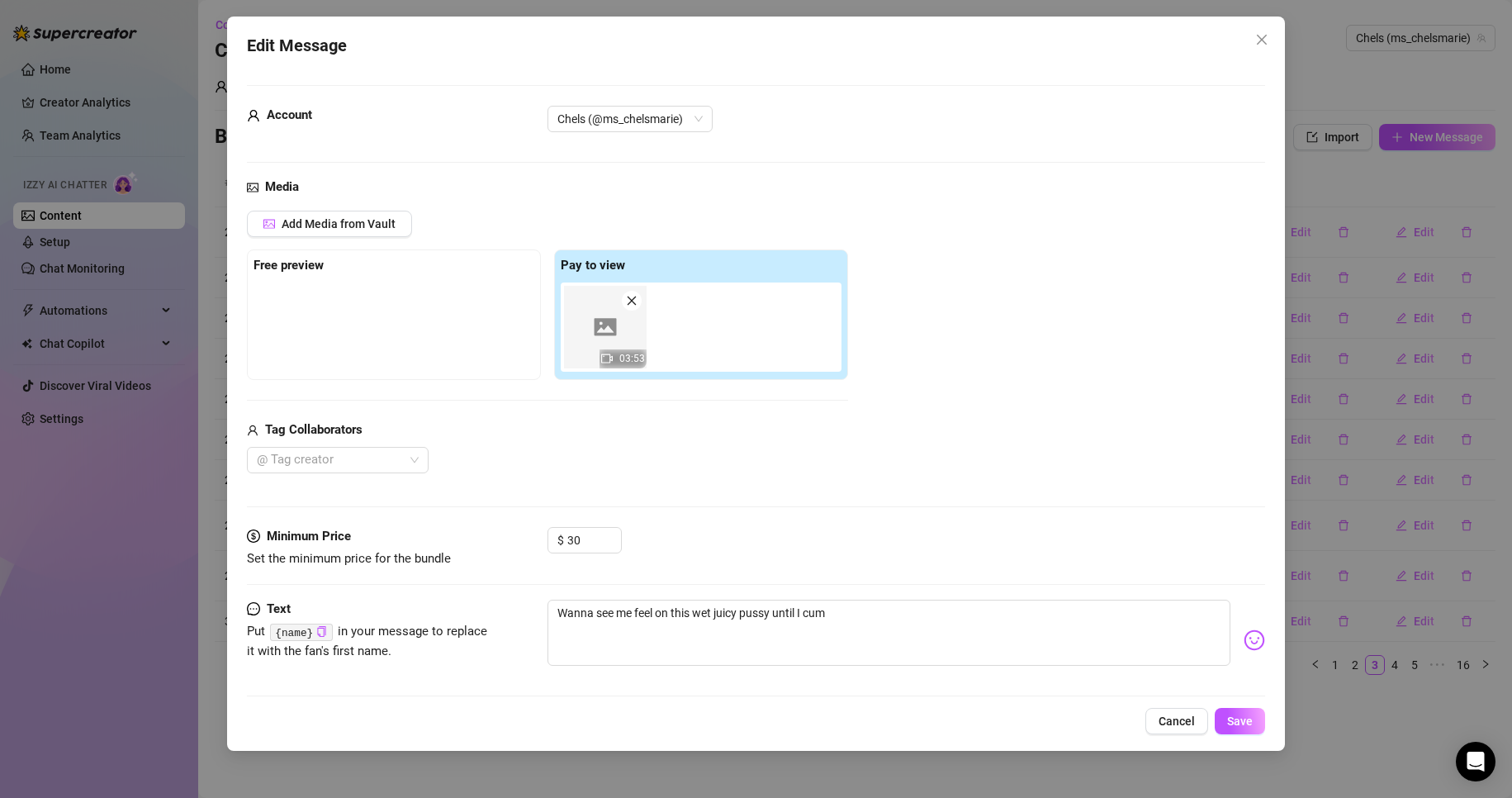
click at [1008, 405] on div "Add Media from Vault Free preview Pay to view 03:53 Tag Collaborators @ Tag cre…" at bounding box center [756, 342] width 1019 height 263
click at [614, 315] on img at bounding box center [605, 326] width 83 height 83
click at [1201, 715] on button "Cancel" at bounding box center [1177, 721] width 63 height 27
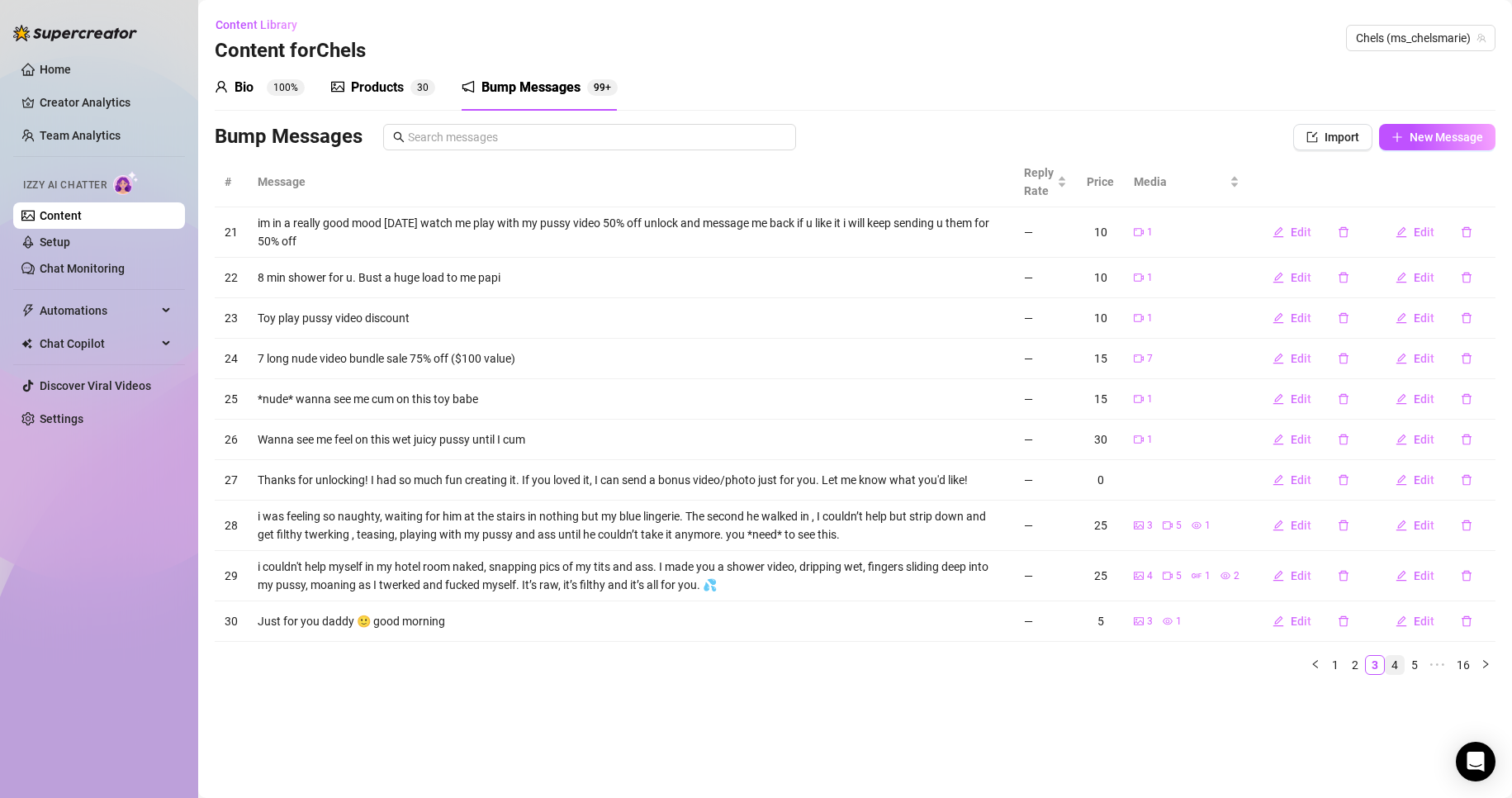
click at [1392, 660] on link "4" at bounding box center [1394, 664] width 18 height 18
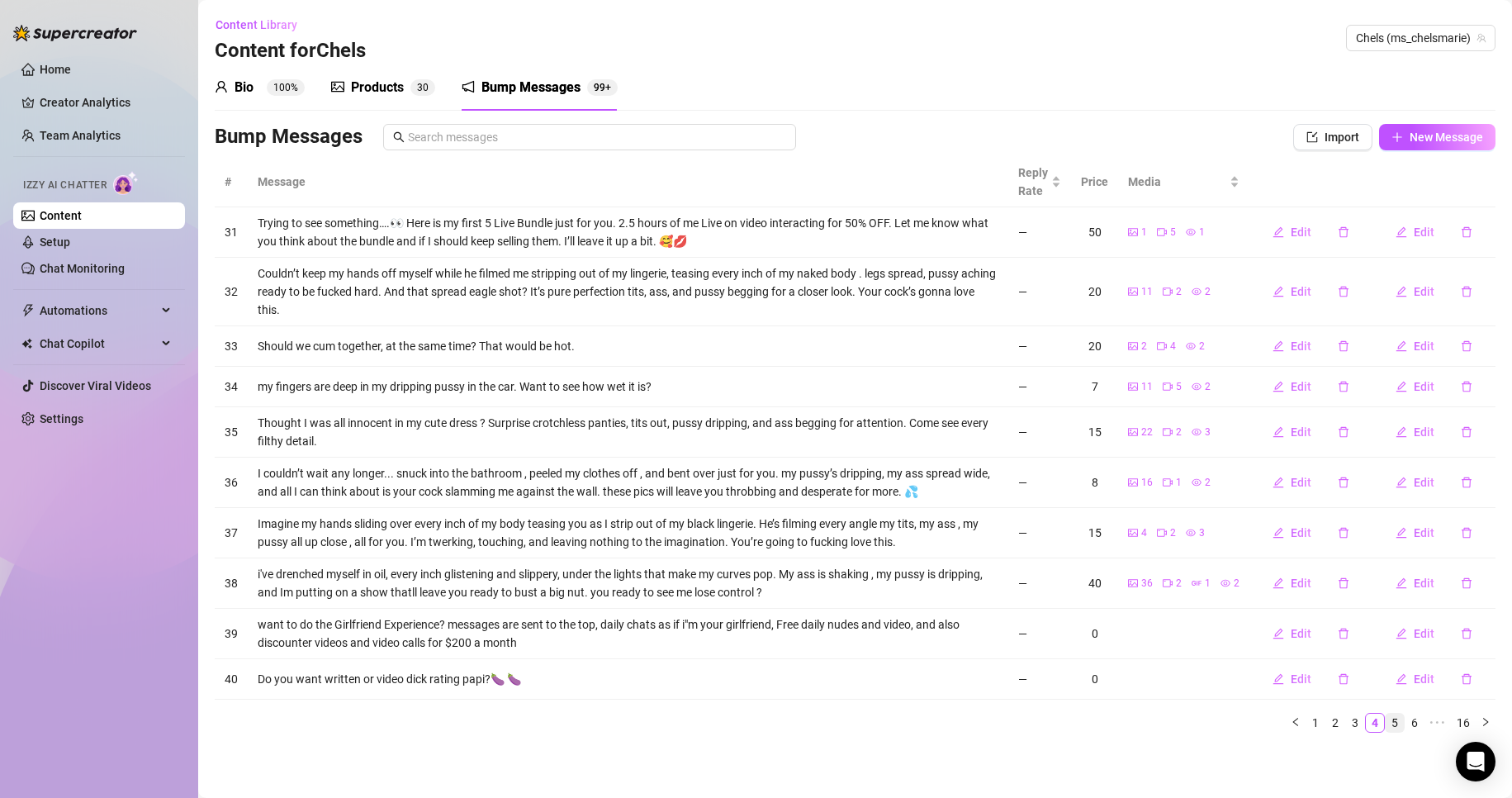
click at [1398, 720] on link "5" at bounding box center [1394, 722] width 18 height 18
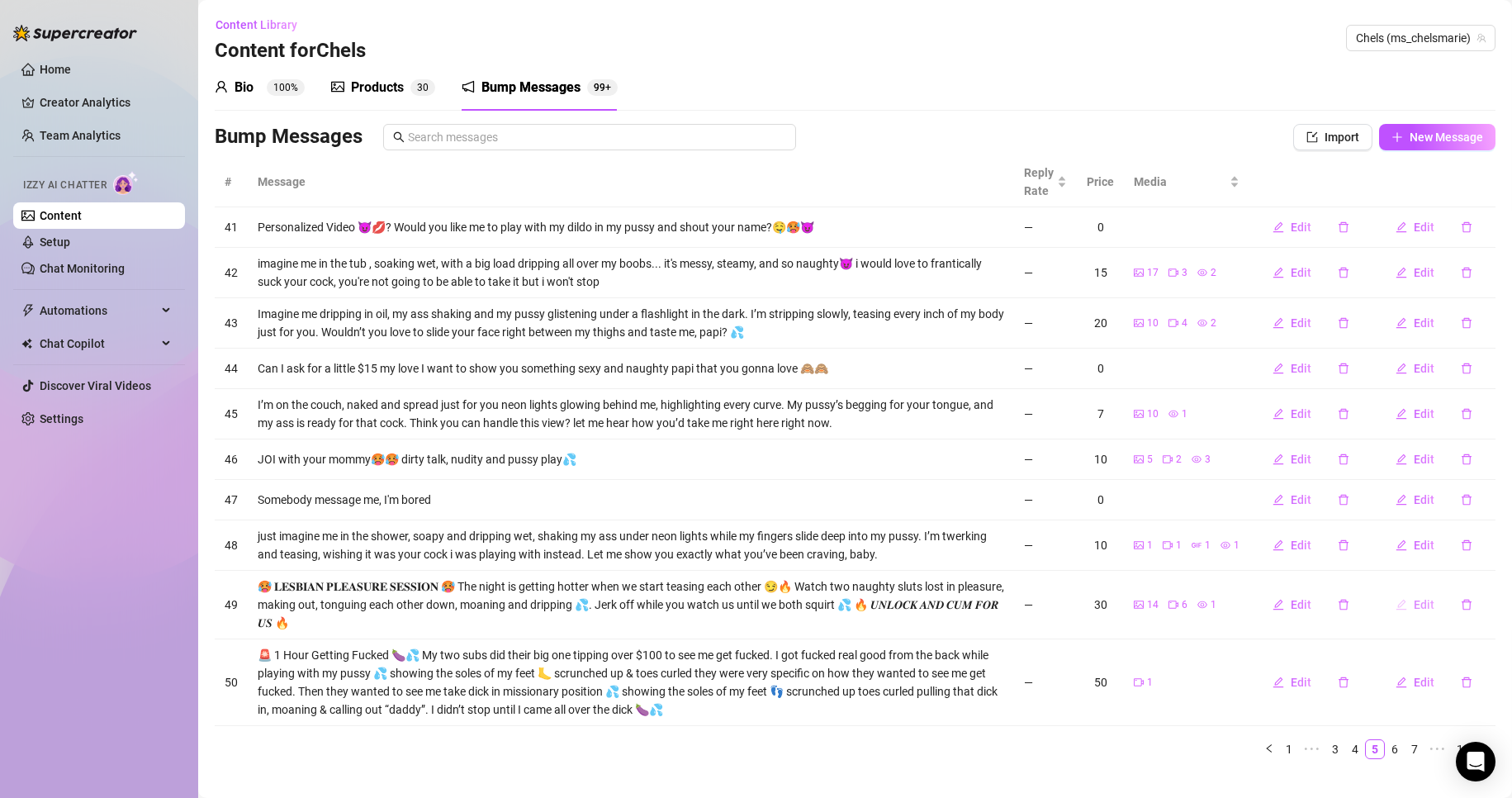
click at [1399, 604] on button "Edit" at bounding box center [1414, 604] width 65 height 27
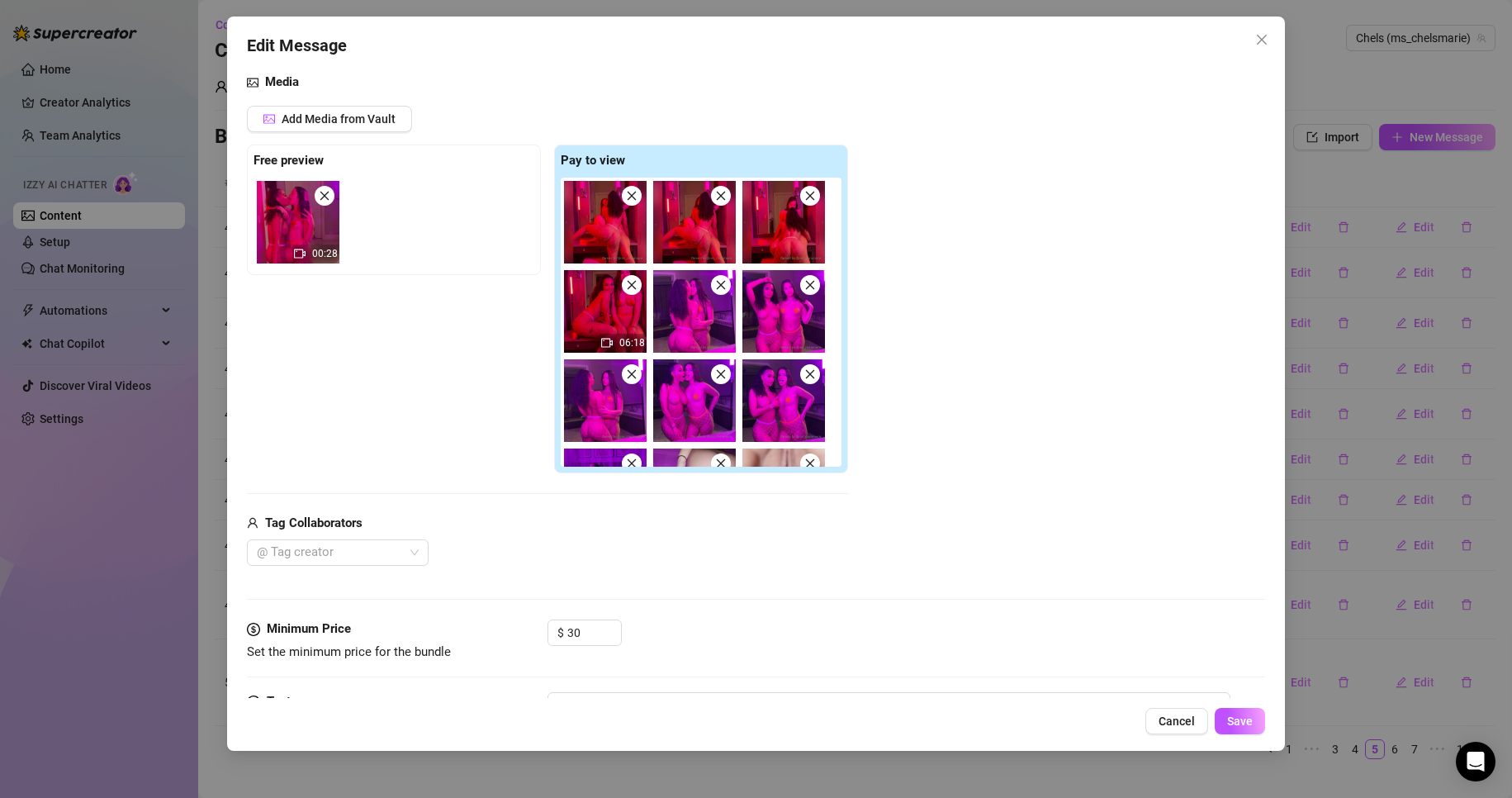
scroll to position [105, 0]
click at [411, 544] on div "@ Tag creator" at bounding box center [338, 552] width 182 height 27
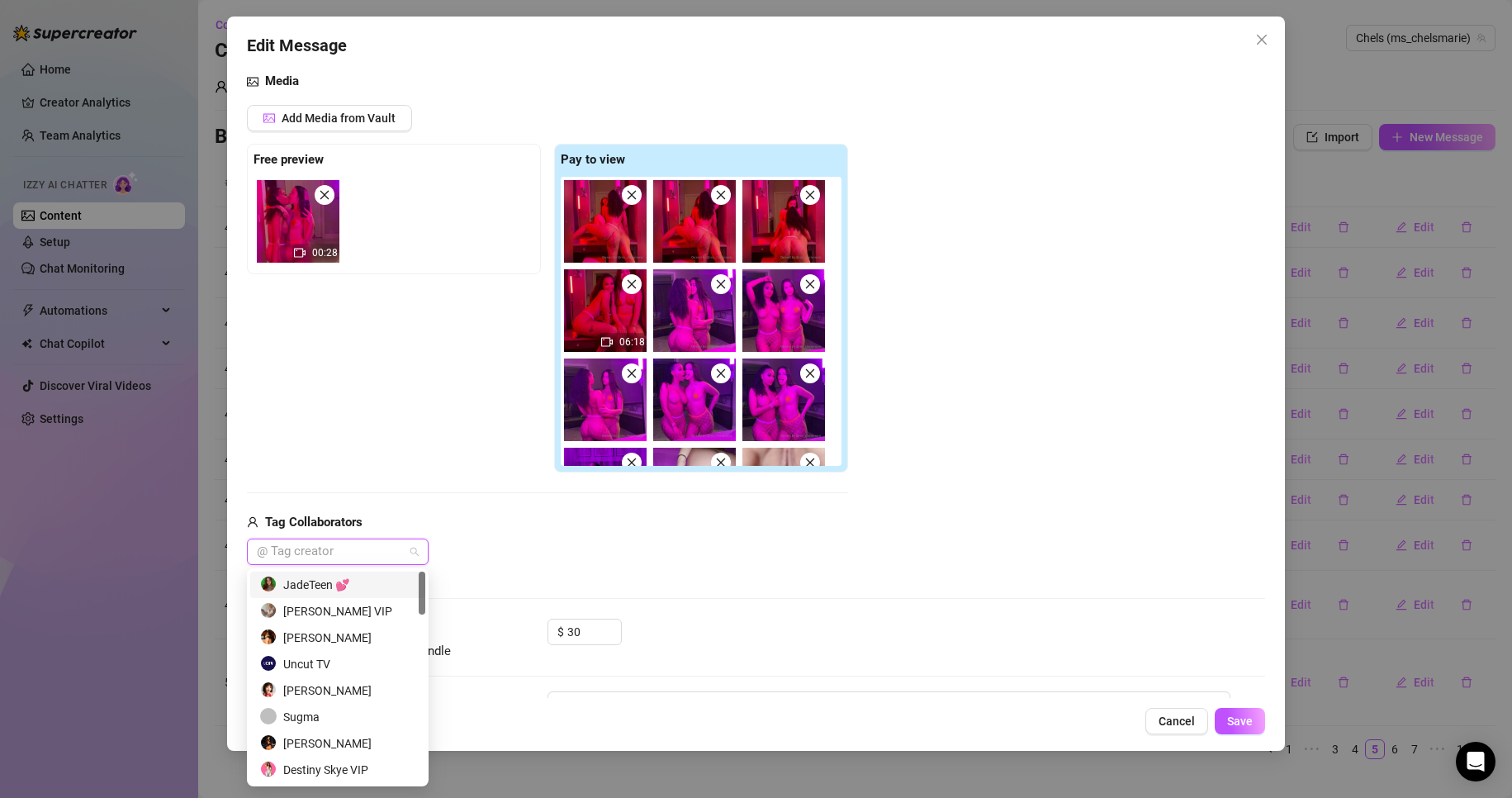
click at [392, 586] on div "JadeTeen 💕" at bounding box center [338, 585] width 156 height 18
click at [1257, 714] on button "Save" at bounding box center [1240, 721] width 50 height 27
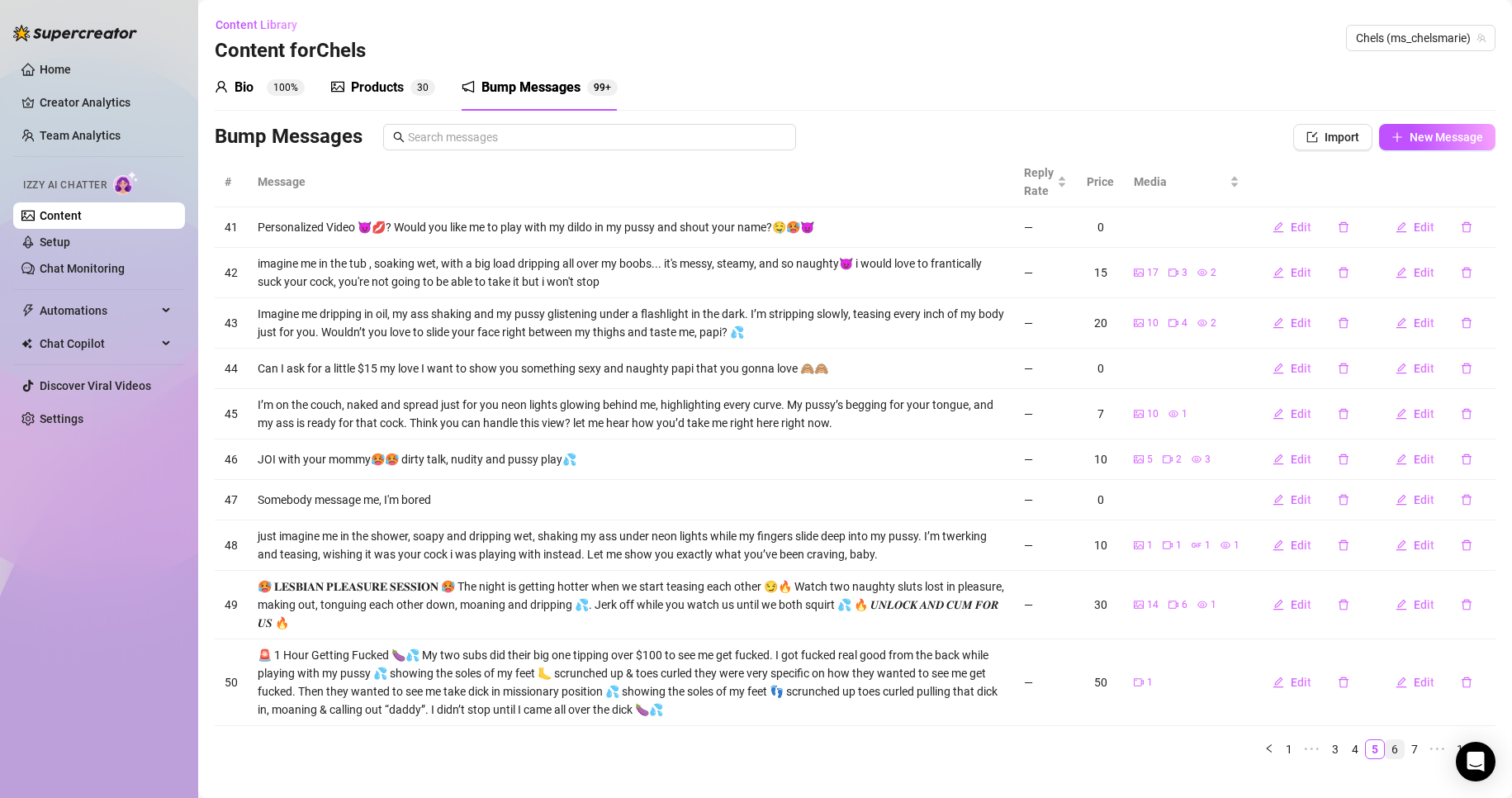
scroll to position [24, 0]
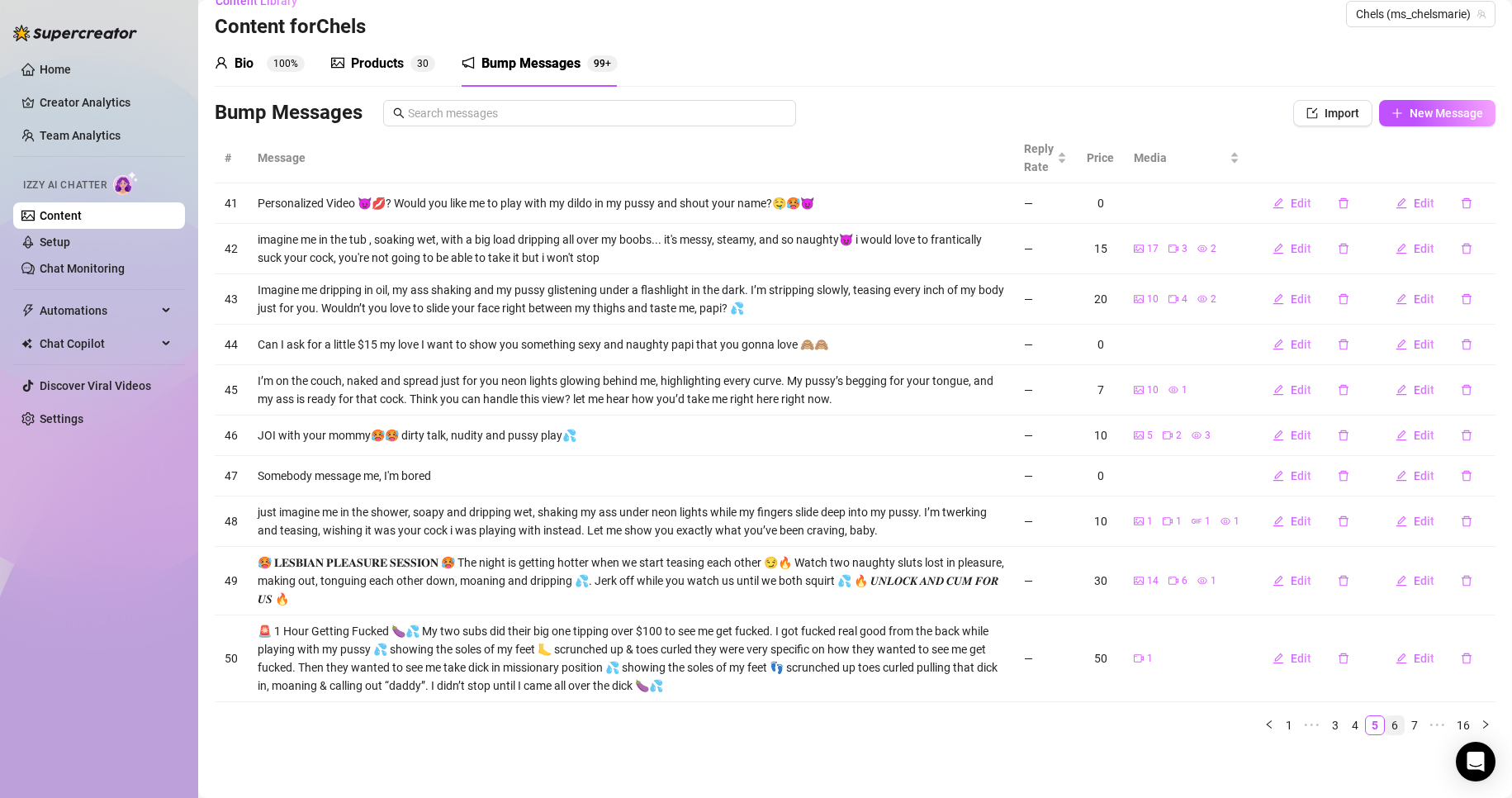
click at [1386, 724] on link "6" at bounding box center [1394, 725] width 18 height 18
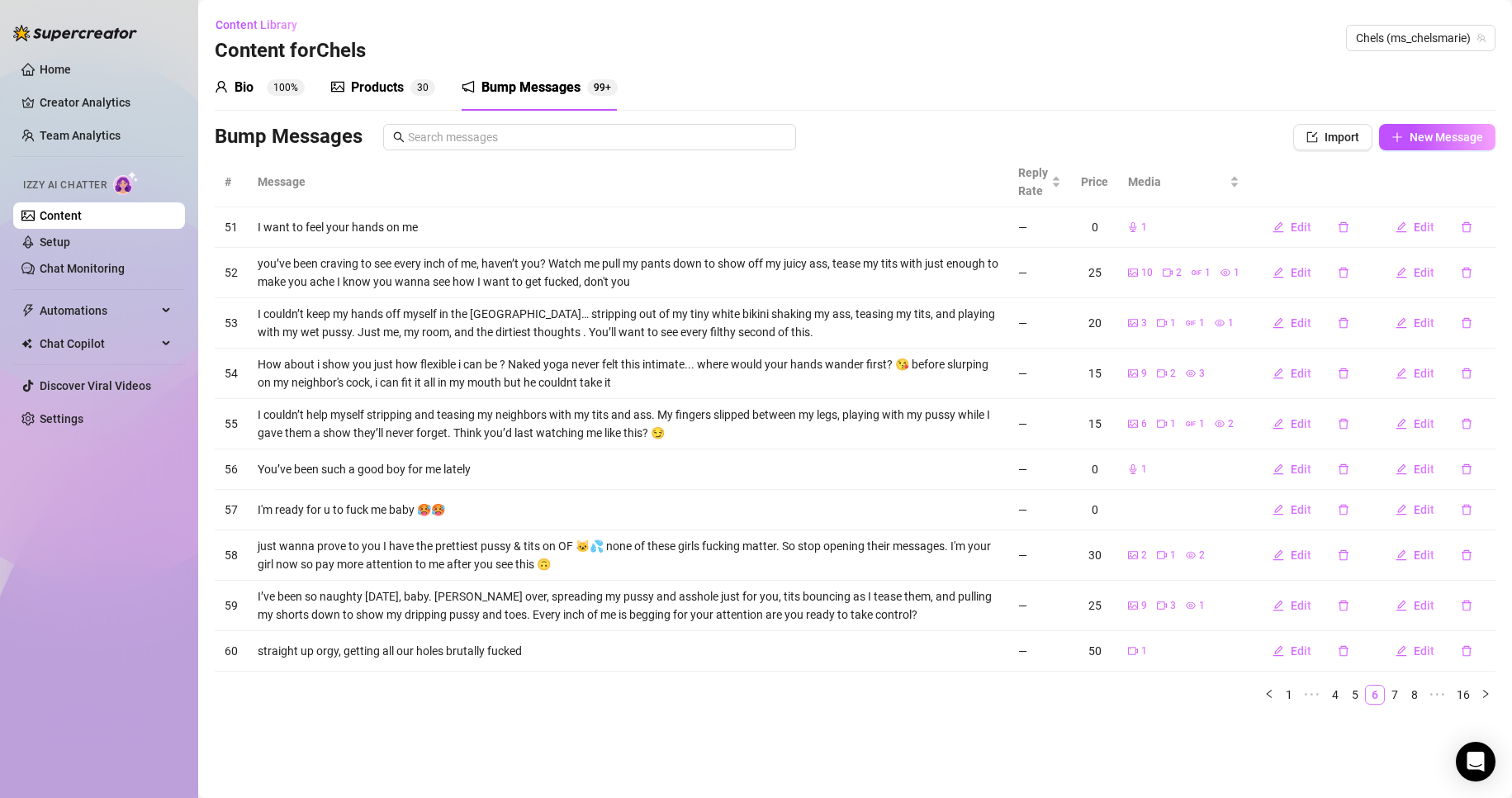
scroll to position [0, 0]
click at [1423, 644] on span "Edit" at bounding box center [1424, 651] width 21 height 13
type textarea "straight up orgy, getting all our holes brutally fucked"
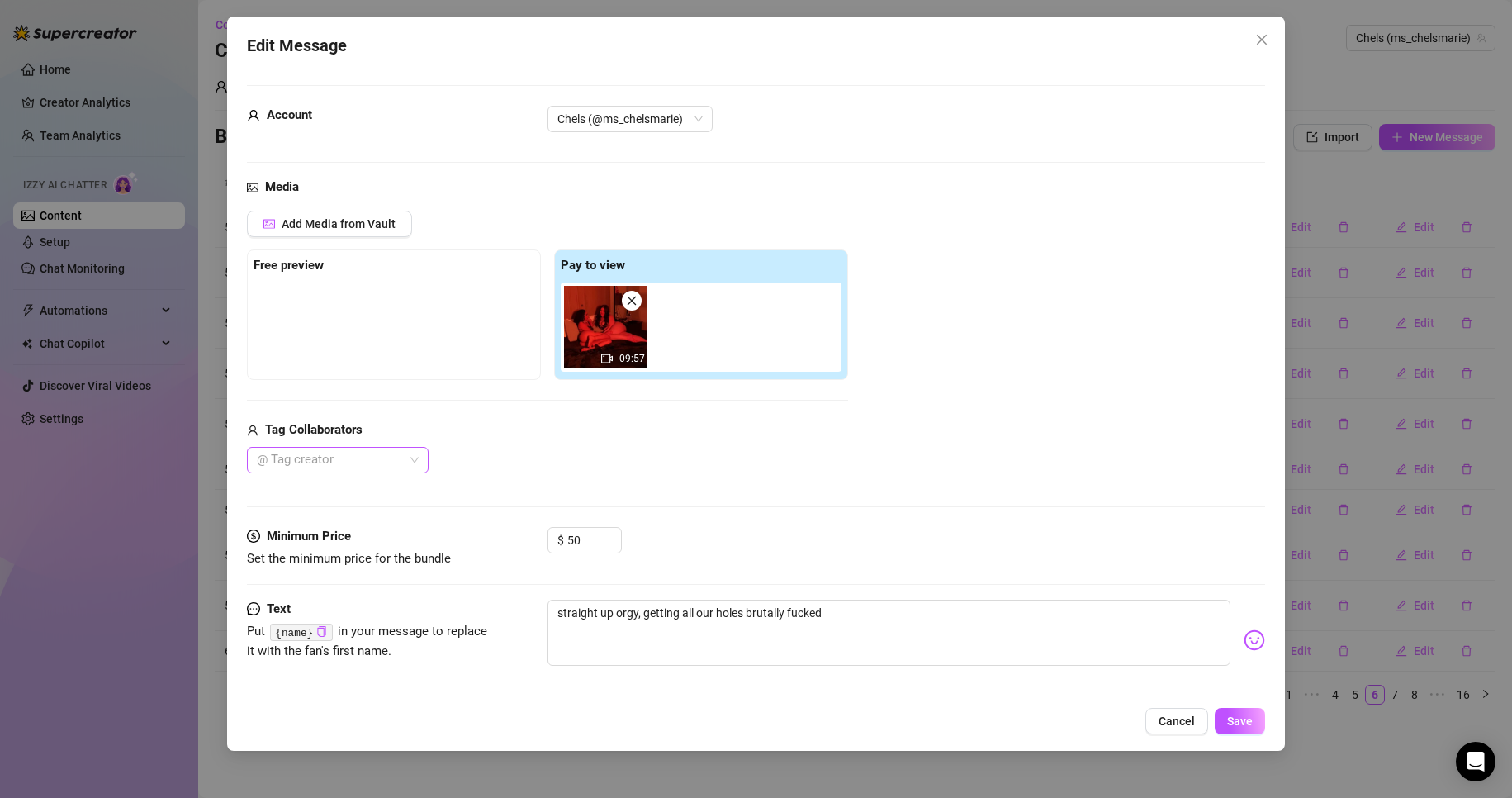
click at [407, 452] on div at bounding box center [329, 460] width 157 height 23
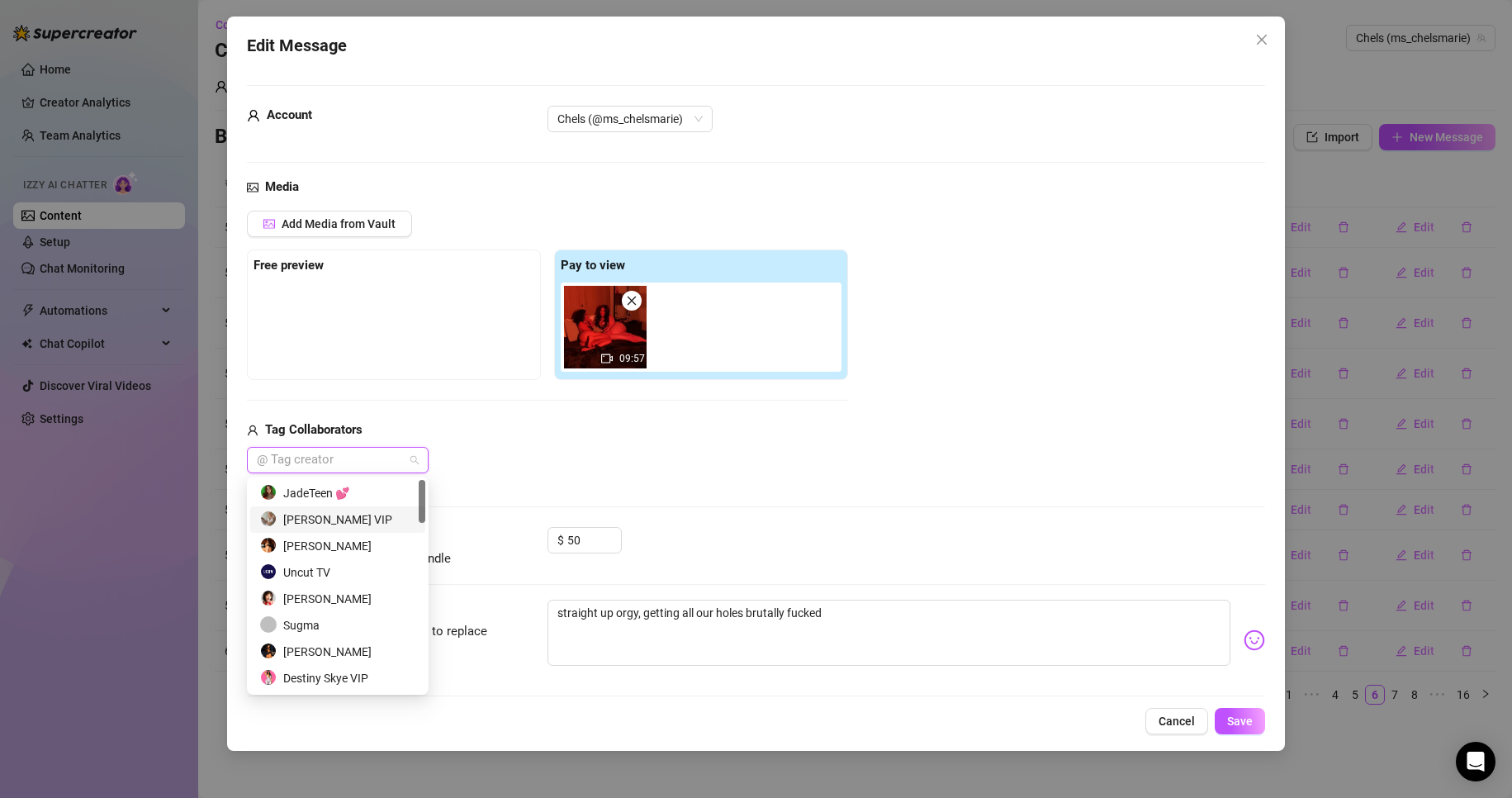
click at [394, 514] on div "[PERSON_NAME] VIP" at bounding box center [338, 519] width 156 height 18
click at [380, 539] on div "[PERSON_NAME]" at bounding box center [338, 546] width 156 height 18
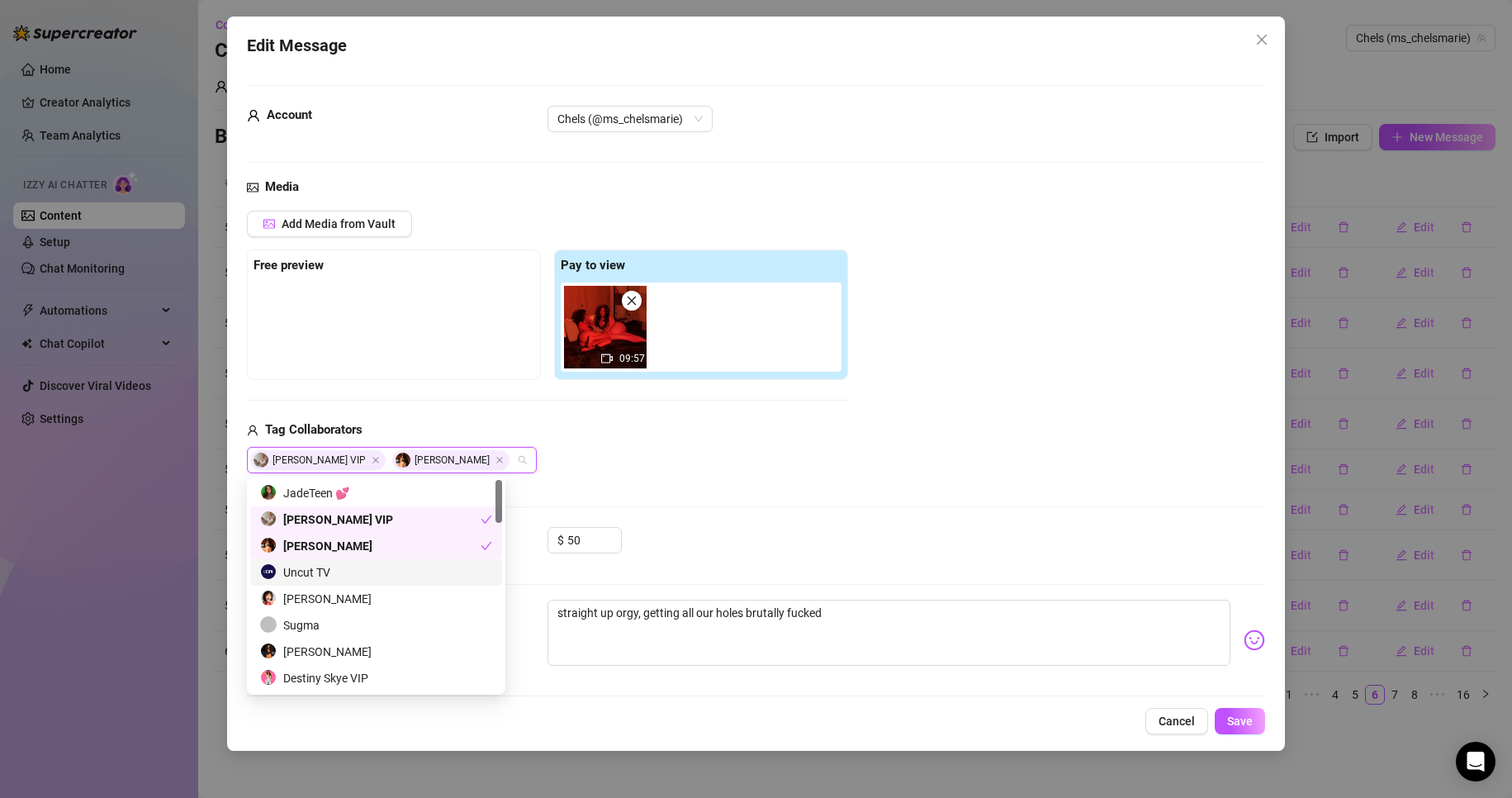
click at [384, 570] on div "Uncut TV" at bounding box center [376, 572] width 232 height 18
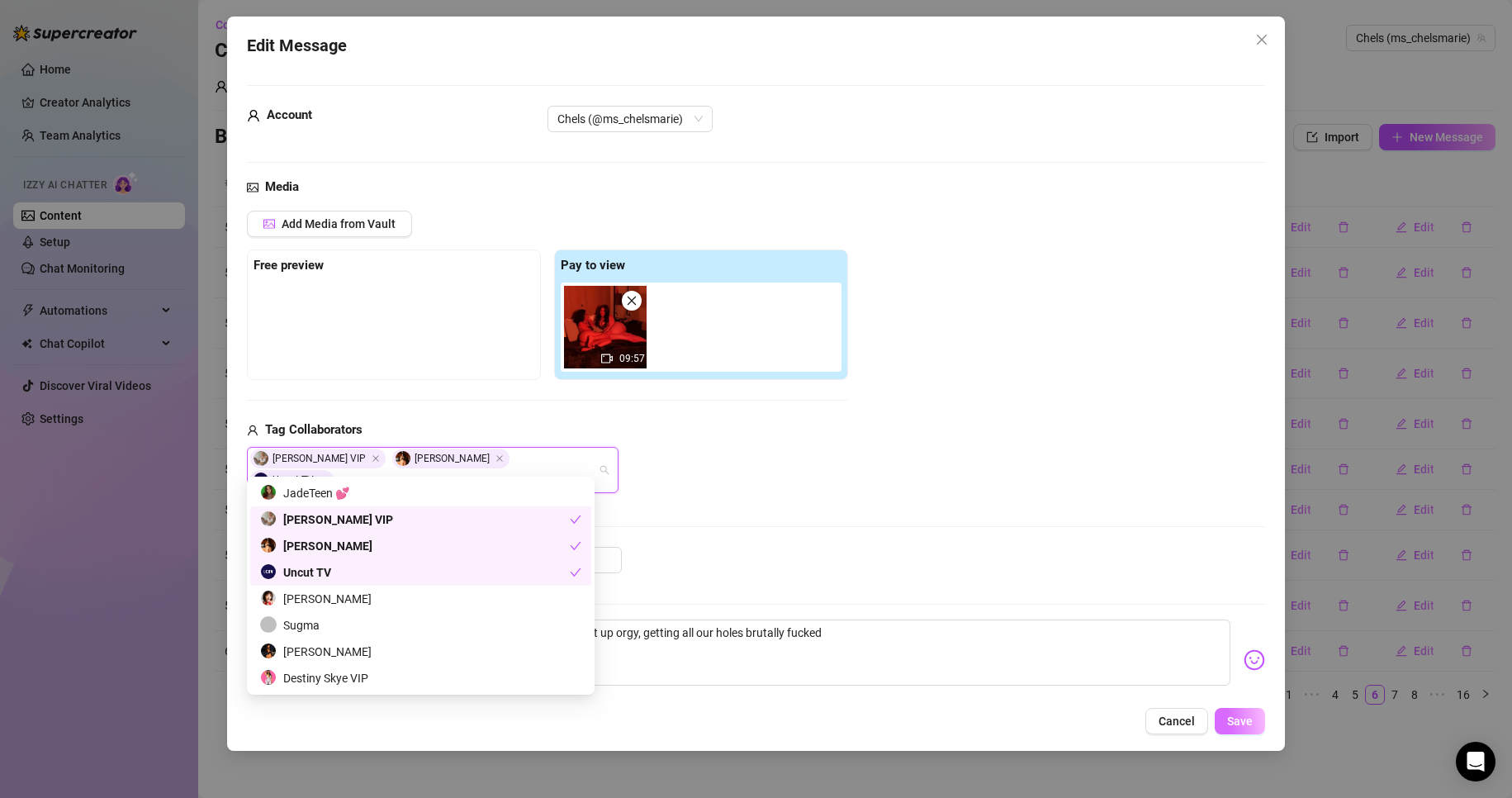
click at [1233, 718] on span "Save" at bounding box center [1240, 721] width 26 height 13
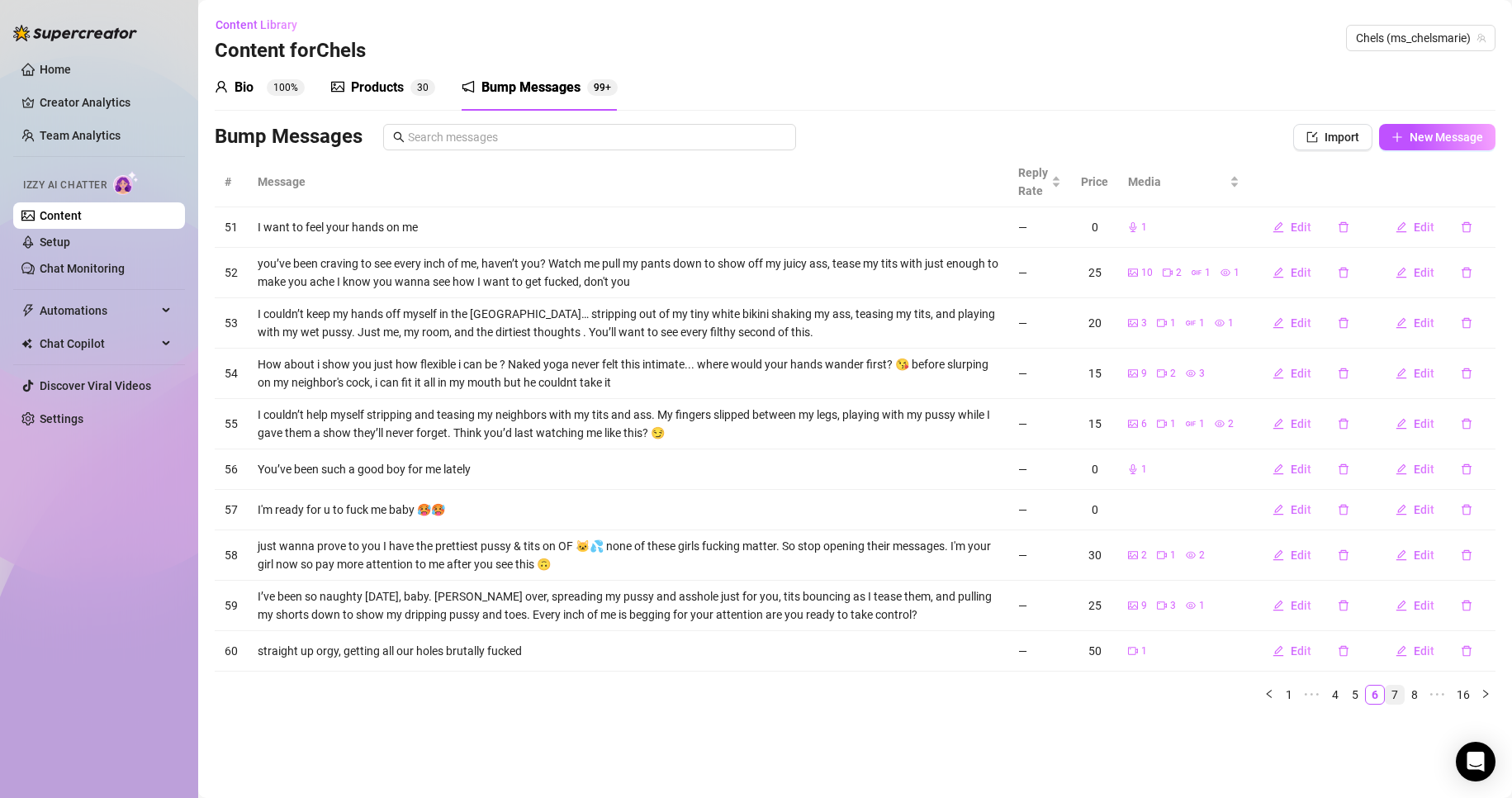
click at [1391, 694] on link "7" at bounding box center [1394, 695] width 18 height 18
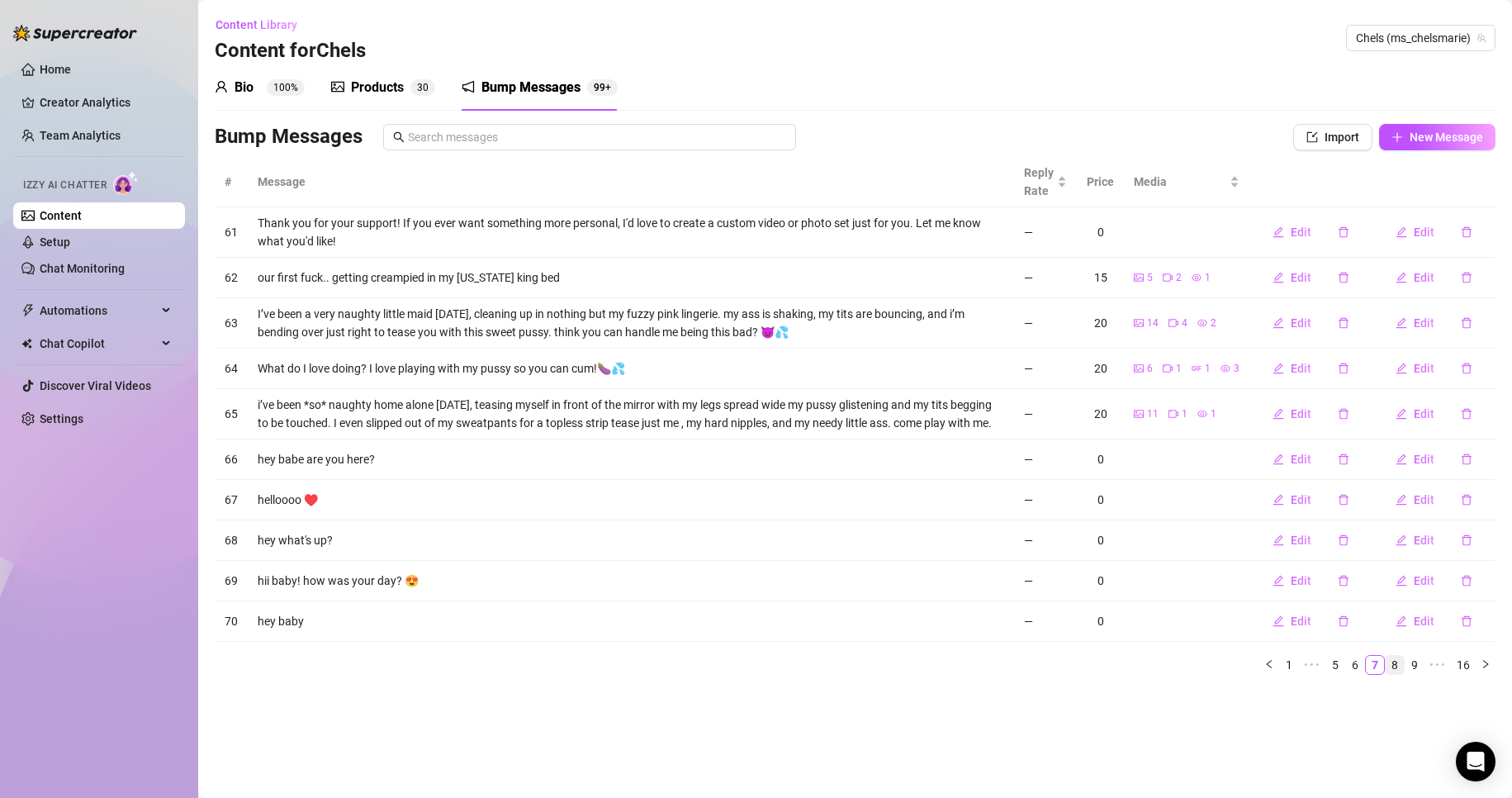
click at [1394, 671] on link "8" at bounding box center [1394, 664] width 18 height 18
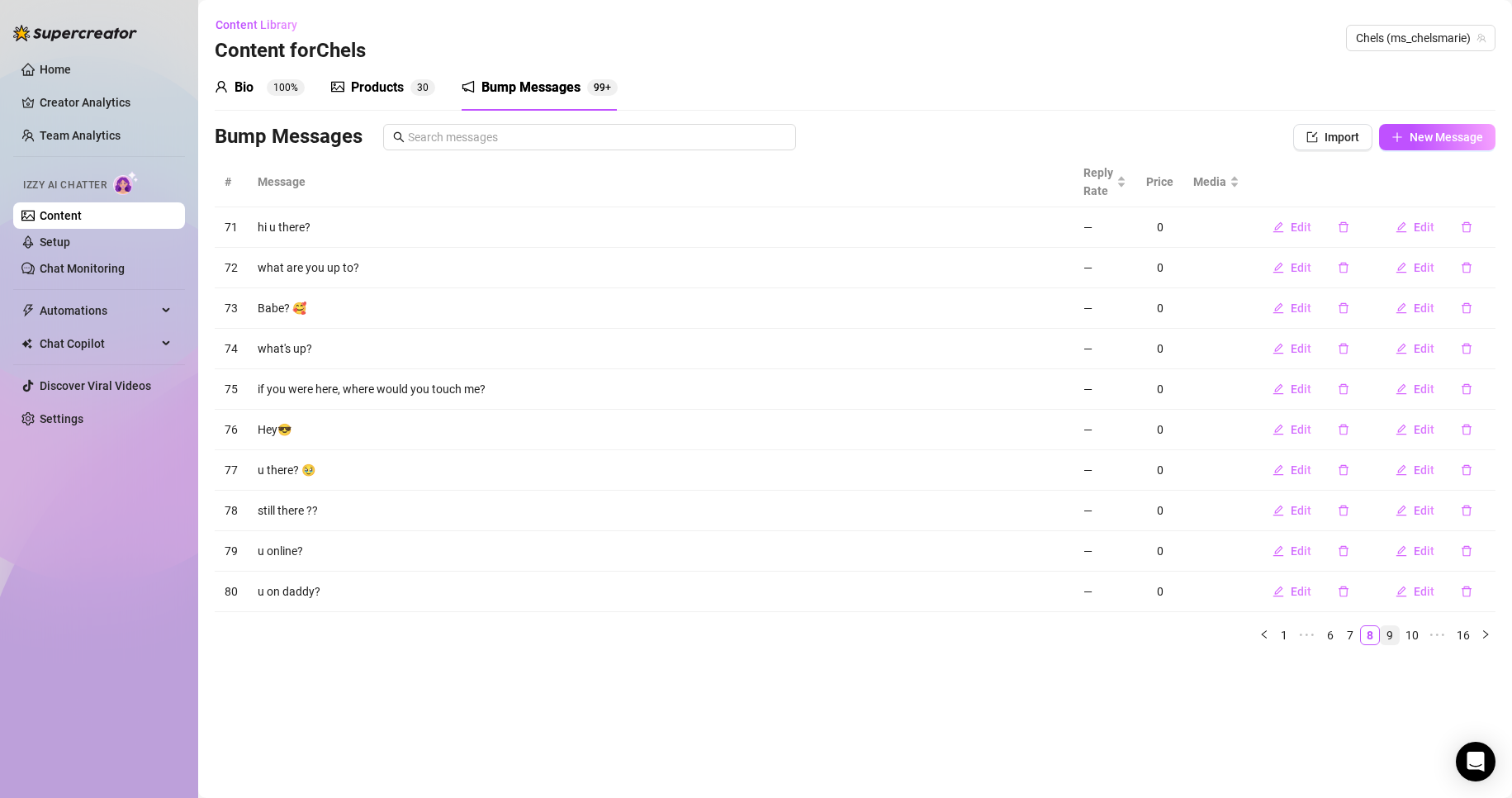
click at [1393, 633] on link "9" at bounding box center [1390, 635] width 18 height 18
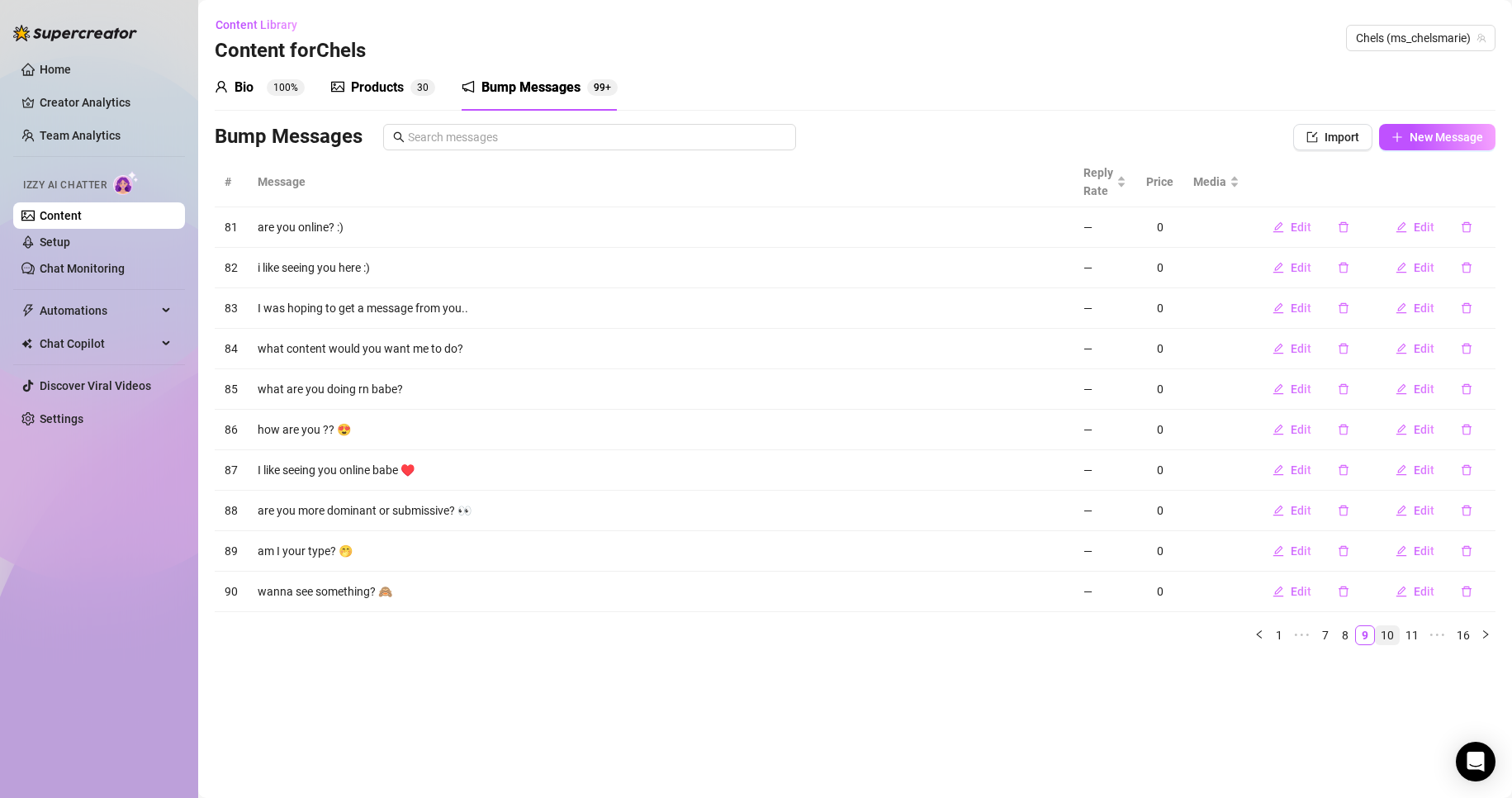
click at [1391, 636] on link "10" at bounding box center [1387, 635] width 23 height 18
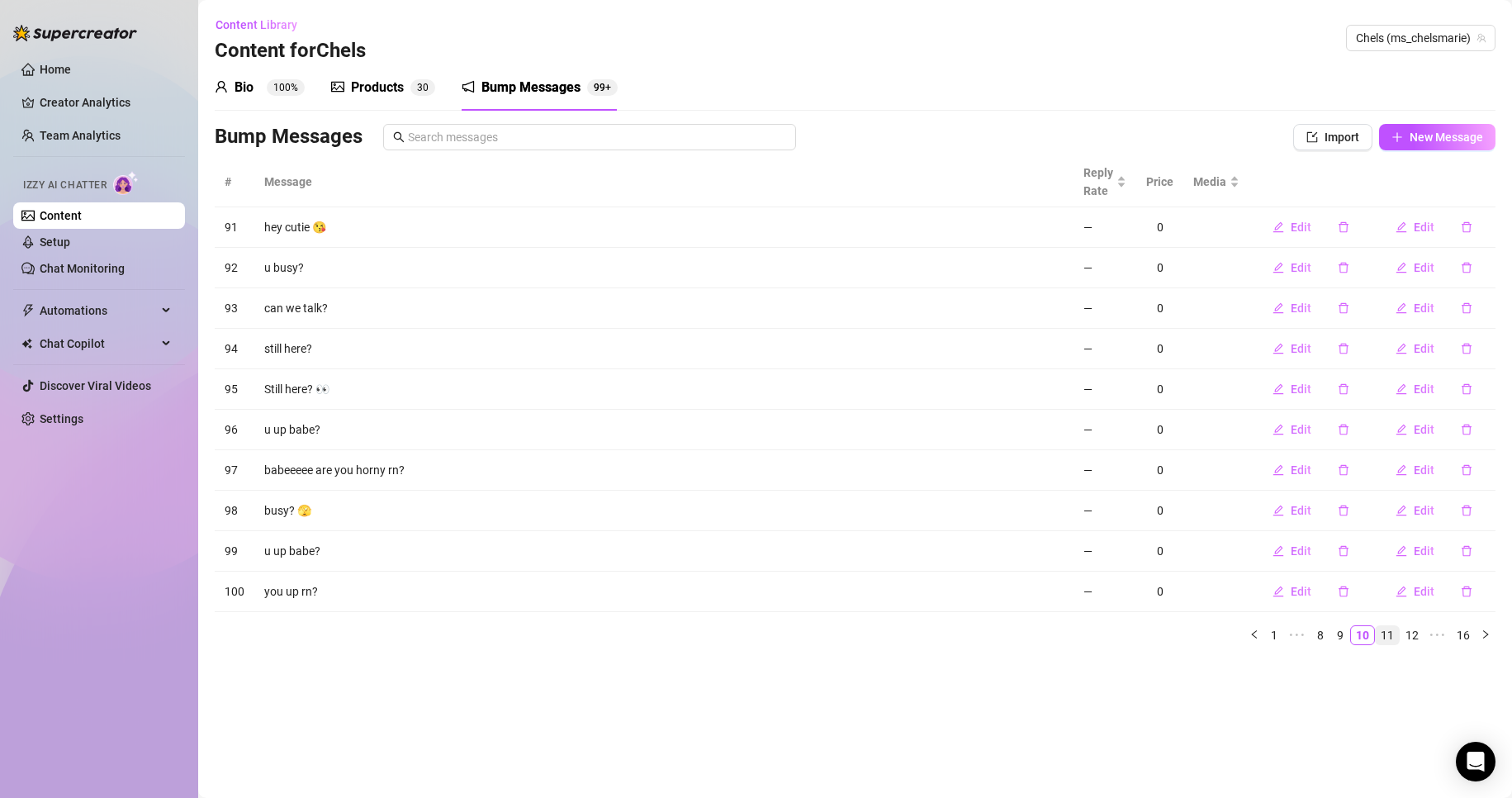
click at [1391, 636] on link "11" at bounding box center [1387, 635] width 23 height 18
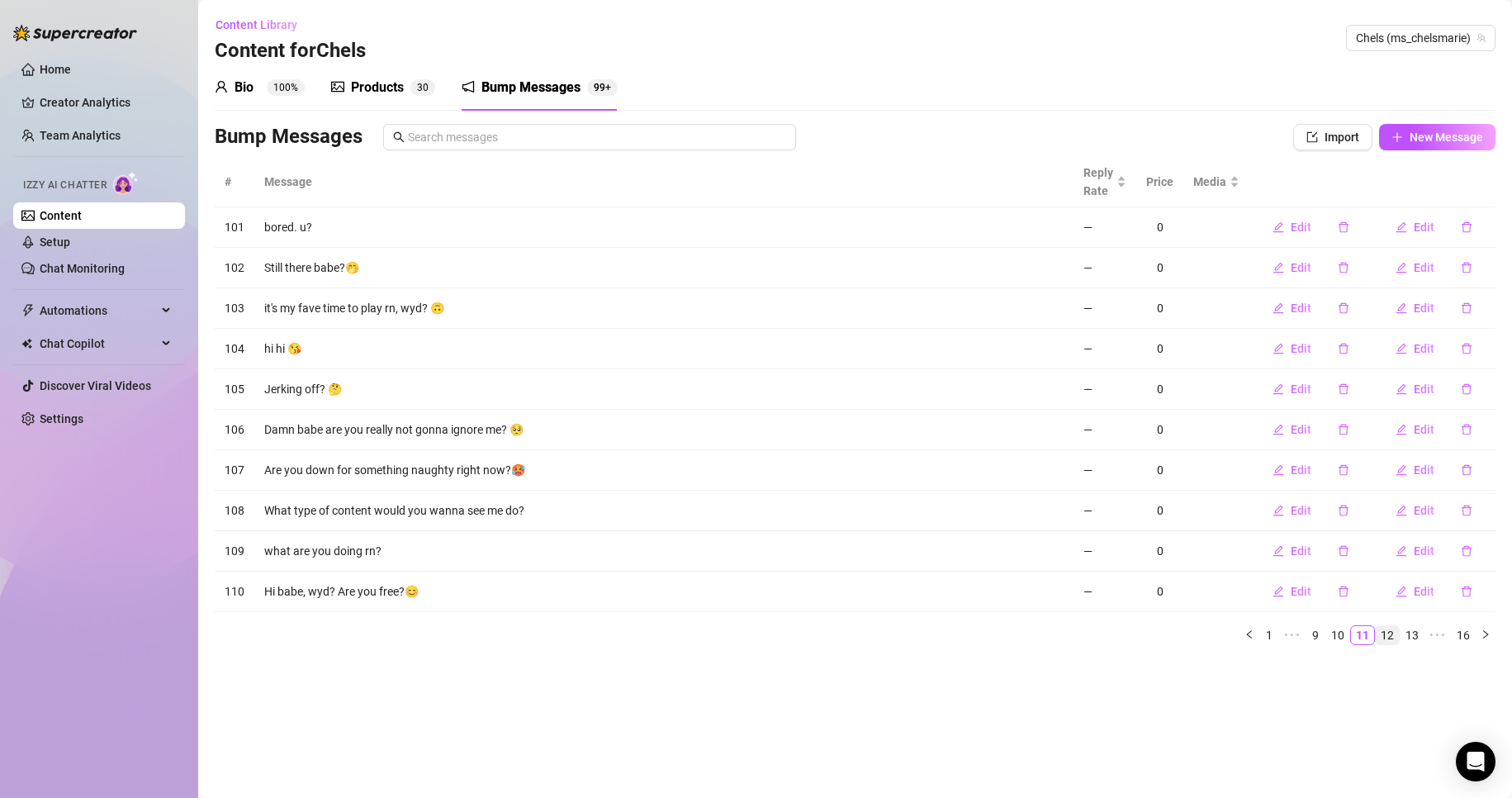
click at [1391, 636] on link "12" at bounding box center [1387, 635] width 23 height 18
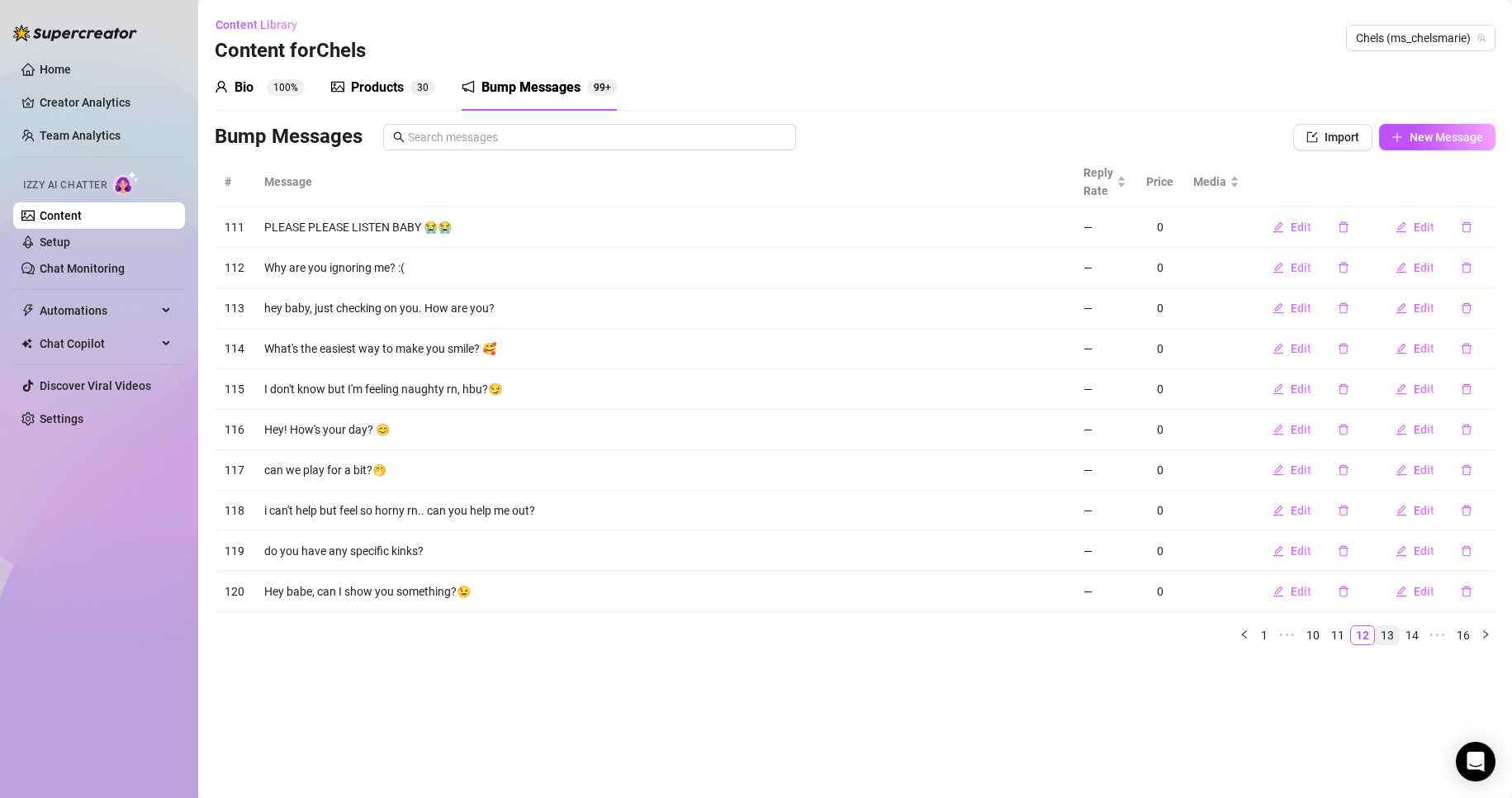
click at [1391, 636] on link "13" at bounding box center [1387, 635] width 23 height 18
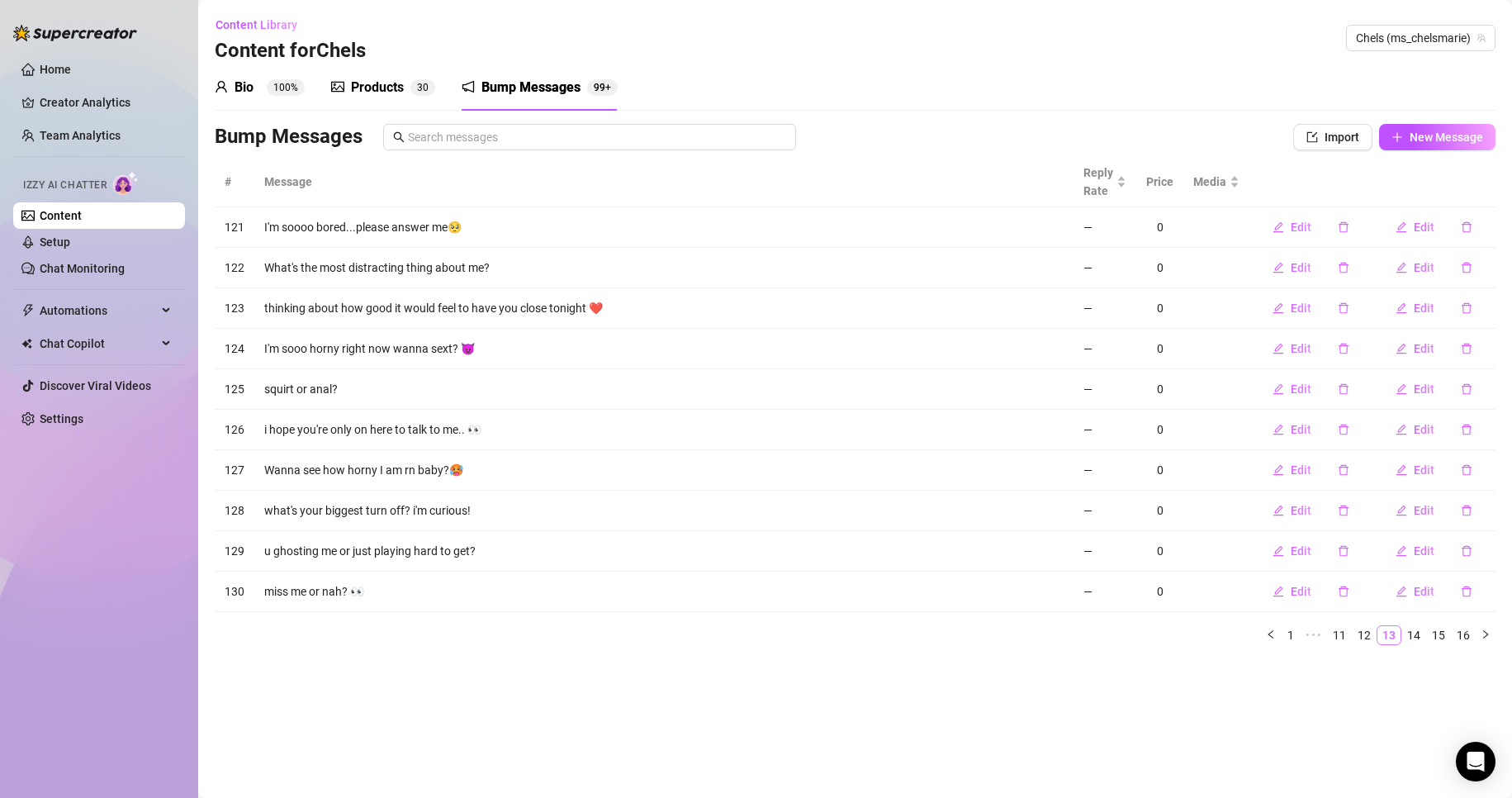
click at [1391, 636] on link "13" at bounding box center [1389, 635] width 23 height 18
click at [1410, 638] on link "14" at bounding box center [1413, 635] width 23 height 18
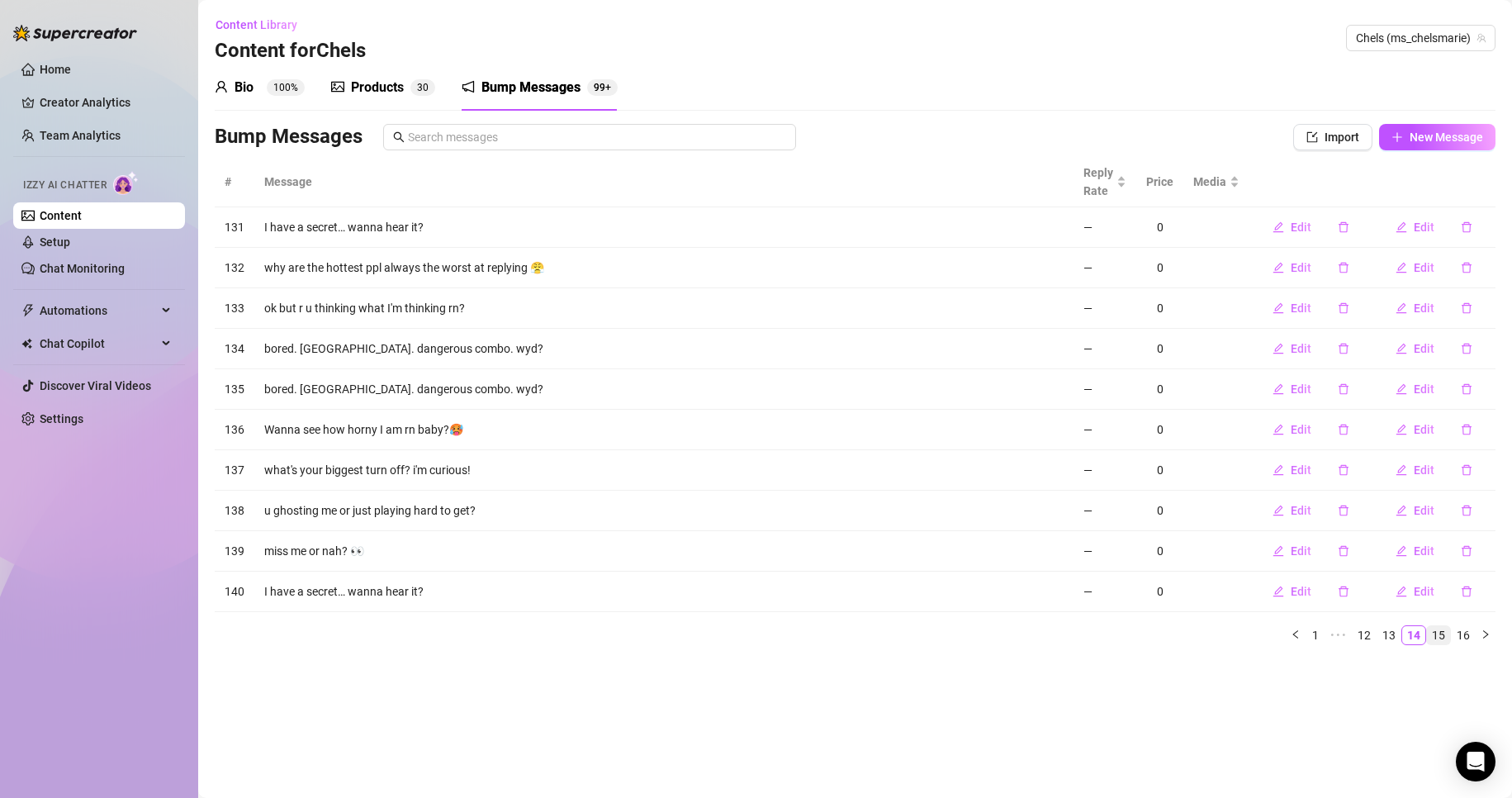
click at [1438, 638] on link "15" at bounding box center [1438, 635] width 23 height 18
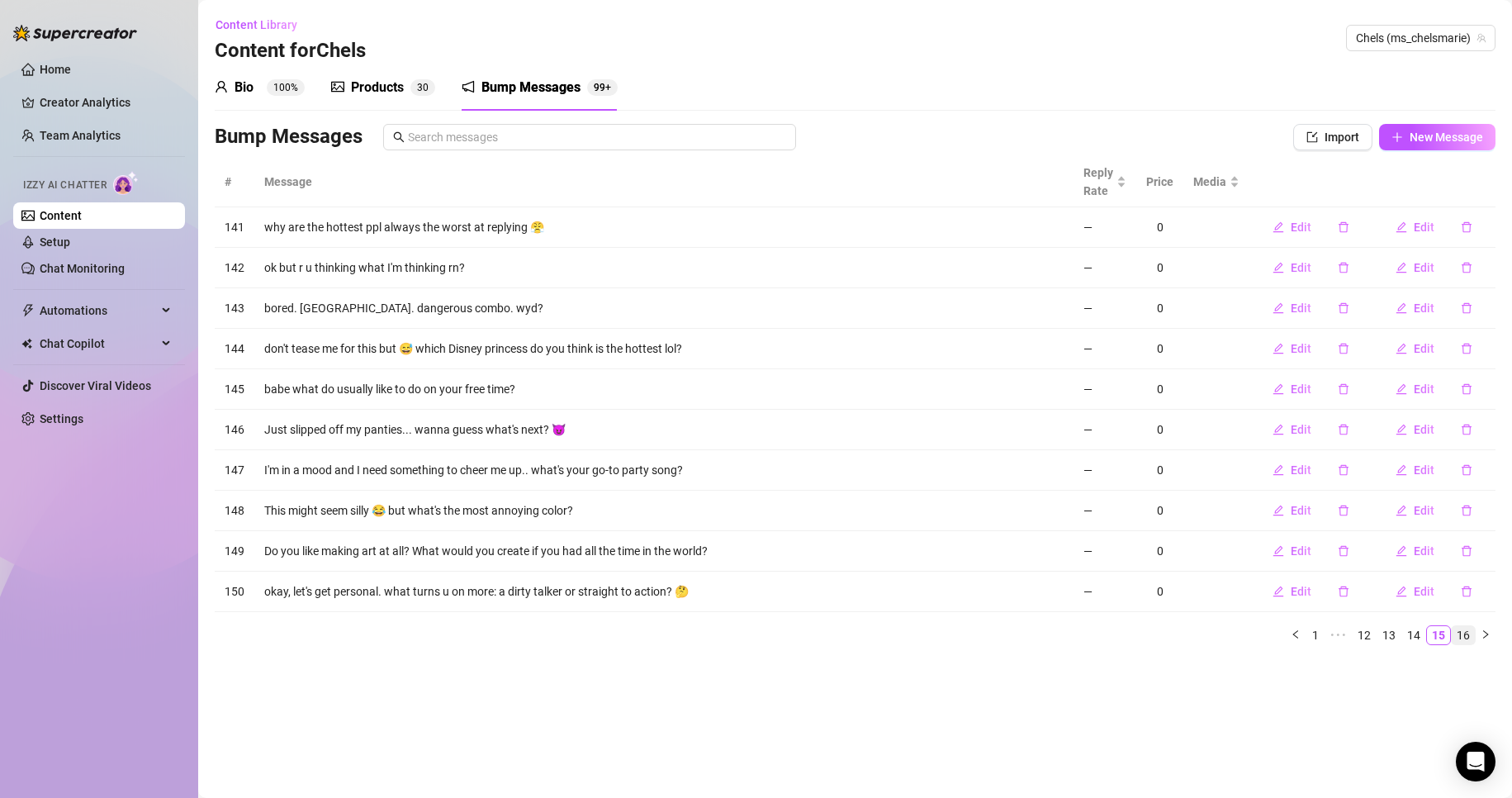
click at [1469, 640] on link "16" at bounding box center [1464, 635] width 23 height 18
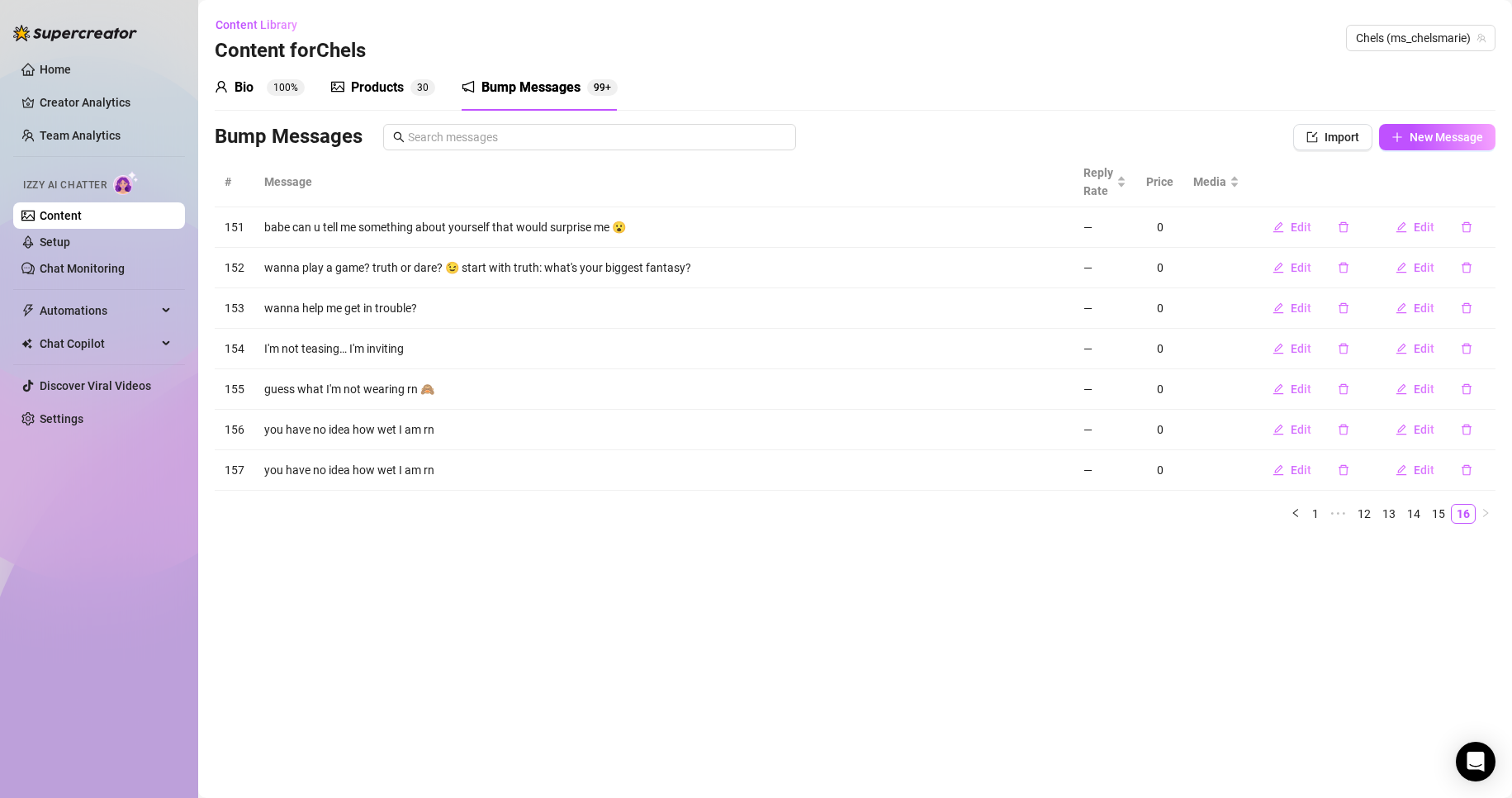
click at [364, 93] on div "Products" at bounding box center [378, 87] width 53 height 20
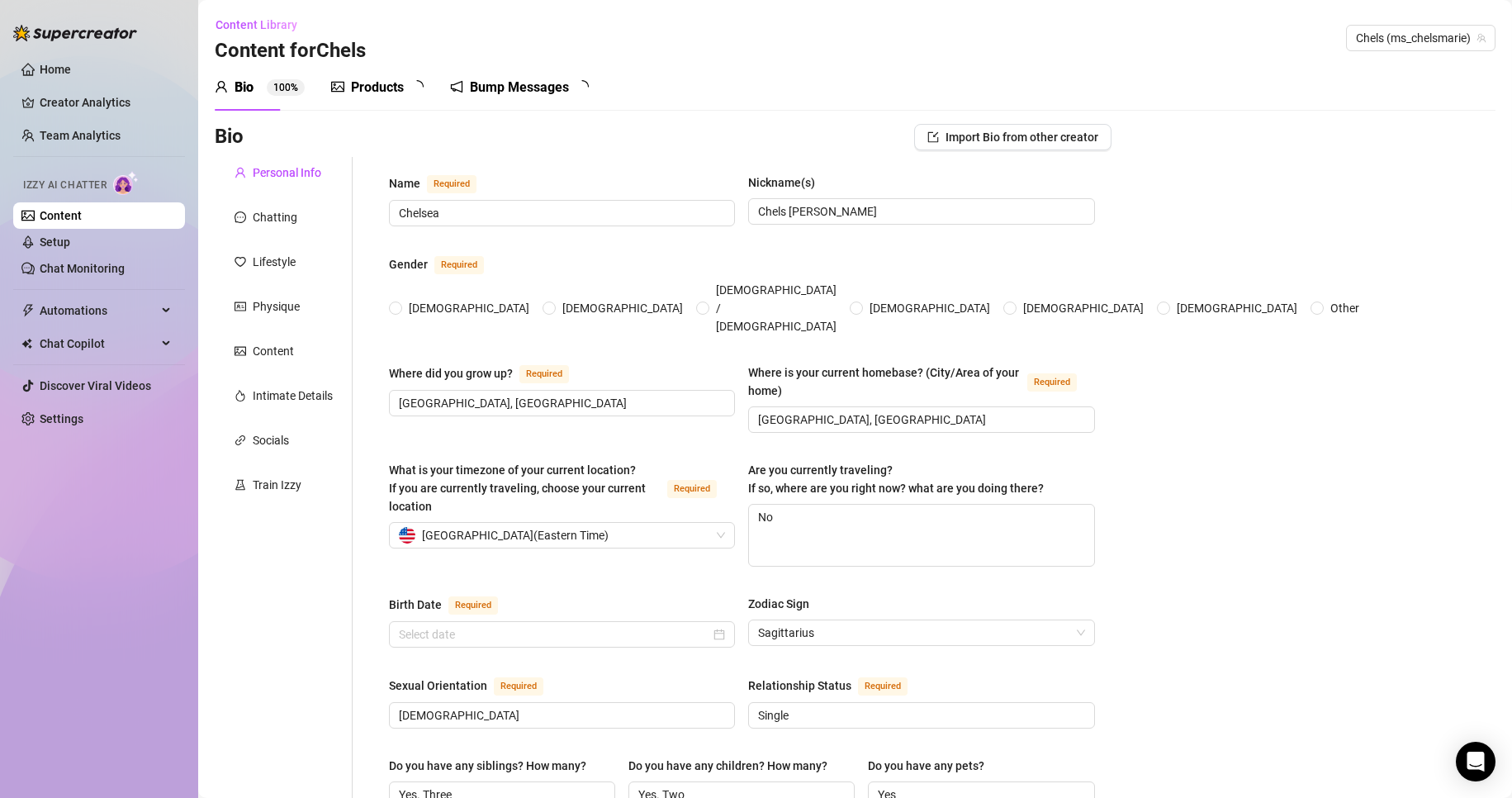
radio input "true"
type input "[DATE]"
click at [383, 83] on div "Products" at bounding box center [378, 87] width 53 height 20
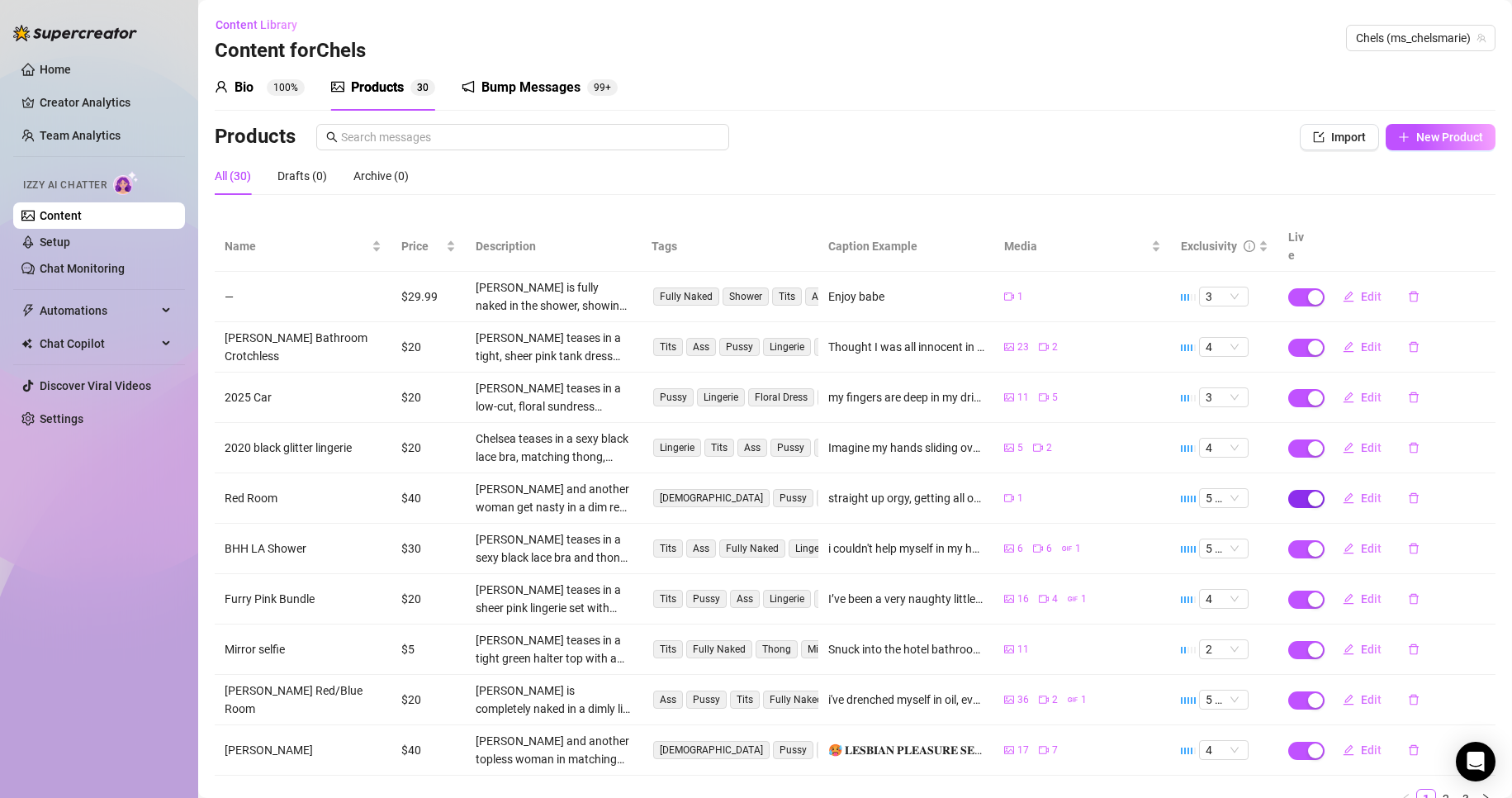
click at [1308, 492] on div "button" at bounding box center [1316, 499] width 15 height 15
click at [1422, 444] on span "OK" at bounding box center [1425, 441] width 16 height 13
click at [1290, 742] on span "button" at bounding box center [1306, 751] width 36 height 18
click at [1430, 692] on span "OK" at bounding box center [1425, 693] width 16 height 13
click at [1437, 789] on link "2" at bounding box center [1446, 798] width 18 height 18
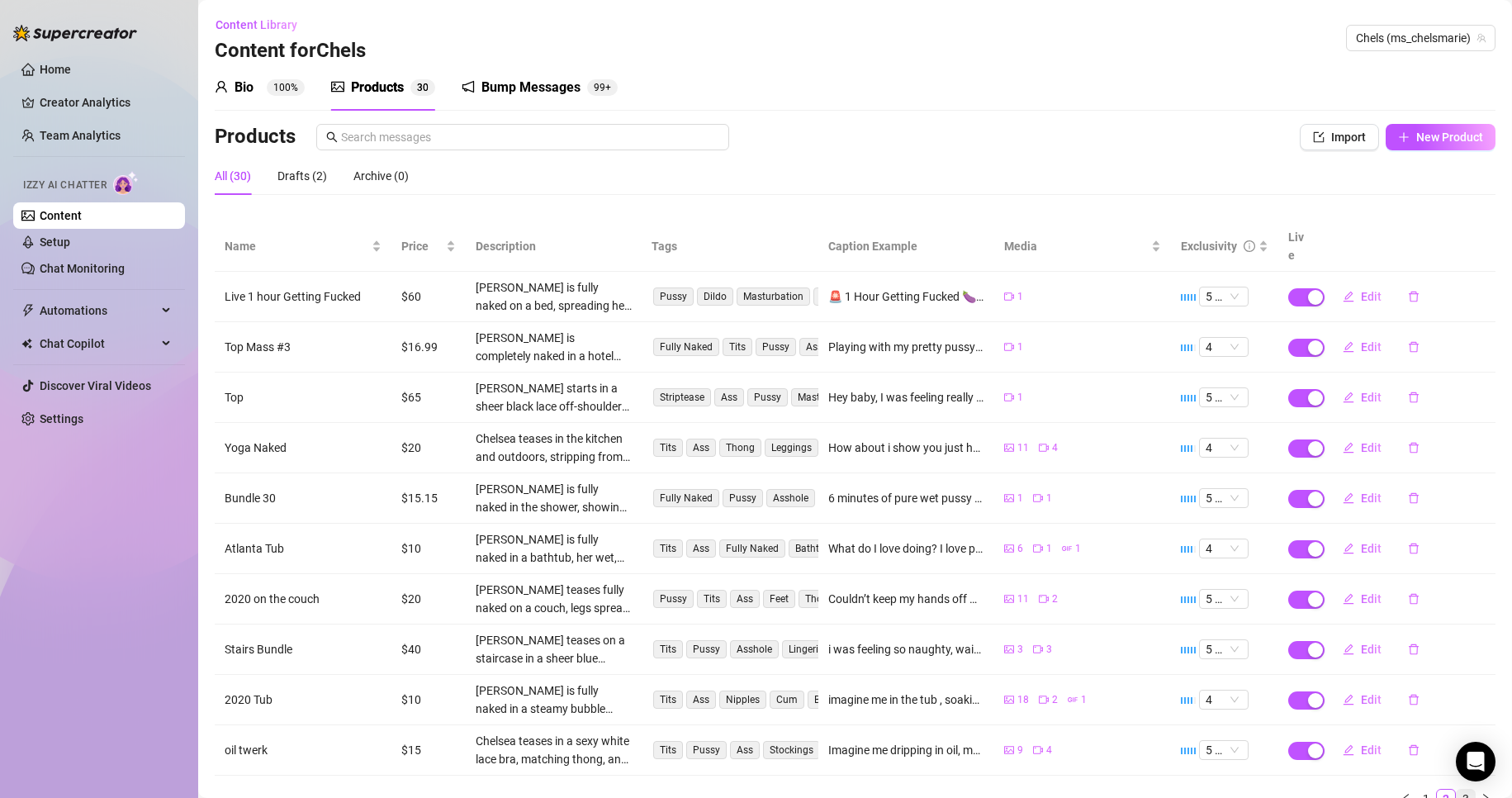
click at [1457, 789] on link "3" at bounding box center [1466, 798] width 18 height 18
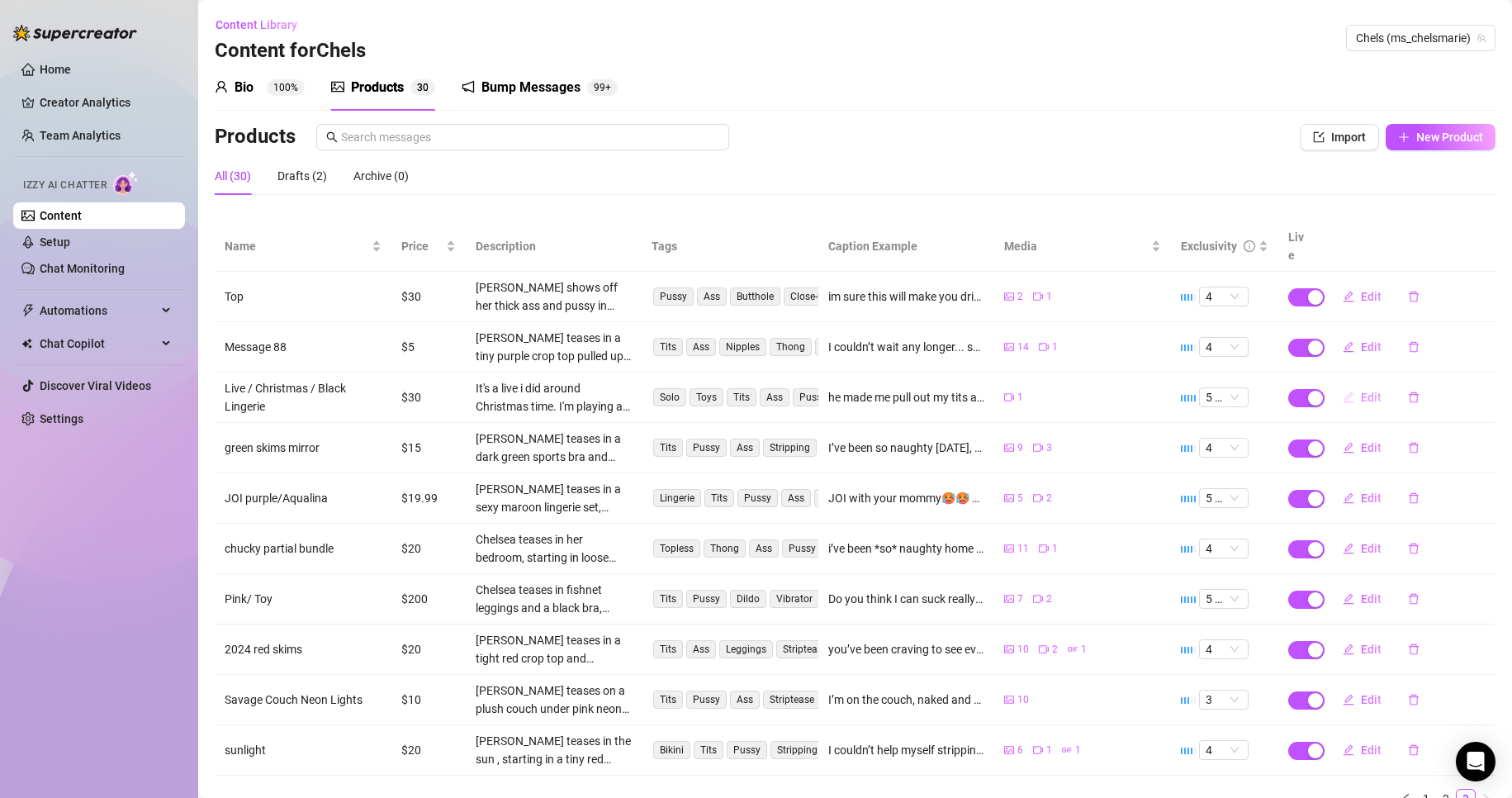
scroll to position [55, 0]
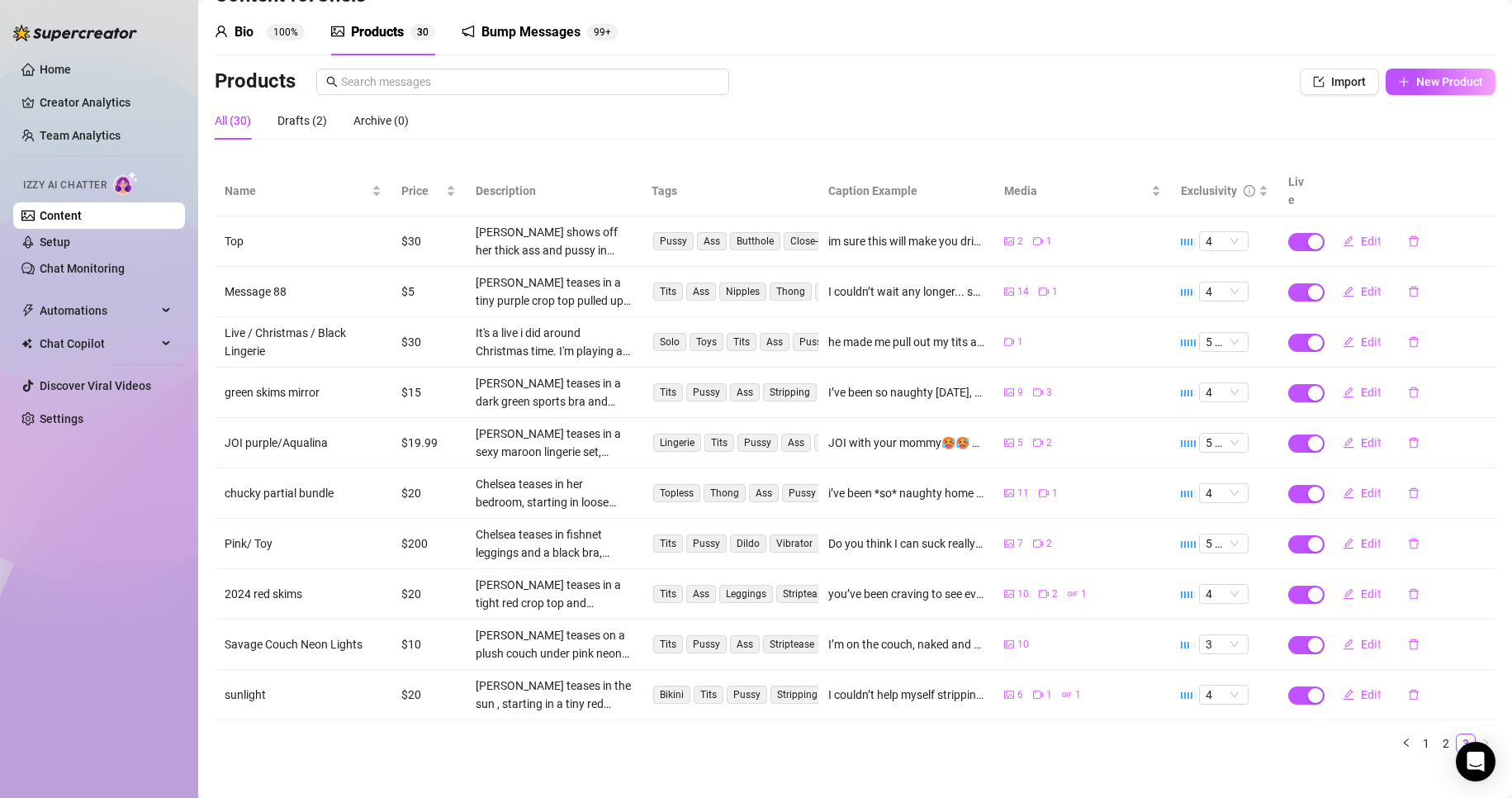
click at [559, 28] on div "Bump Messages" at bounding box center [531, 32] width 99 height 20
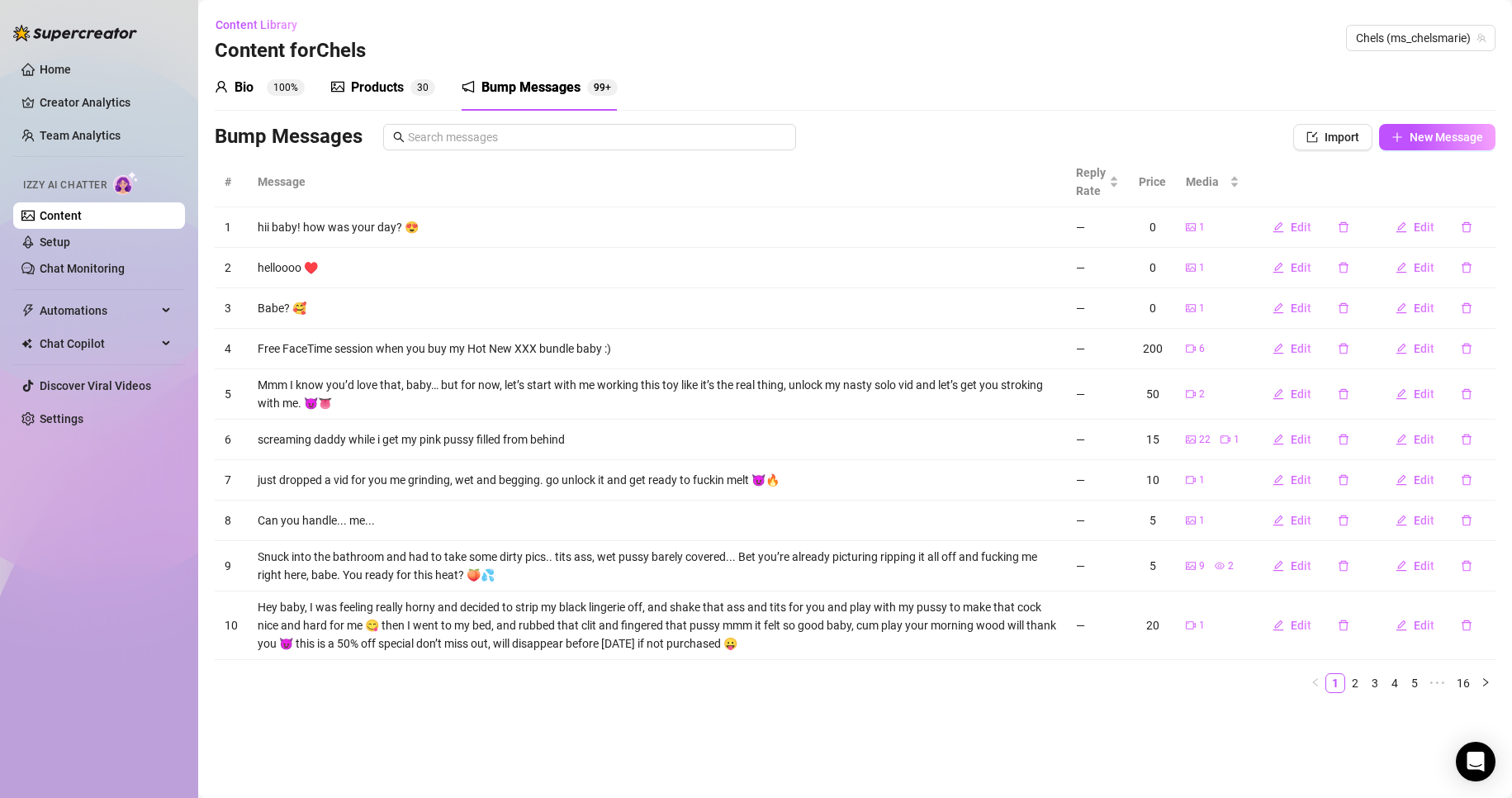
scroll to position [0, 0]
click at [1366, 682] on link "3" at bounding box center [1374, 682] width 18 height 18
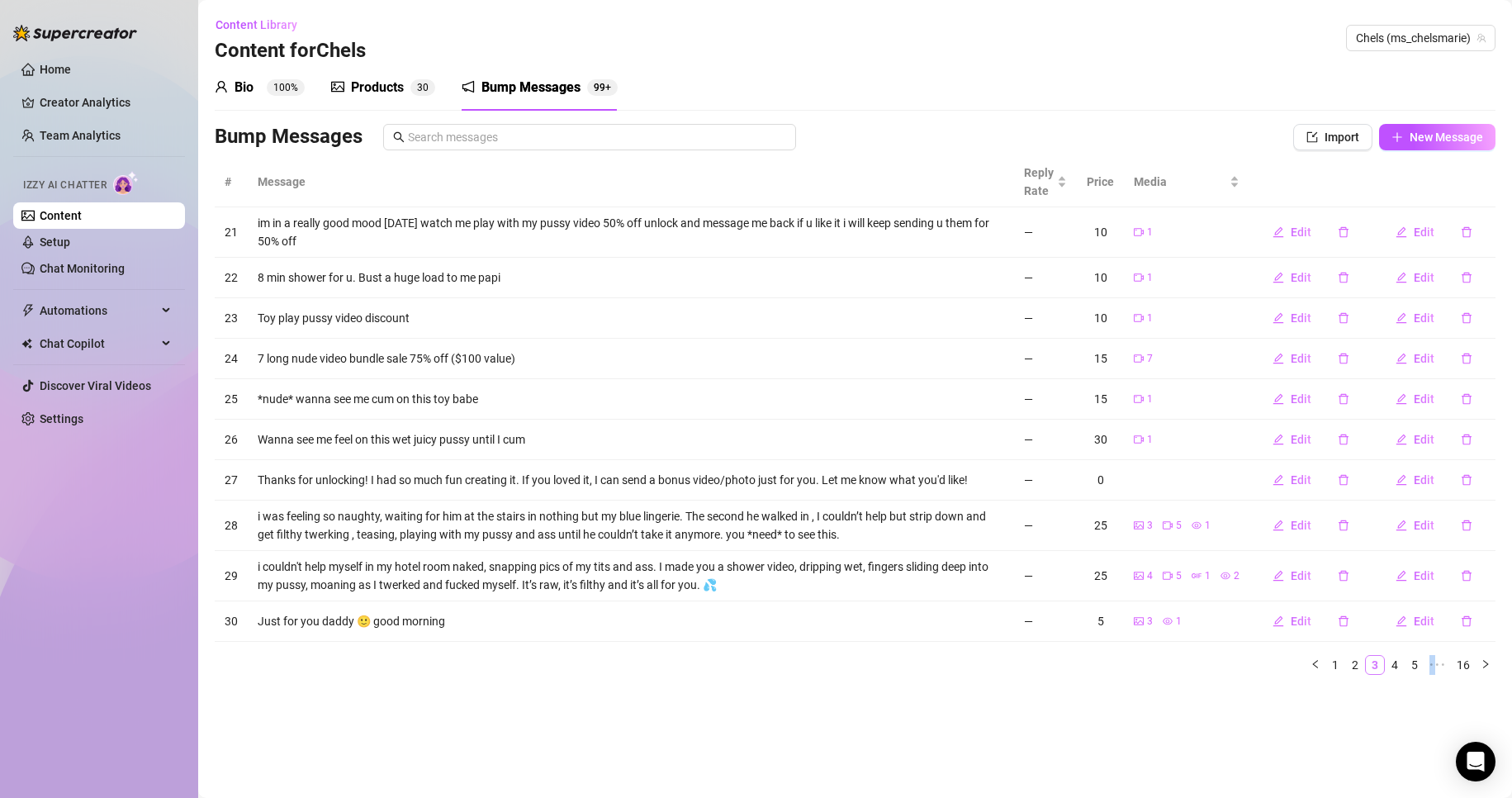
click at [1366, 682] on div "# Message Reply Rate Price Media 21 im in a really good mood today watch me pla…" at bounding box center [855, 422] width 1281 height 531
click at [1357, 665] on link "2" at bounding box center [1355, 664] width 18 height 18
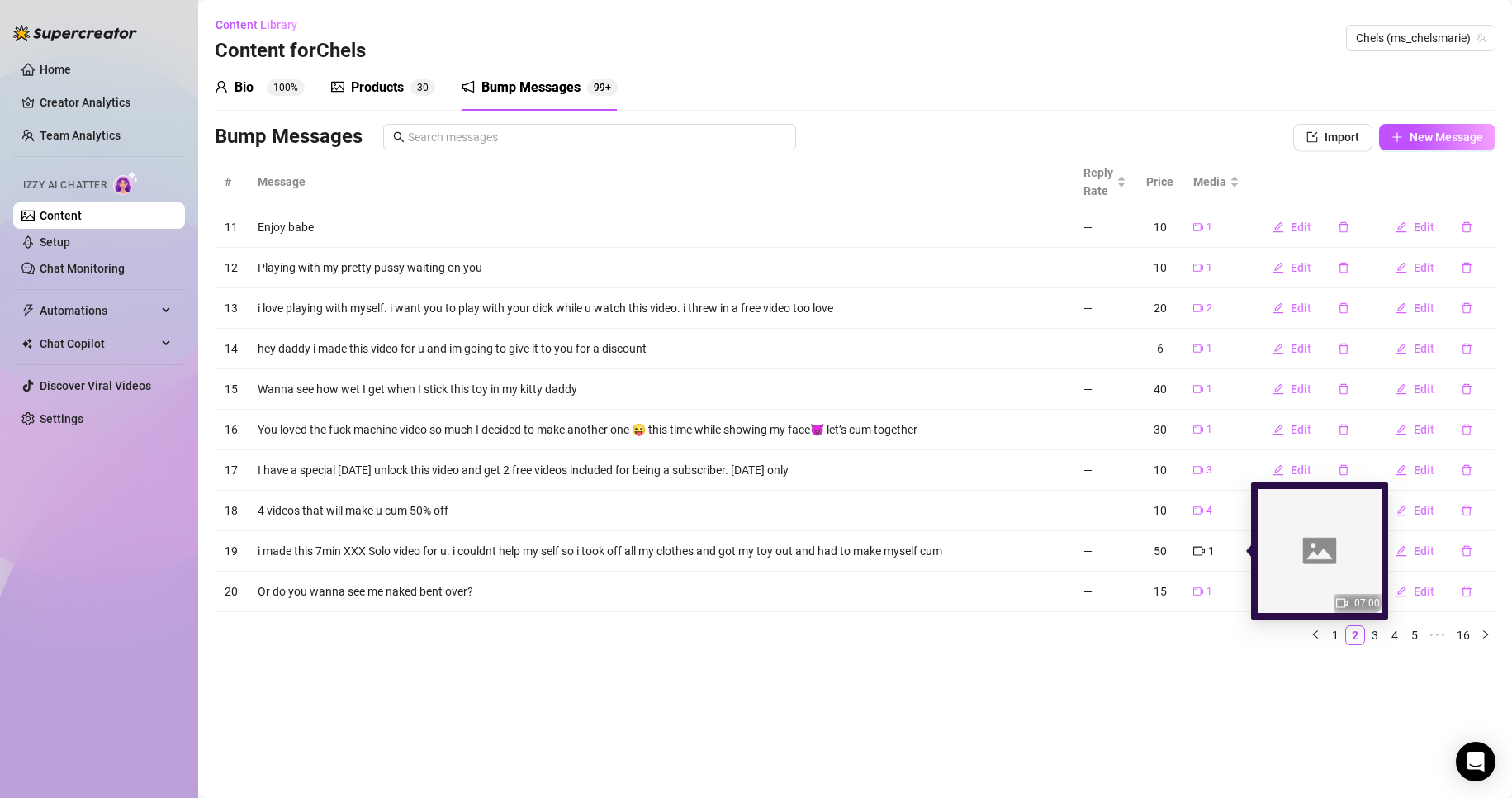
click at [1197, 552] on icon "video-camera" at bounding box center [1199, 551] width 11 height 11
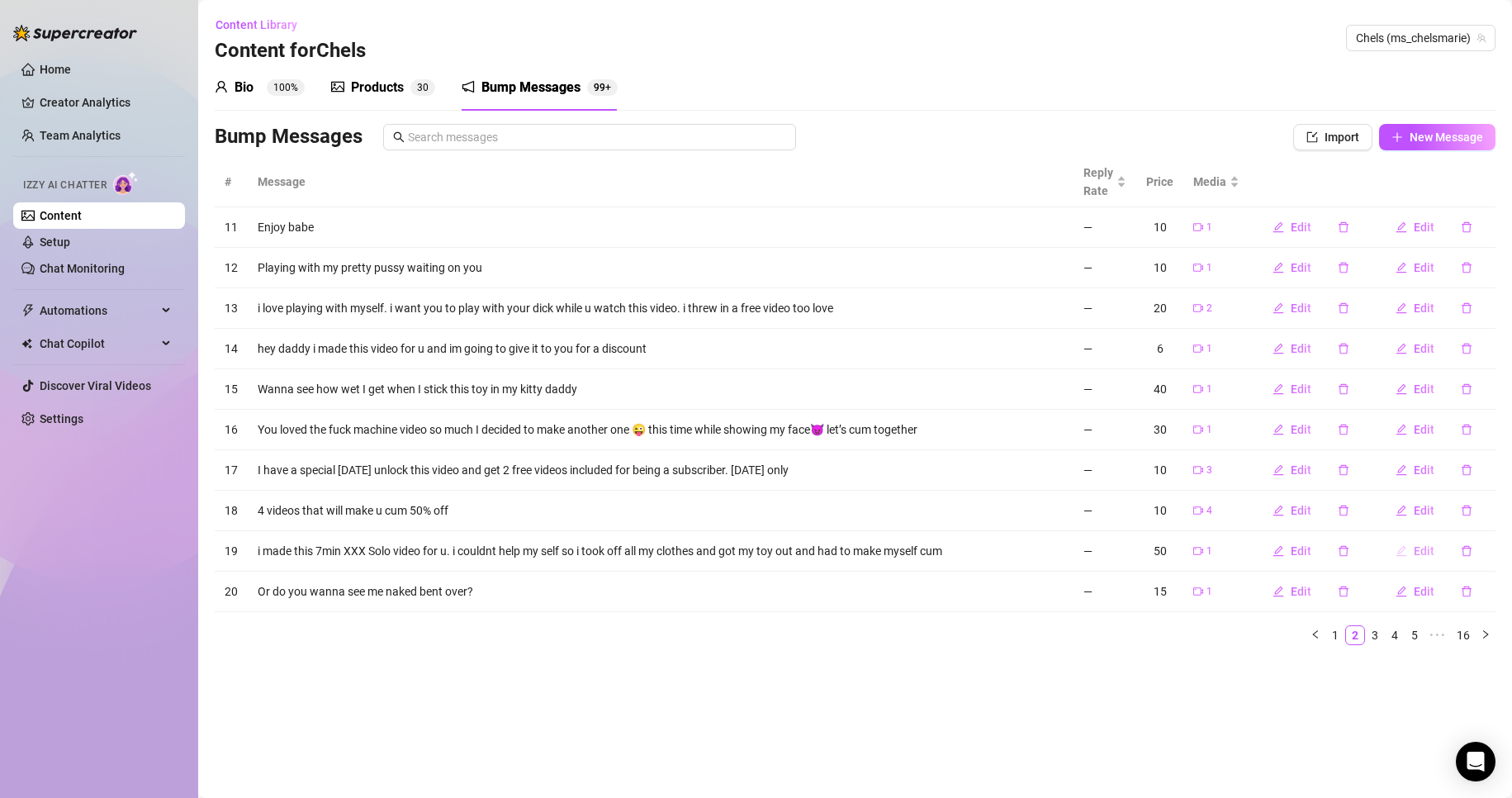
click at [1427, 547] on span "Edit" at bounding box center [1424, 551] width 21 height 13
type textarea "i made this 7min XXX Solo video for u. i couldnt help my self so i took off all…"
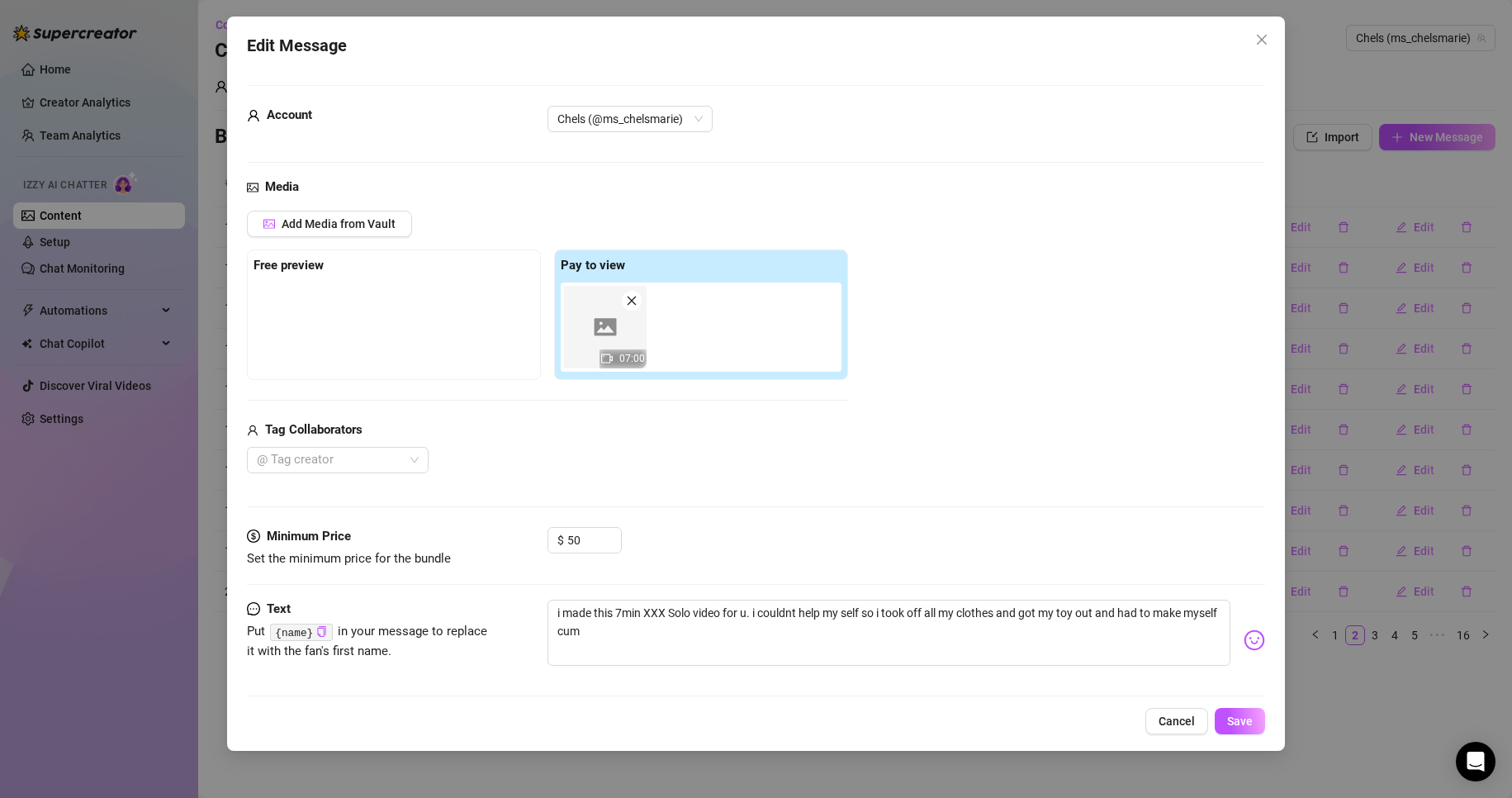
scroll to position [12, 0]
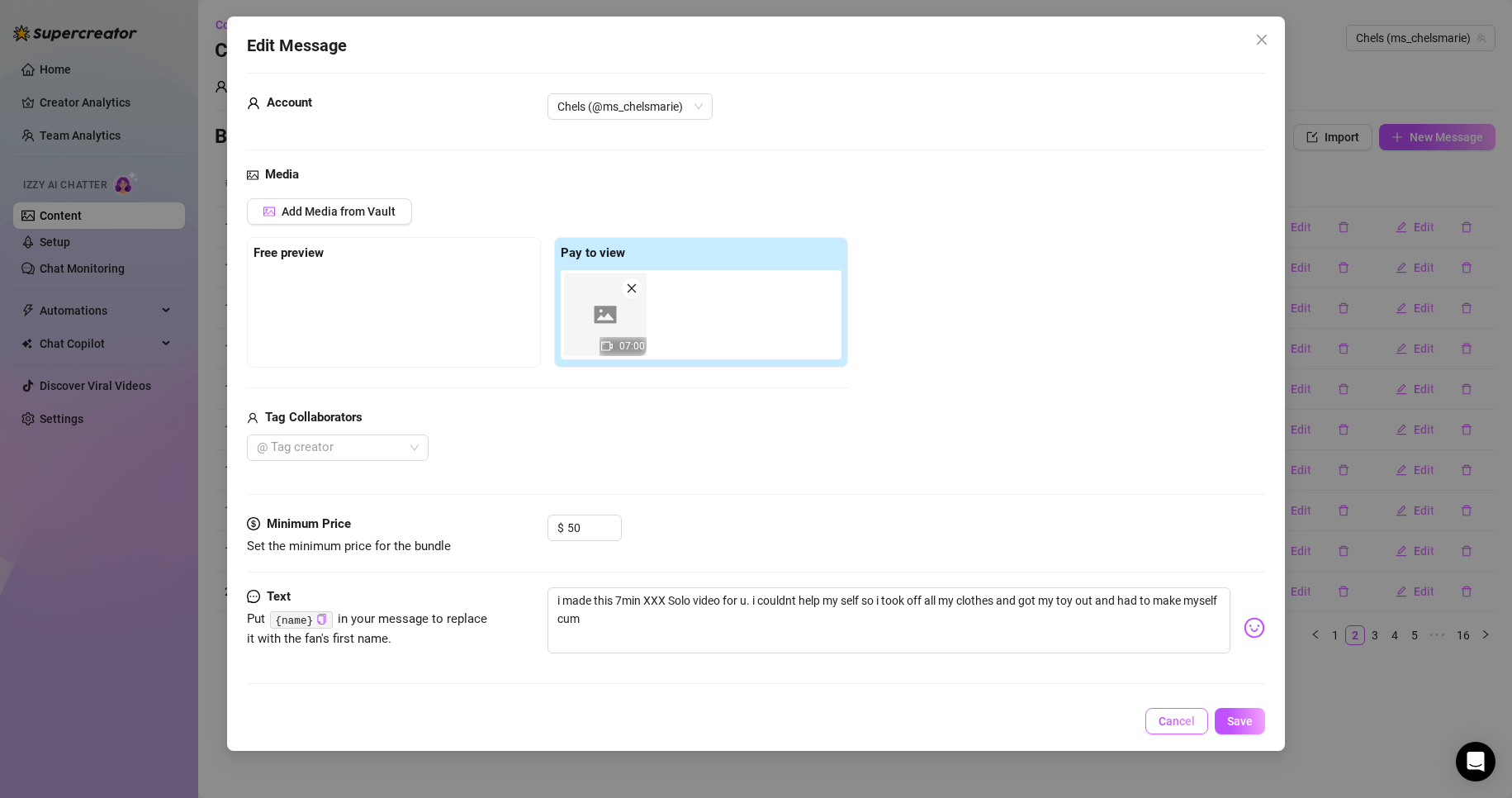
click at [1204, 712] on button "Cancel" at bounding box center [1177, 721] width 63 height 27
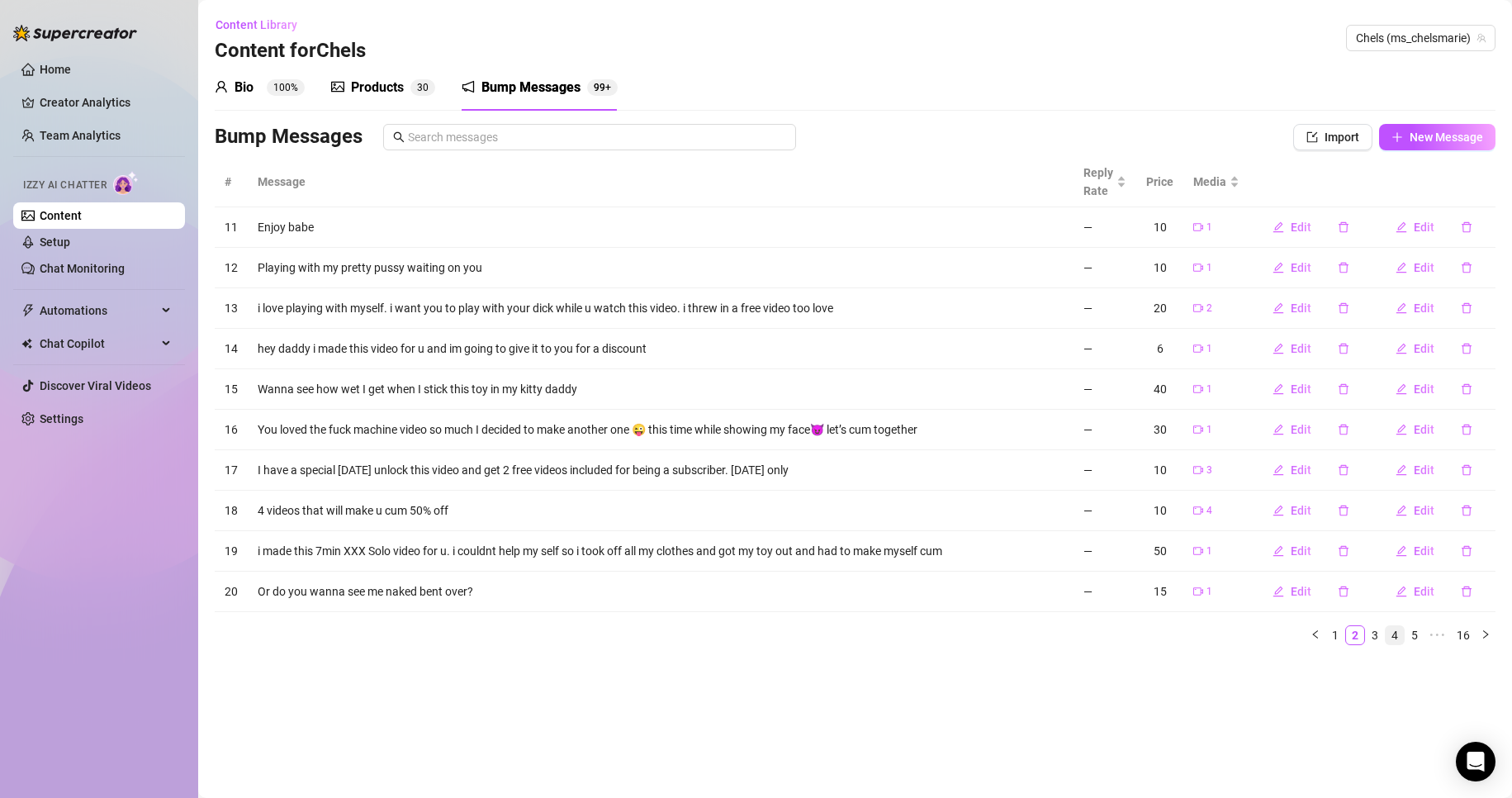
click at [1391, 641] on link "4" at bounding box center [1394, 635] width 18 height 18
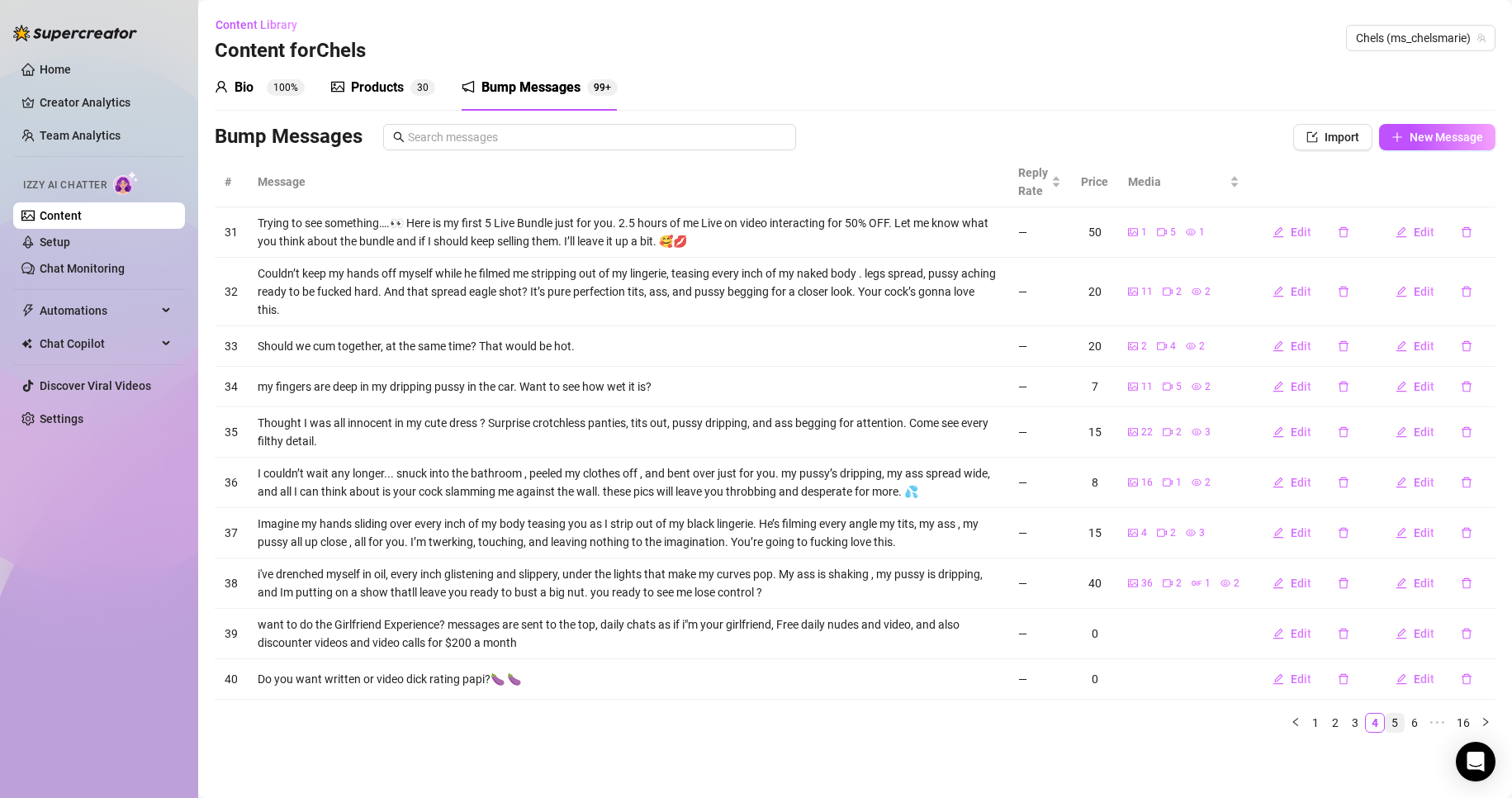
click at [1397, 717] on link "5" at bounding box center [1394, 722] width 18 height 18
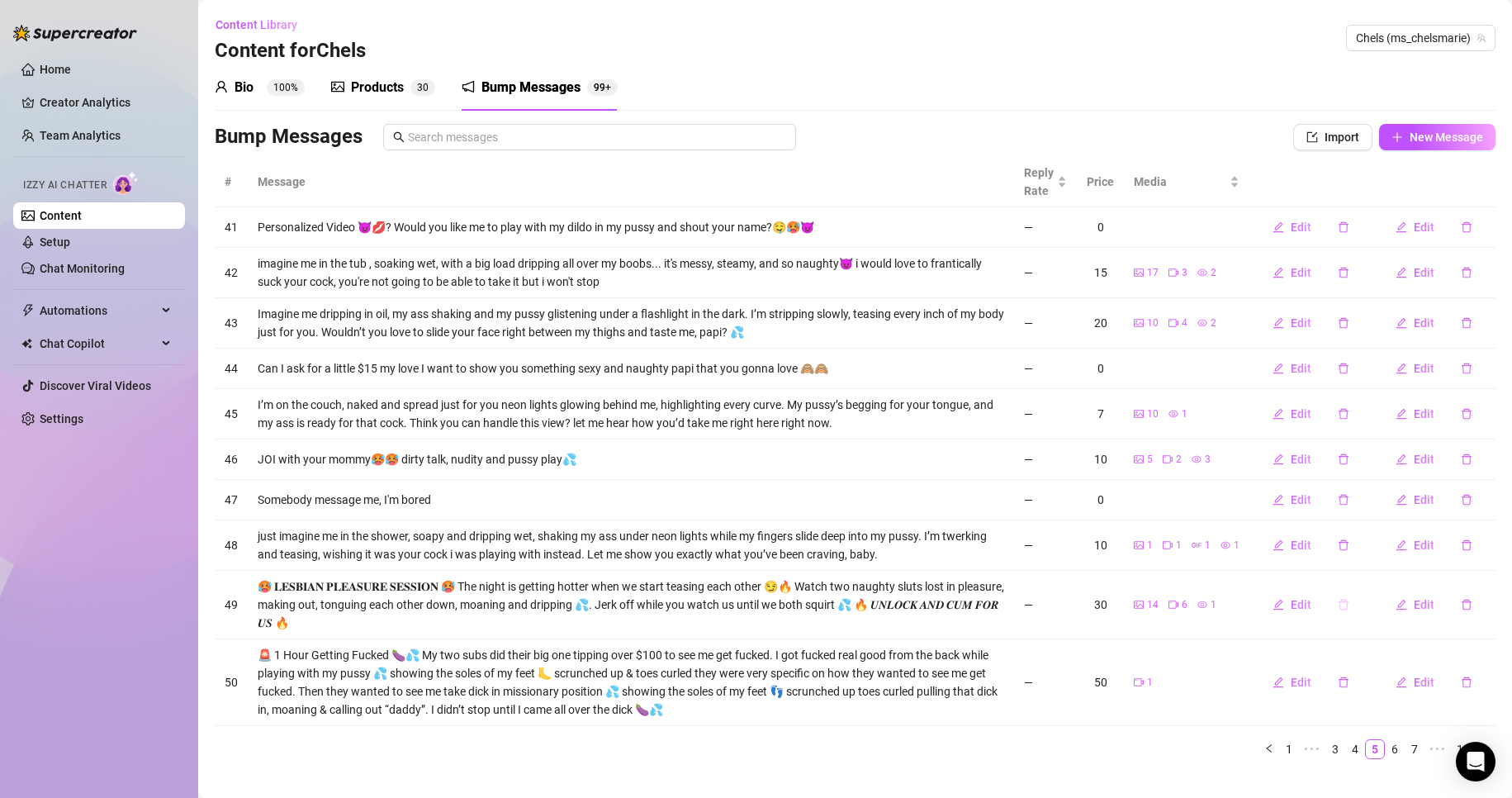
click at [1337, 599] on icon "delete" at bounding box center [1343, 604] width 11 height 11
click at [1339, 550] on div "Delete this message? No Yes" at bounding box center [1330, 548] width 125 height 45
click at [1374, 562] on span "Yes" at bounding box center [1376, 562] width 20 height 13
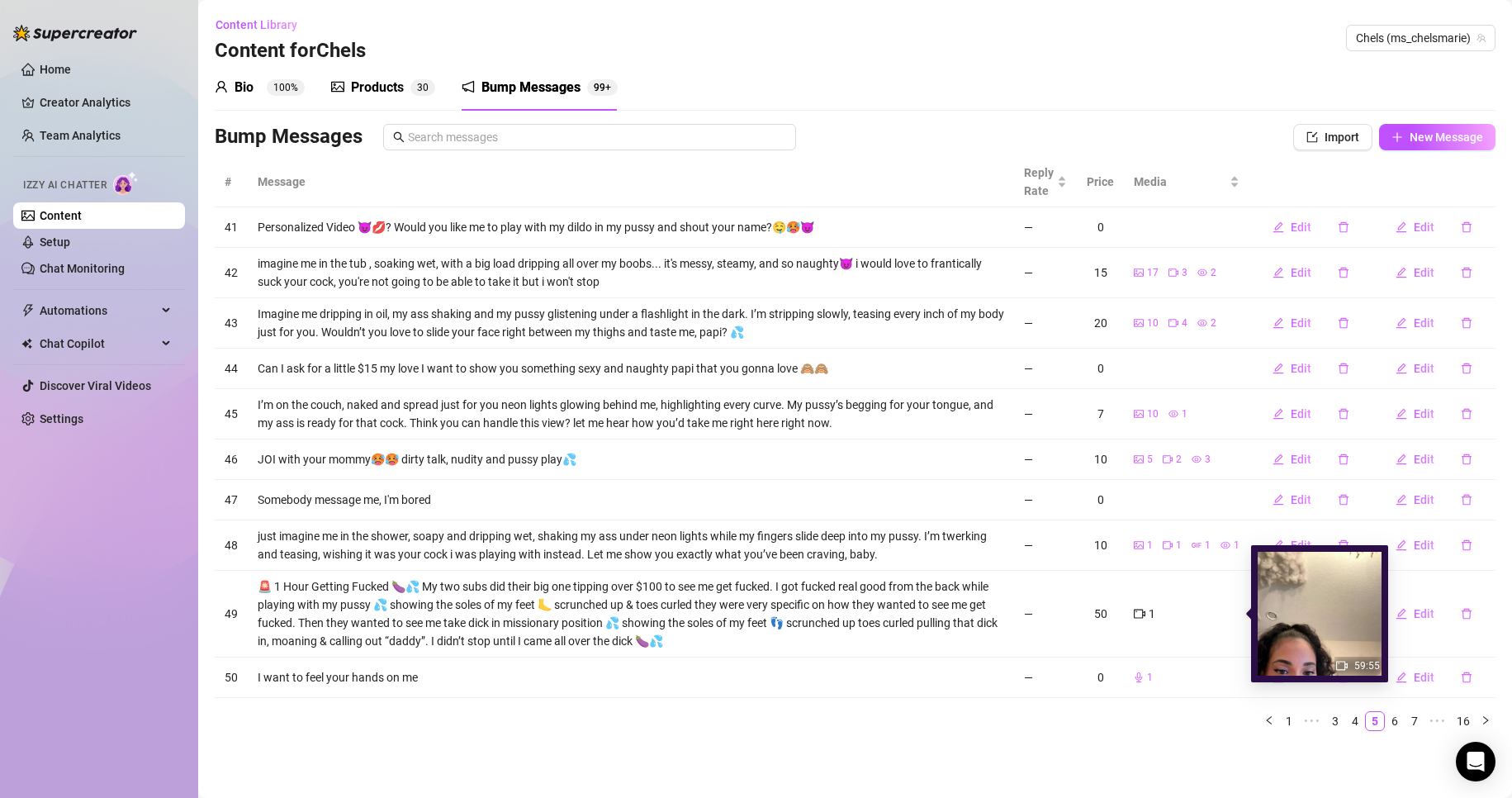
click at [1146, 609] on icon "video-camera" at bounding box center [1139, 614] width 11 height 11
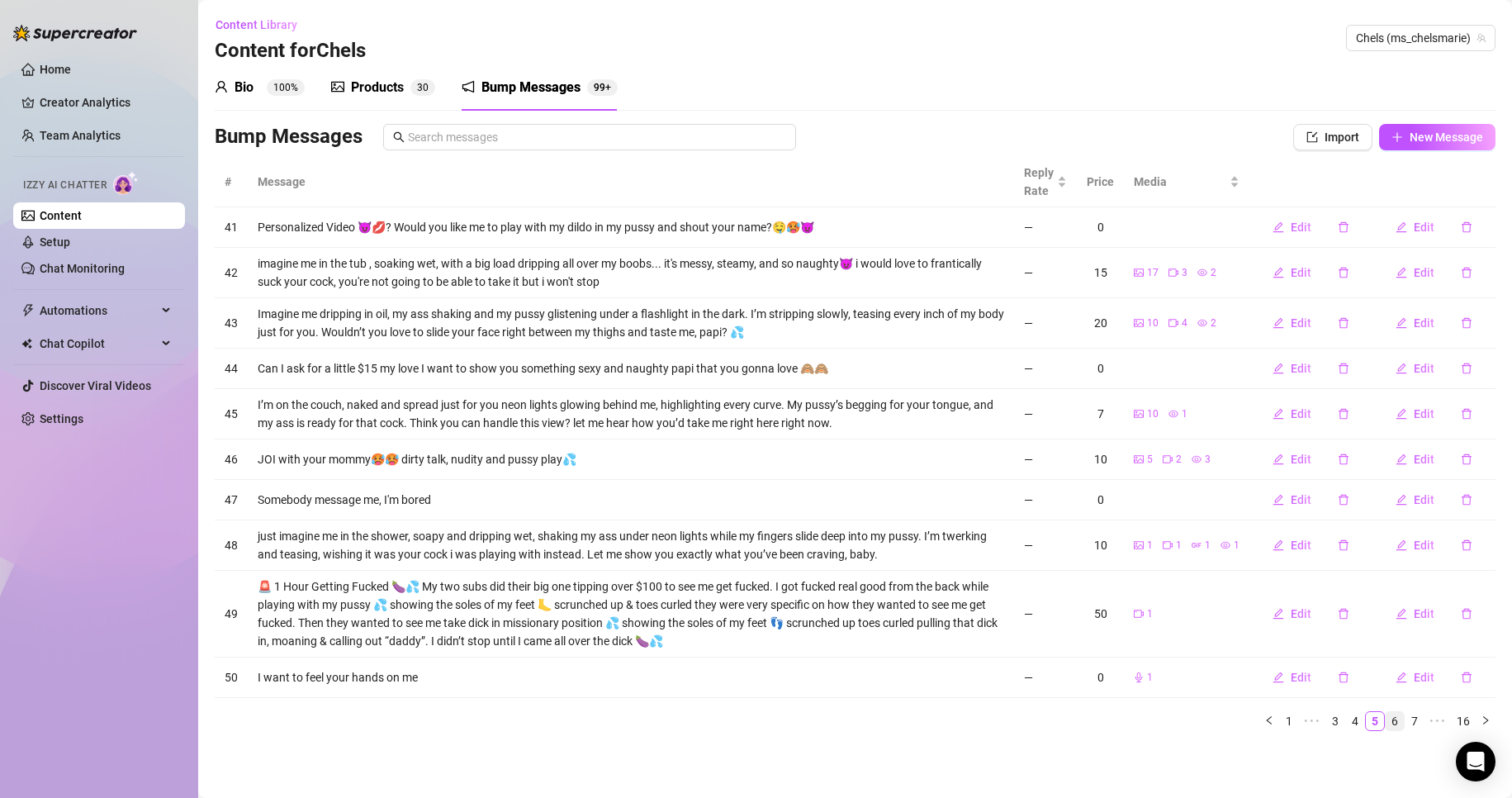
click at [1396, 718] on link "6" at bounding box center [1394, 720] width 18 height 18
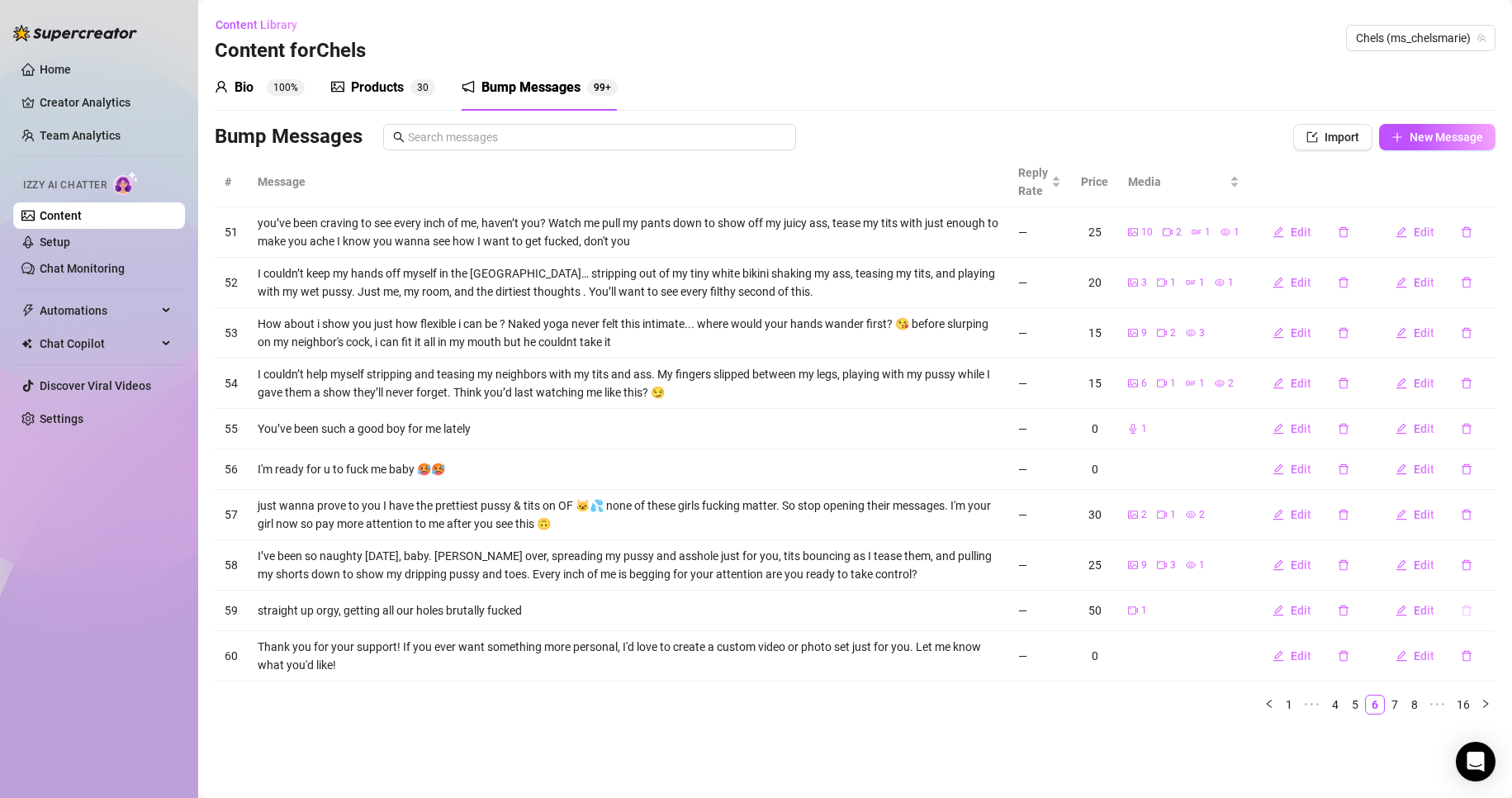
click at [1460, 614] on button "button" at bounding box center [1466, 610] width 38 height 27
click at [1490, 559] on button "Yes" at bounding box center [1484, 567] width 31 height 20
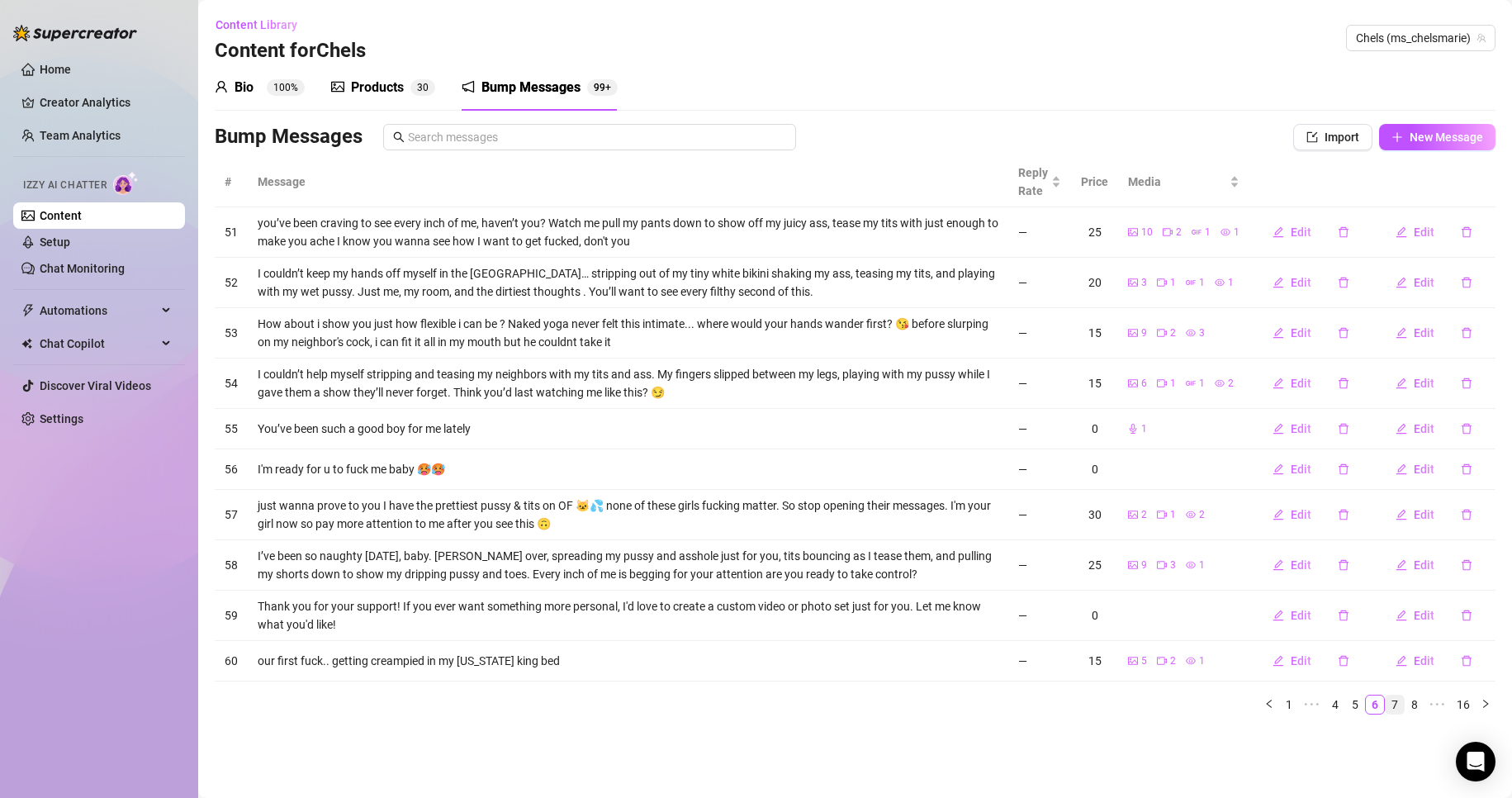
click at [1393, 706] on link "7" at bounding box center [1394, 704] width 18 height 18
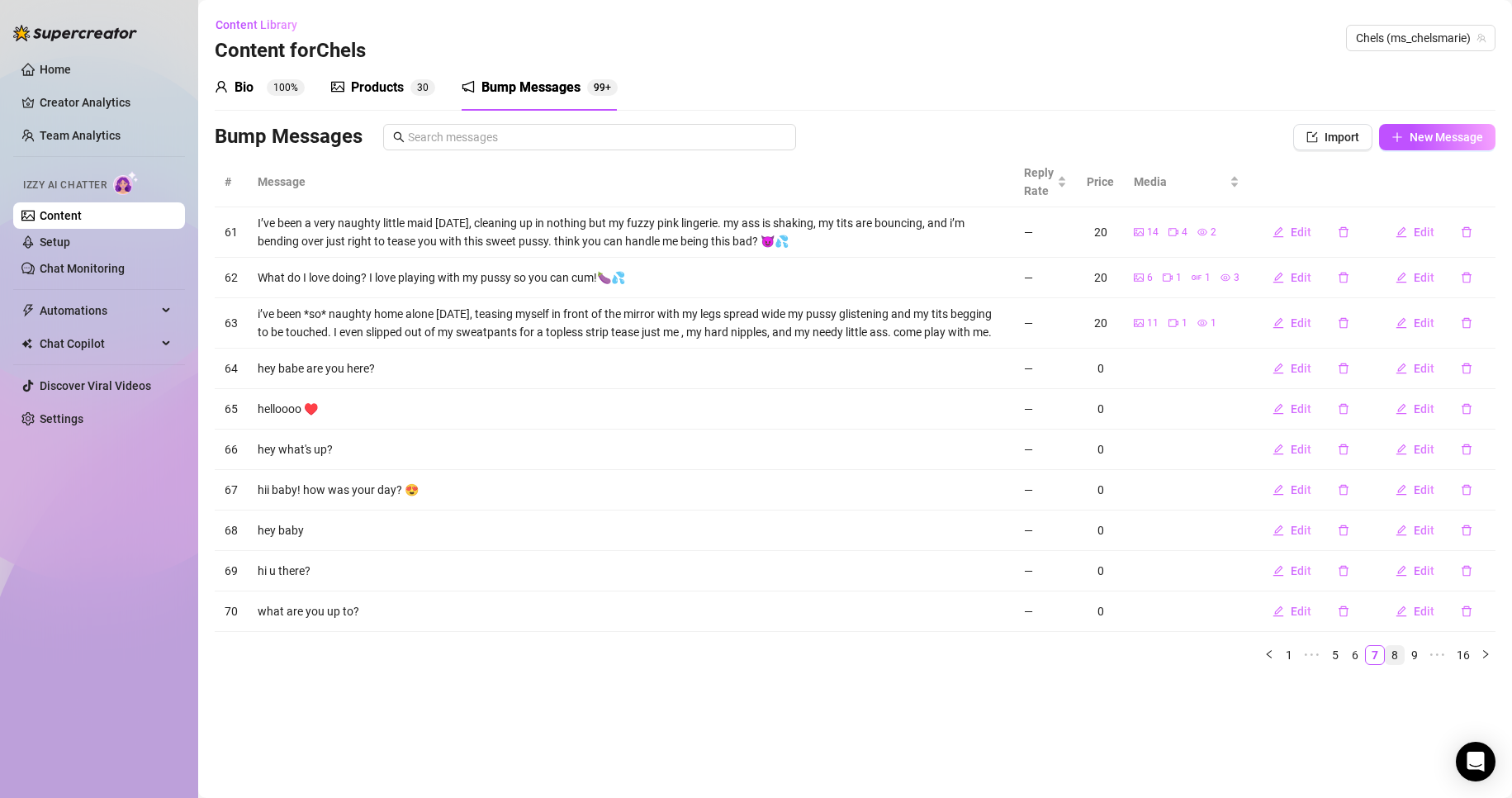
click at [1389, 656] on link "8" at bounding box center [1394, 655] width 18 height 18
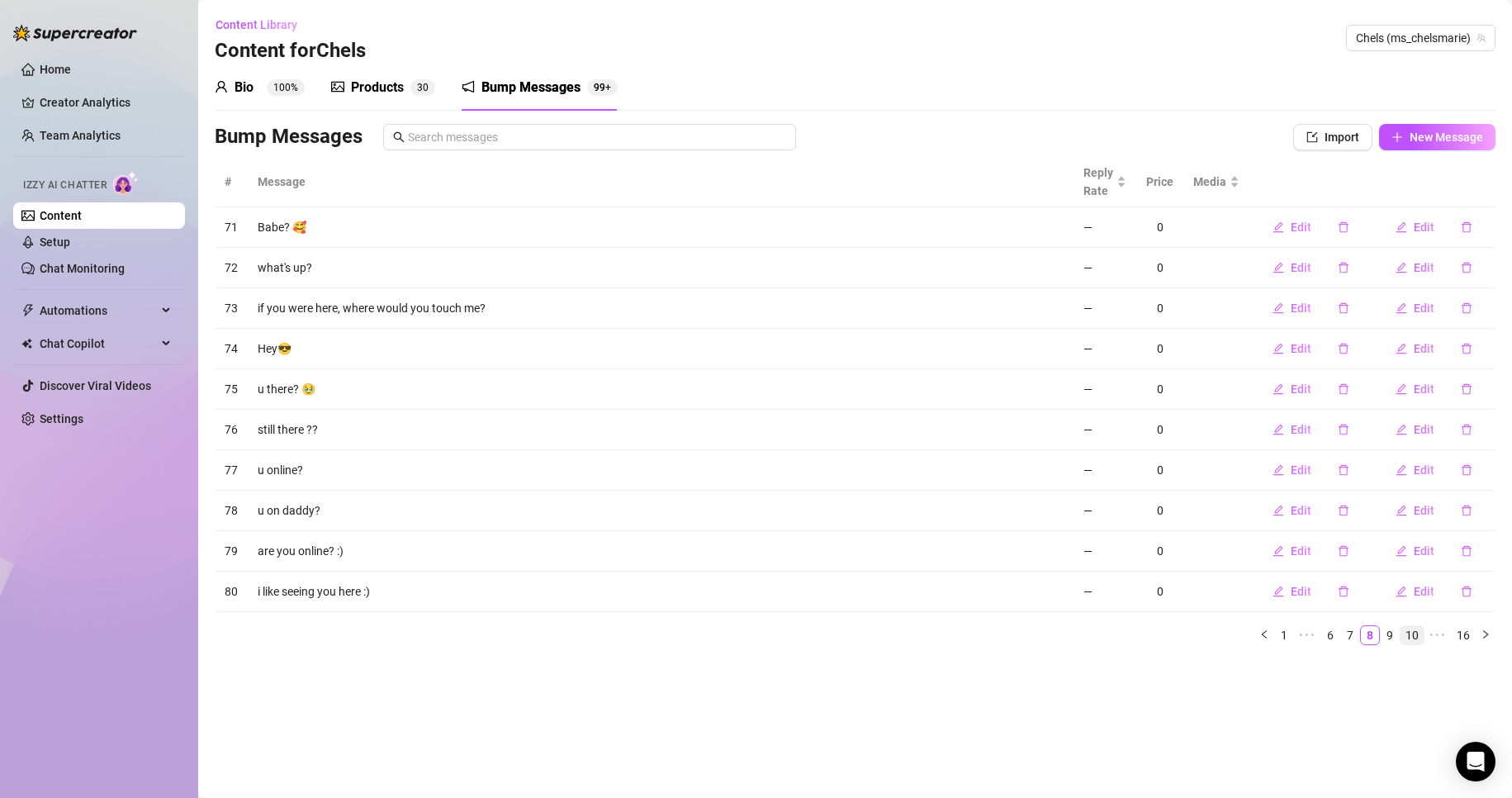
click at [1408, 636] on link "10" at bounding box center [1412, 635] width 23 height 18
click at [1420, 636] on link "12" at bounding box center [1412, 635] width 23 height 18
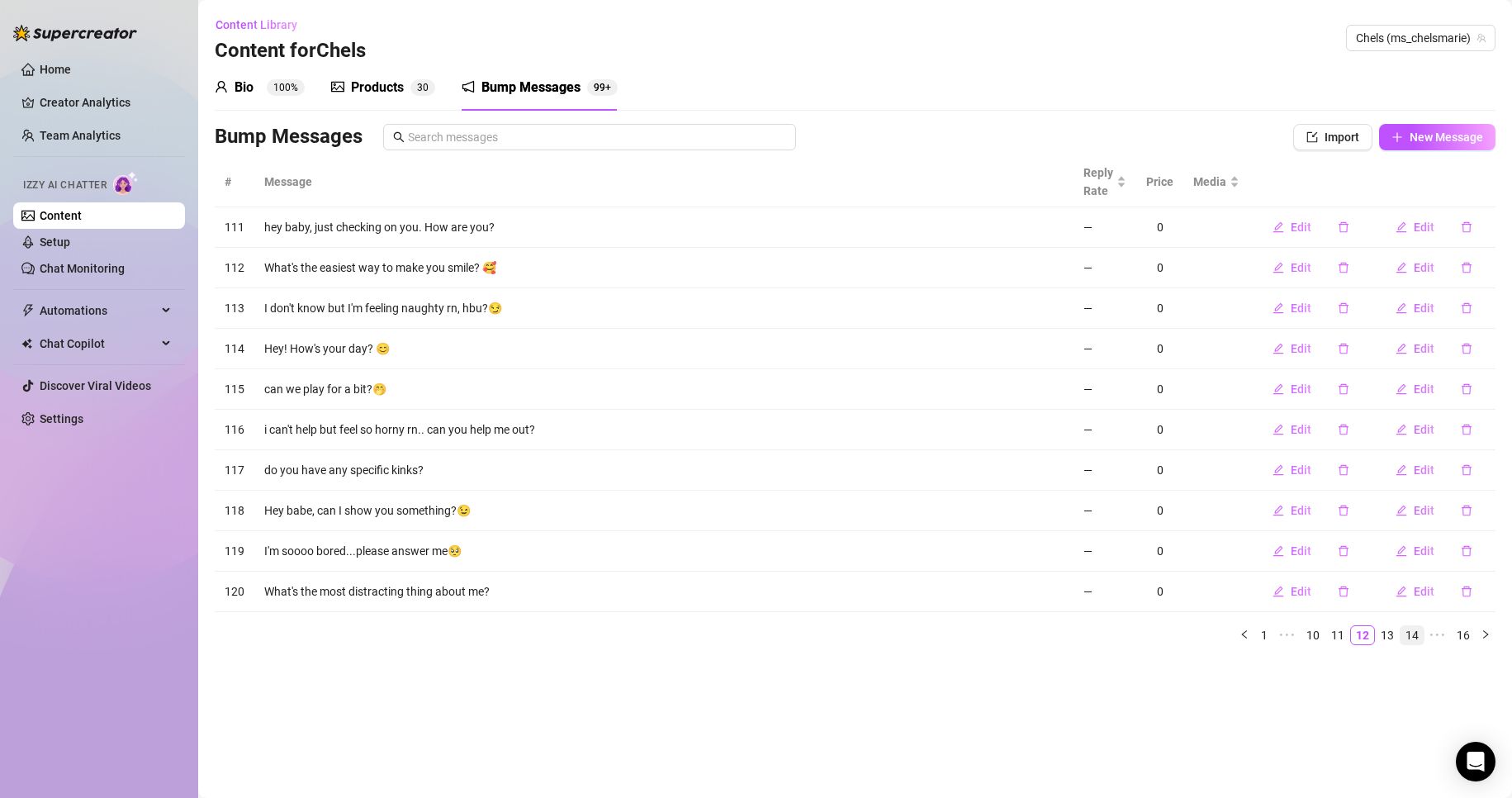
click at [1414, 634] on link "14" at bounding box center [1412, 635] width 23 height 18
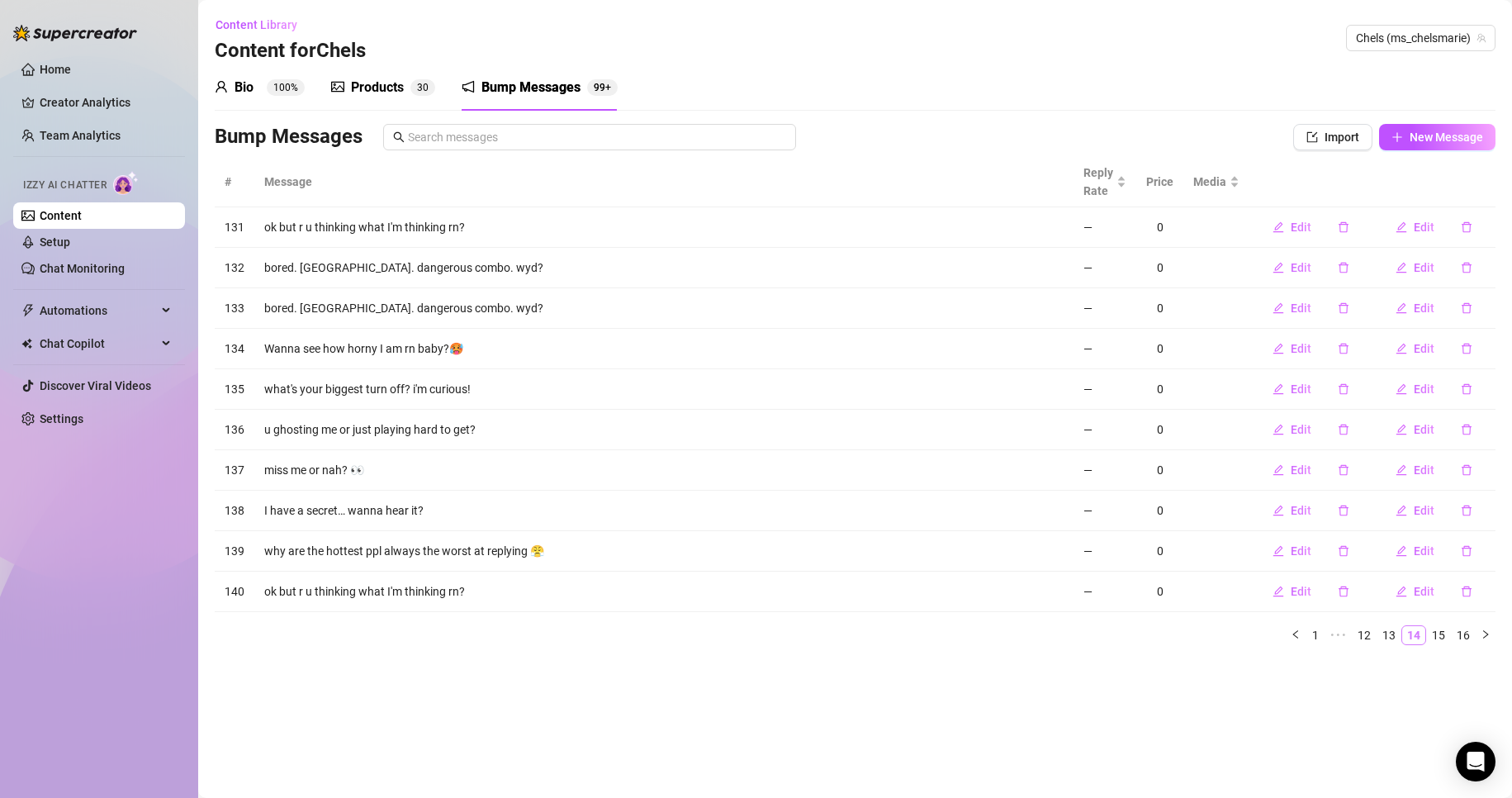
click at [1415, 626] on link "14" at bounding box center [1413, 635] width 23 height 18
click at [1425, 627] on link "14" at bounding box center [1413, 635] width 23 height 18
click at [1462, 637] on link "16" at bounding box center [1464, 635] width 23 height 18
